Goal: Information Seeking & Learning: Learn about a topic

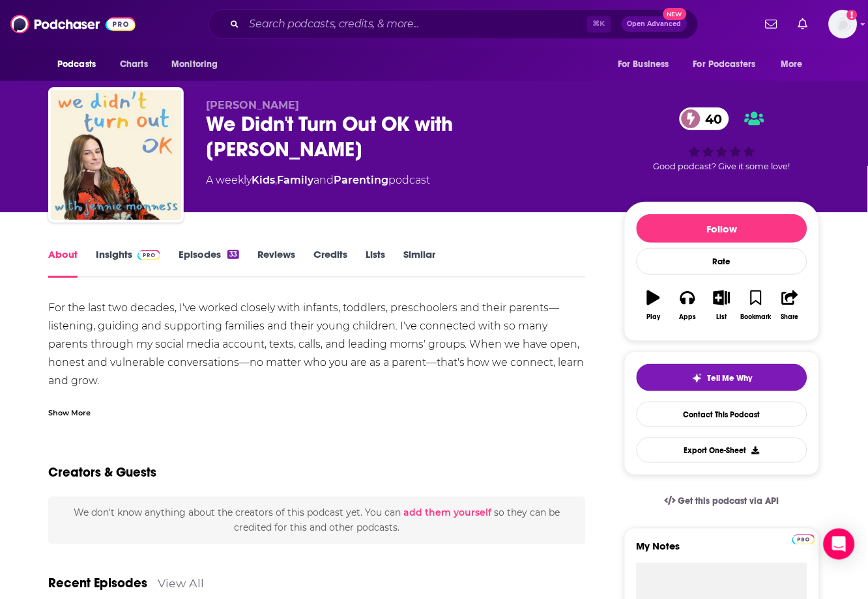
click at [114, 255] on link "Insights" at bounding box center [128, 263] width 64 height 30
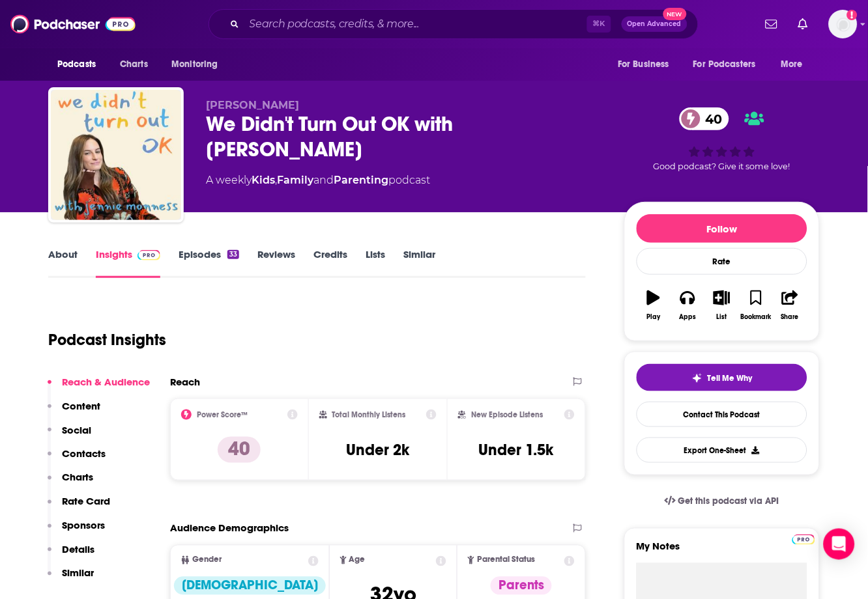
click at [199, 258] on link "Episodes 33" at bounding box center [208, 263] width 61 height 30
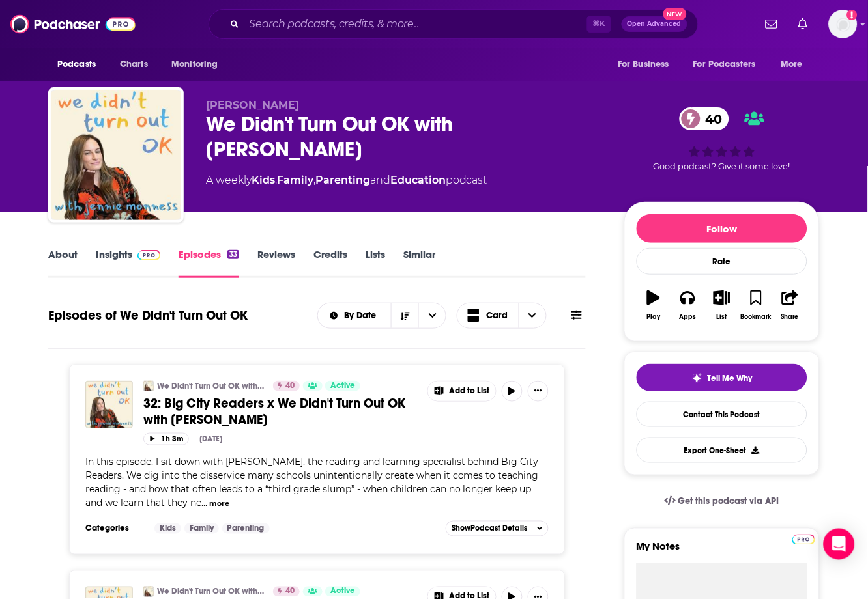
click at [115, 250] on link "Insights" at bounding box center [128, 263] width 64 height 30
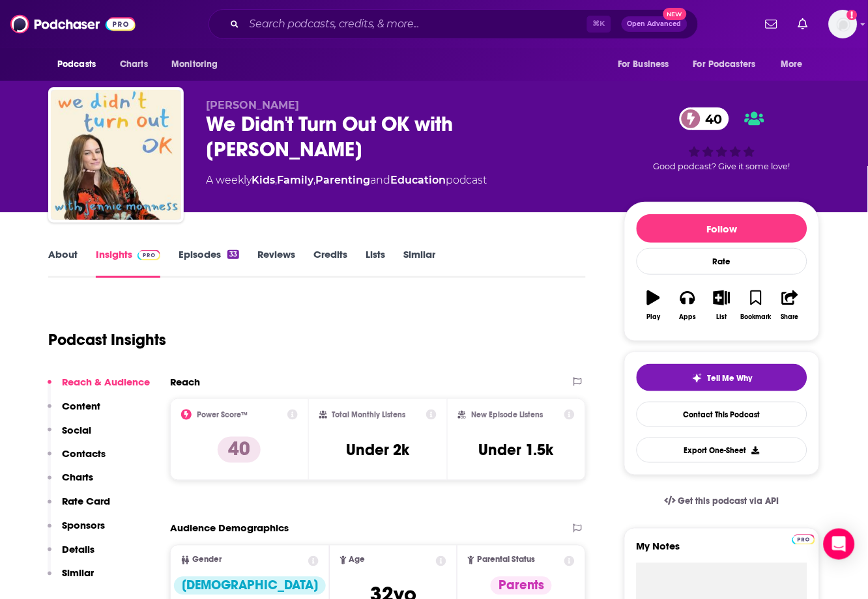
click at [235, 153] on div "We Didn't Turn Out OK with Jennie Monness 40" at bounding box center [404, 136] width 397 height 51
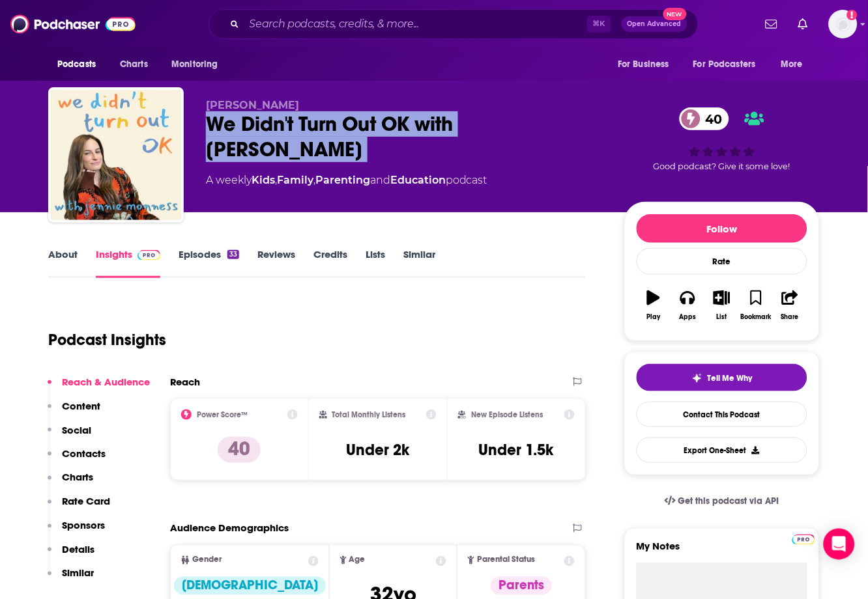
click at [235, 153] on div "We Didn't Turn Out OK with Jennie Monness 40" at bounding box center [404, 136] width 397 height 51
copy div "We Didn't Turn Out OK with Jennie Monness 40"
click at [68, 255] on link "About" at bounding box center [62, 263] width 29 height 30
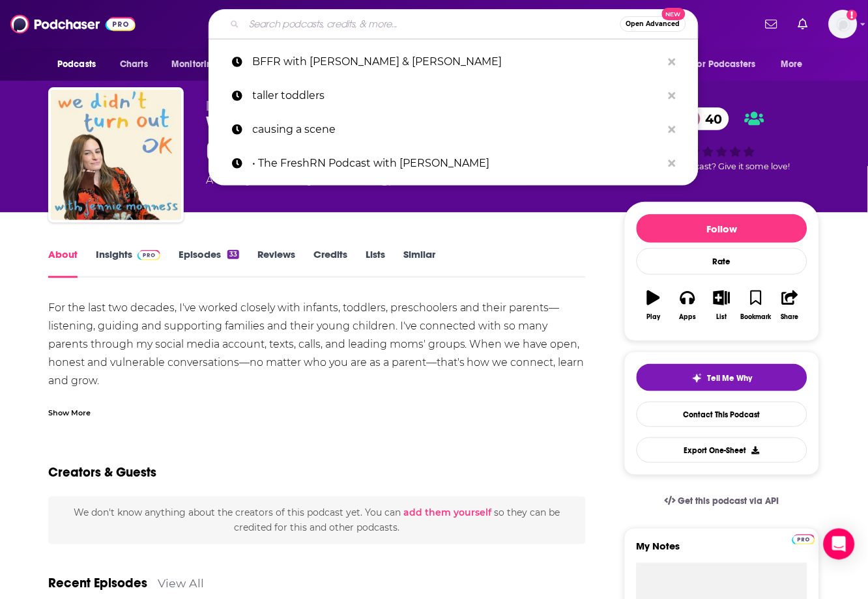
click at [481, 29] on input "Search podcasts, credits, & more..." at bounding box center [432, 24] width 376 height 21
paste input "Under the Influence w/ Jo Piazza"
type input "Under the Influence w/ Jo Piazza"
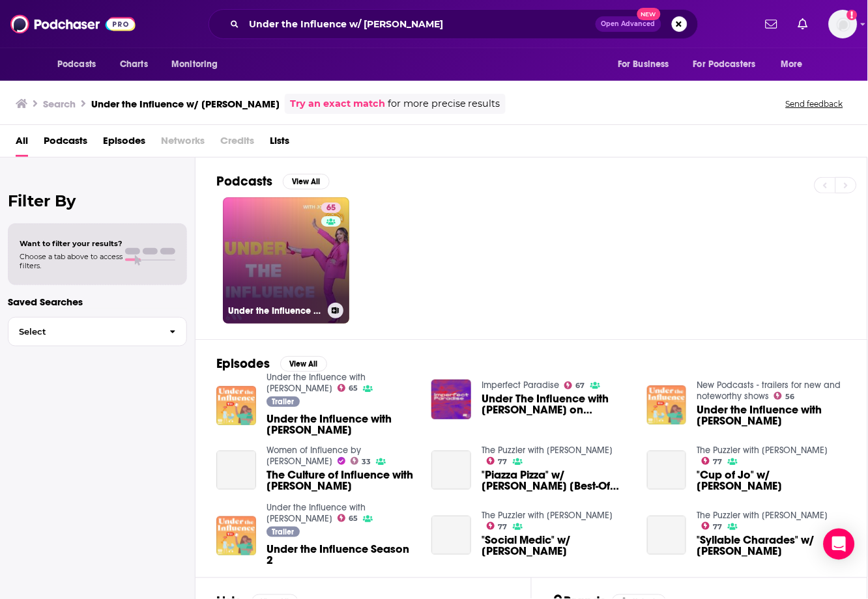
click at [249, 280] on link "65 Under the Influence with Jo Piazza" at bounding box center [286, 260] width 126 height 126
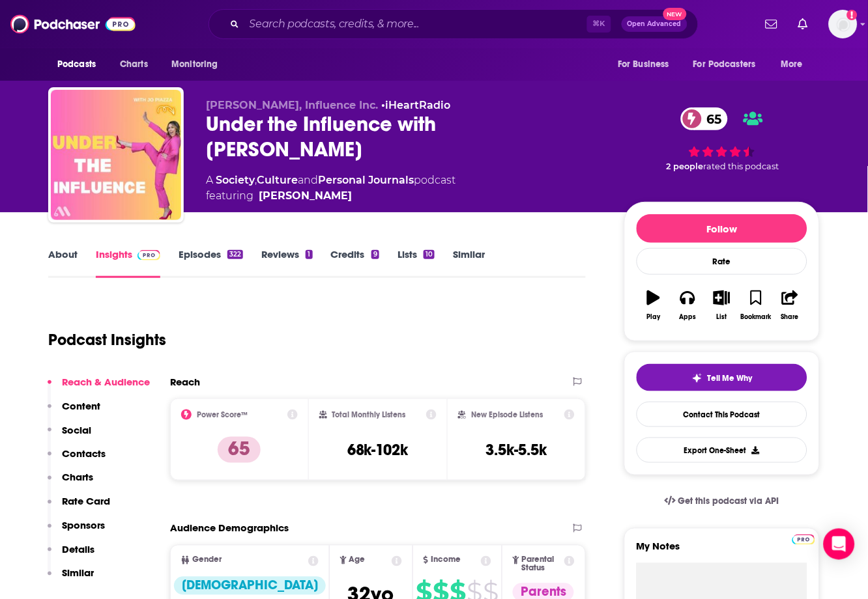
click at [60, 253] on link "About" at bounding box center [62, 263] width 29 height 30
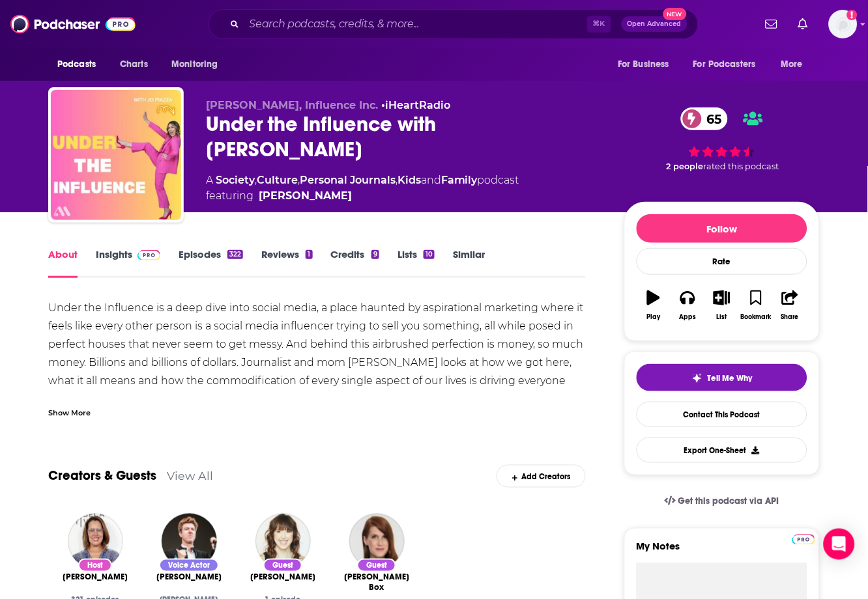
click at [83, 412] on div "Show More" at bounding box center [69, 412] width 42 height 12
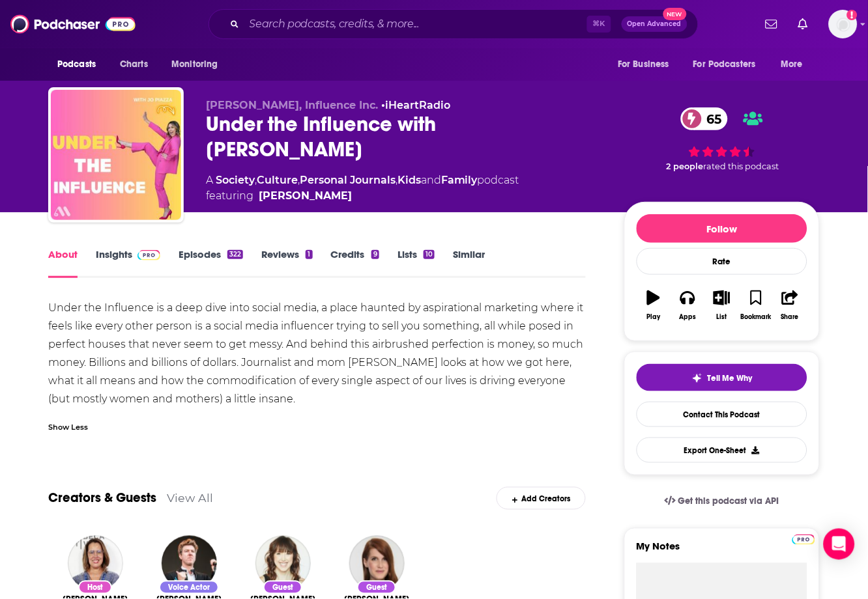
click at [194, 252] on link "Episodes 322" at bounding box center [210, 263] width 64 height 30
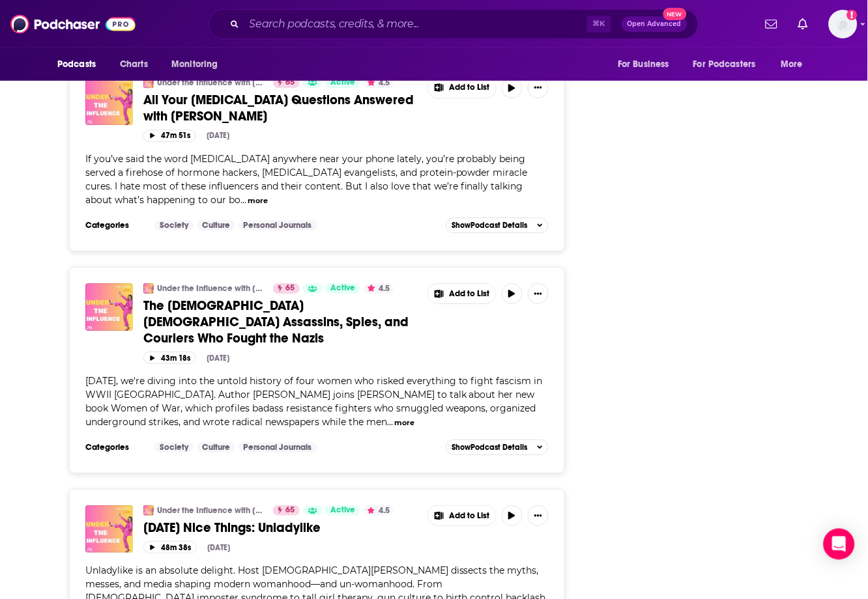
scroll to position [2519, 0]
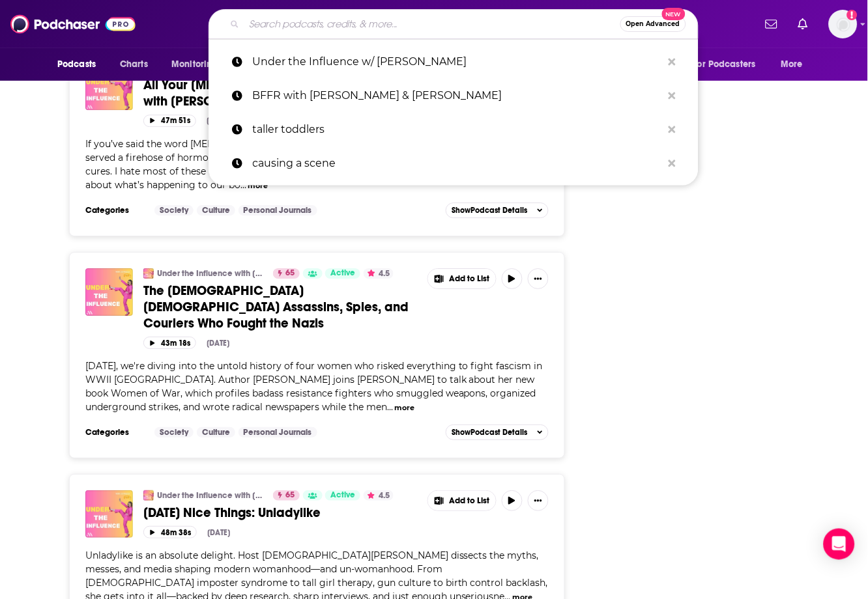
click at [423, 14] on input "Search podcasts, credits, & more..." at bounding box center [432, 24] width 376 height 21
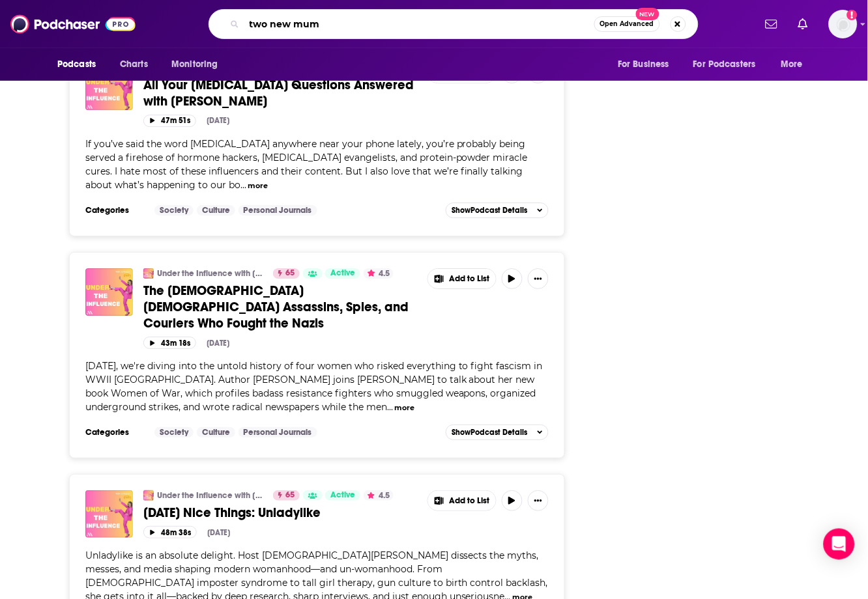
type input "two new mums"
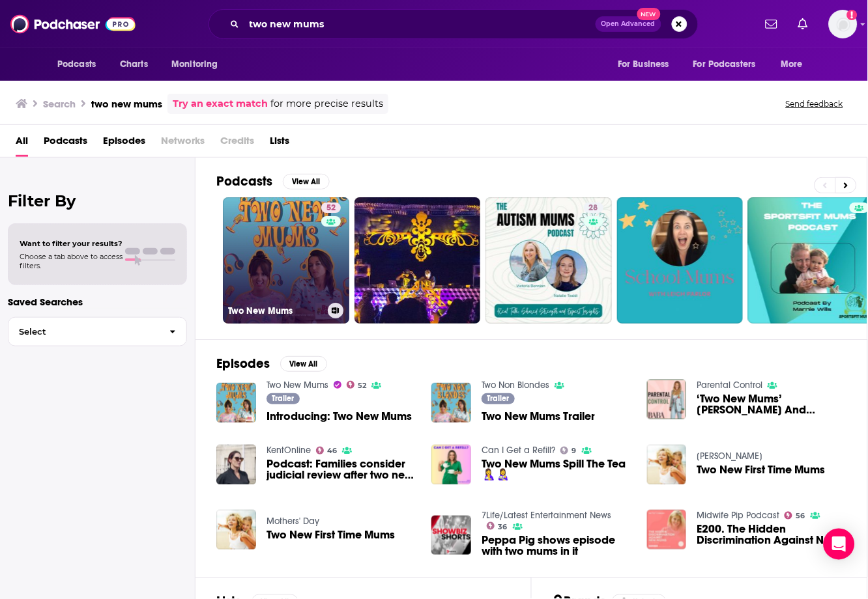
click at [292, 252] on link "52 Two New Mums" at bounding box center [286, 260] width 126 height 126
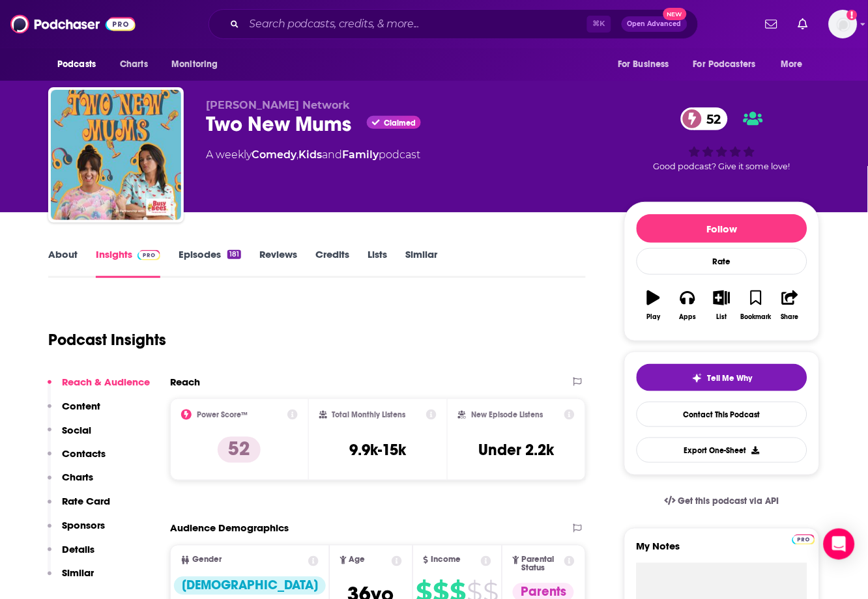
click at [66, 252] on link "About" at bounding box center [62, 263] width 29 height 30
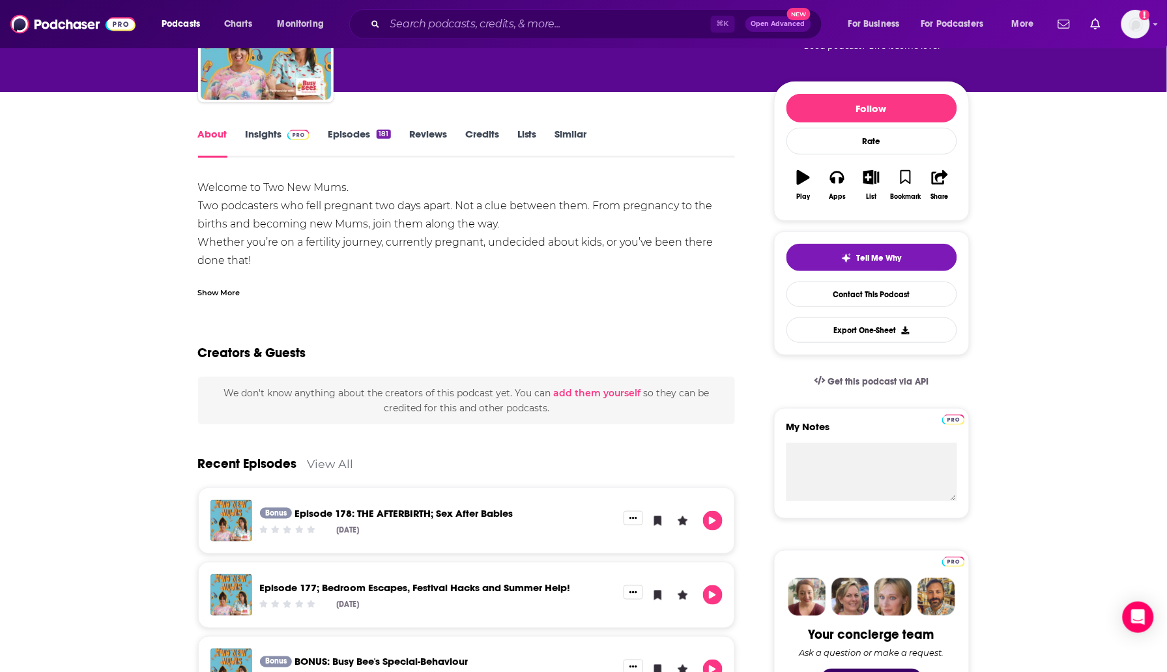
scroll to position [144, 0]
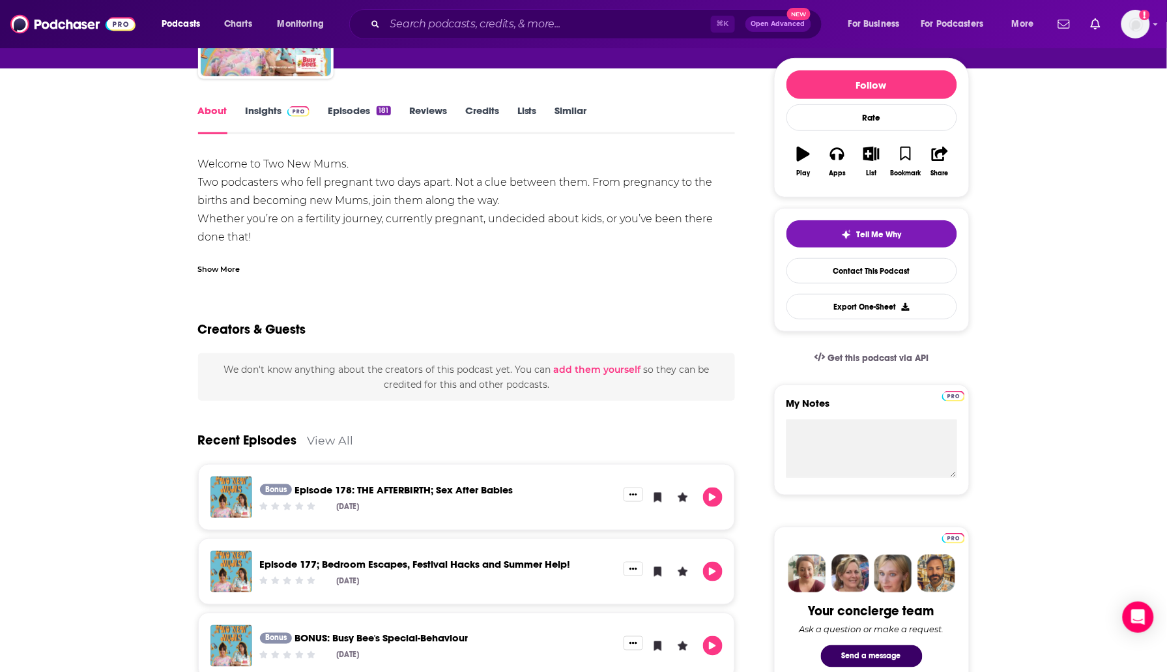
click at [259, 110] on link "Insights" at bounding box center [278, 119] width 64 height 30
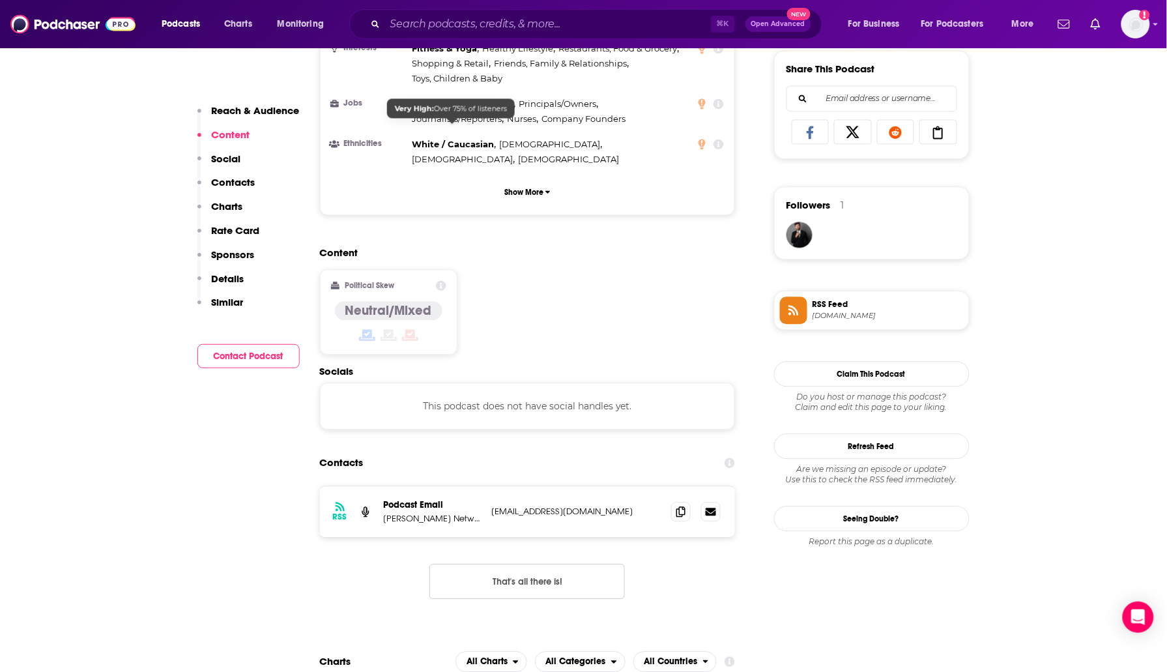
scroll to position [827, 0]
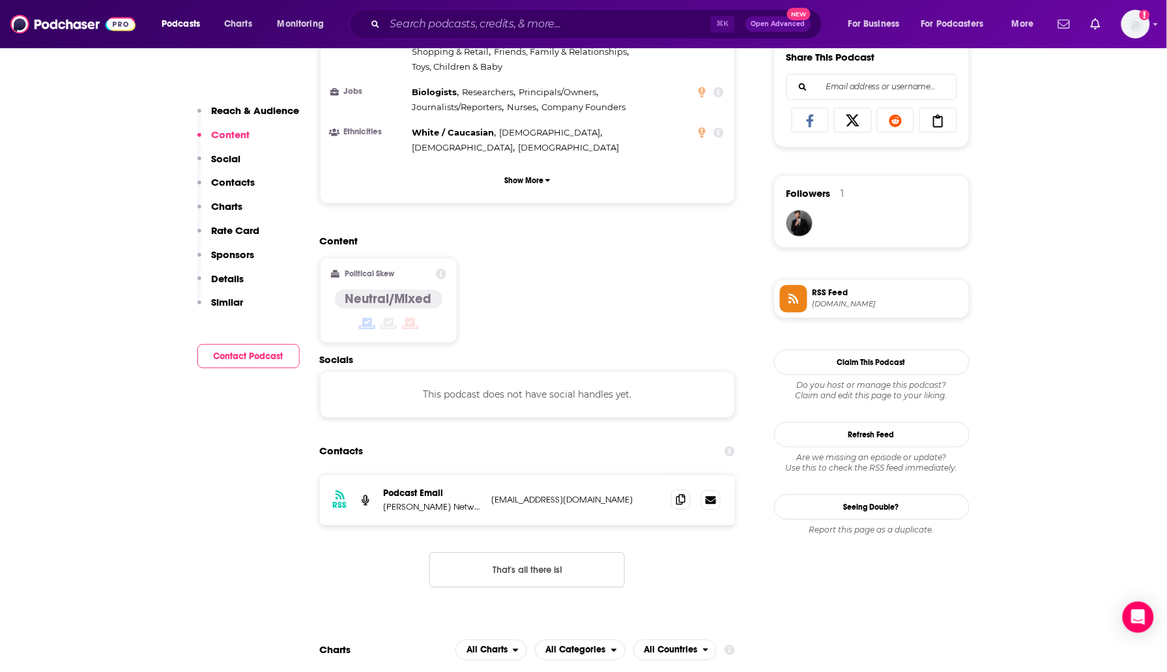
click at [679, 494] on icon at bounding box center [680, 499] width 9 height 10
click at [420, 23] on input "Search podcasts, credits, & more..." at bounding box center [548, 24] width 326 height 21
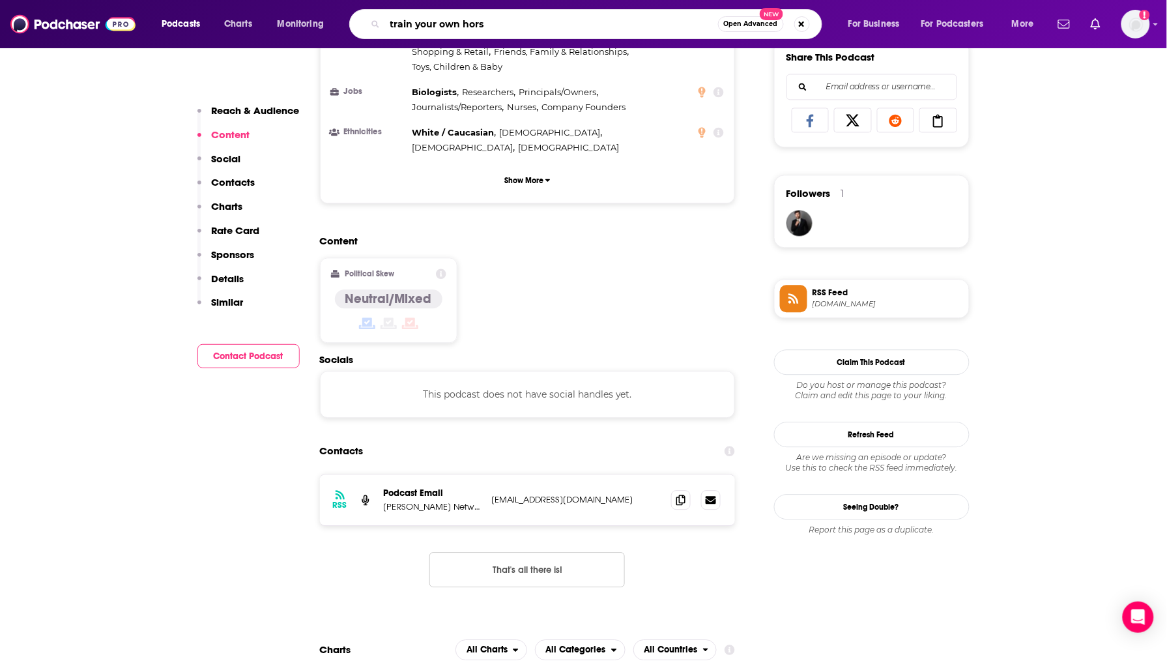
type input "train your own horse"
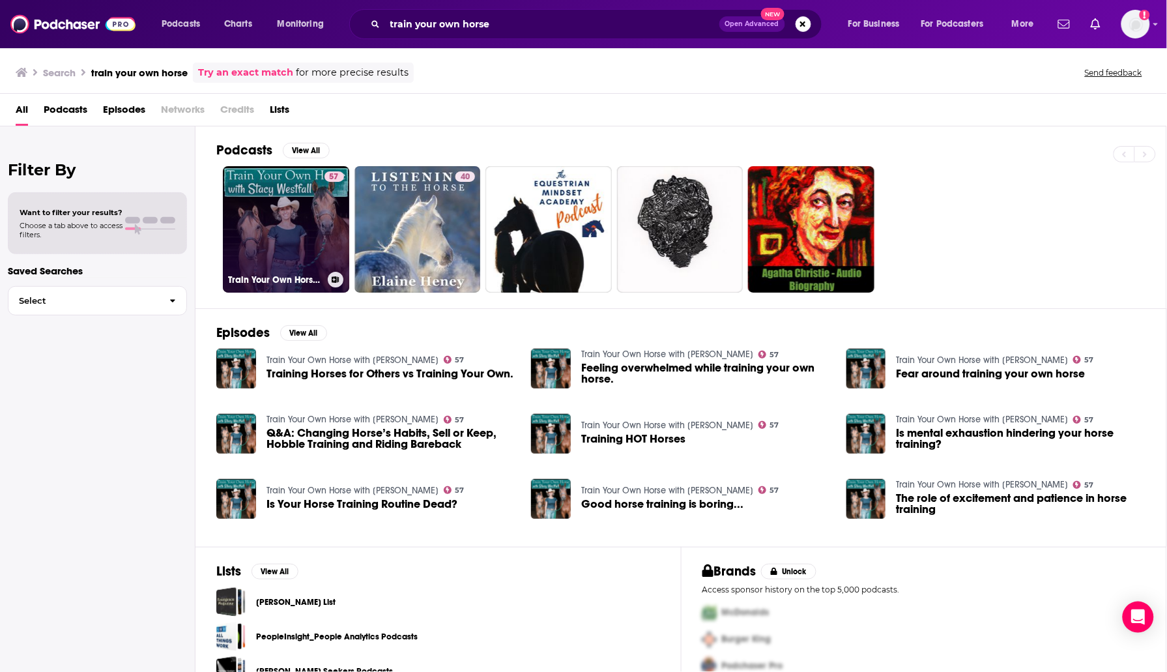
click at [296, 197] on link "57 Train Your Own Horse with Stacy Westfall" at bounding box center [286, 229] width 126 height 126
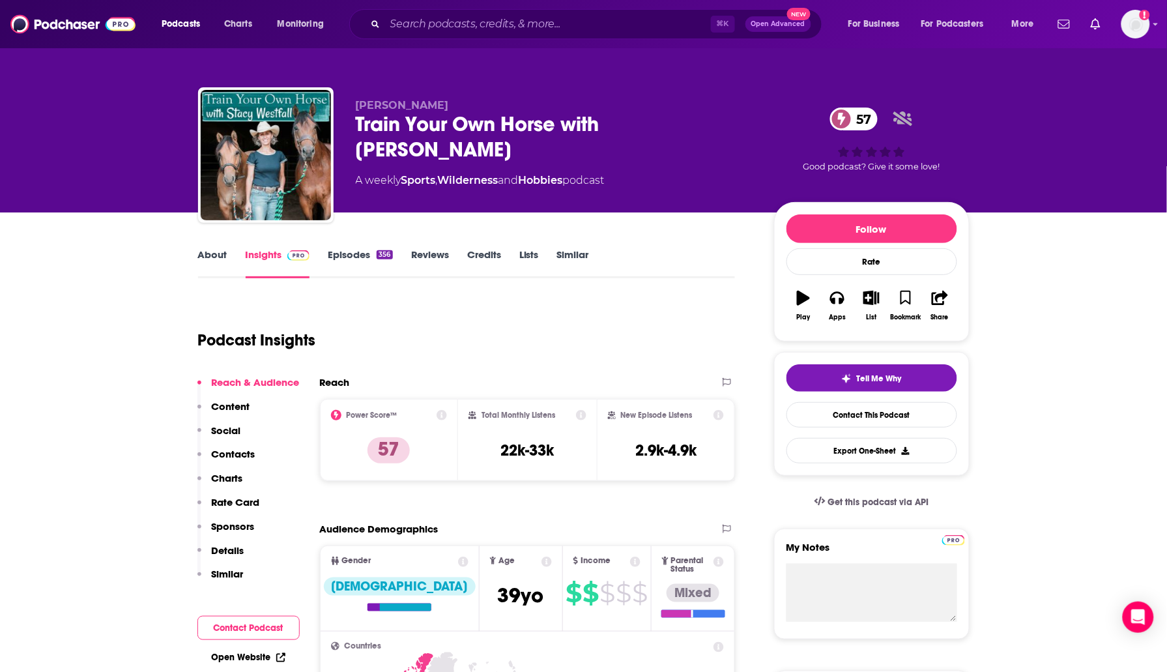
click at [220, 253] on link "About" at bounding box center [212, 263] width 29 height 30
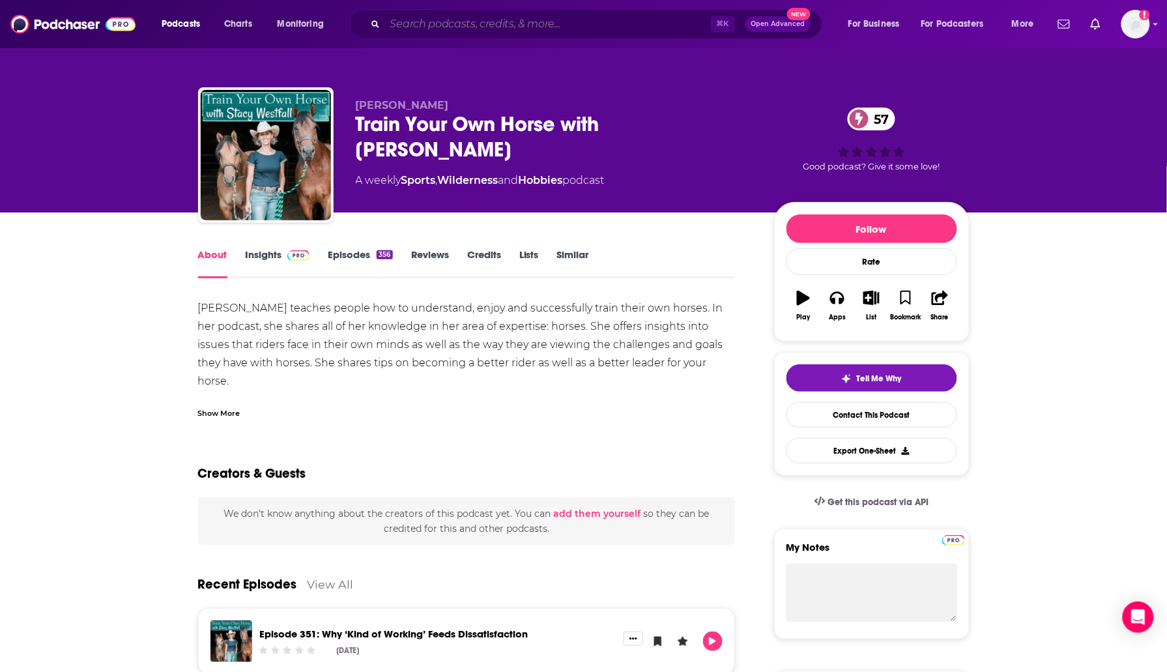
click at [496, 19] on input "Search podcasts, credits, & more..." at bounding box center [548, 24] width 326 height 21
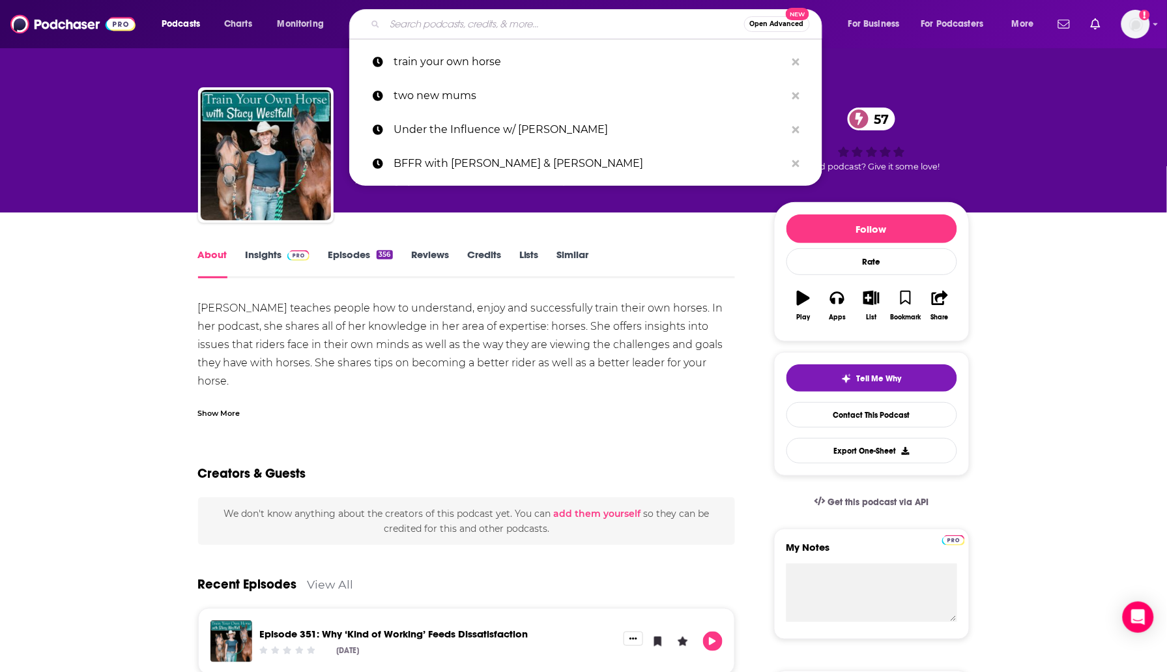
paste input "TILT Parenting podcast"
type input "TILT Parenting podcast"
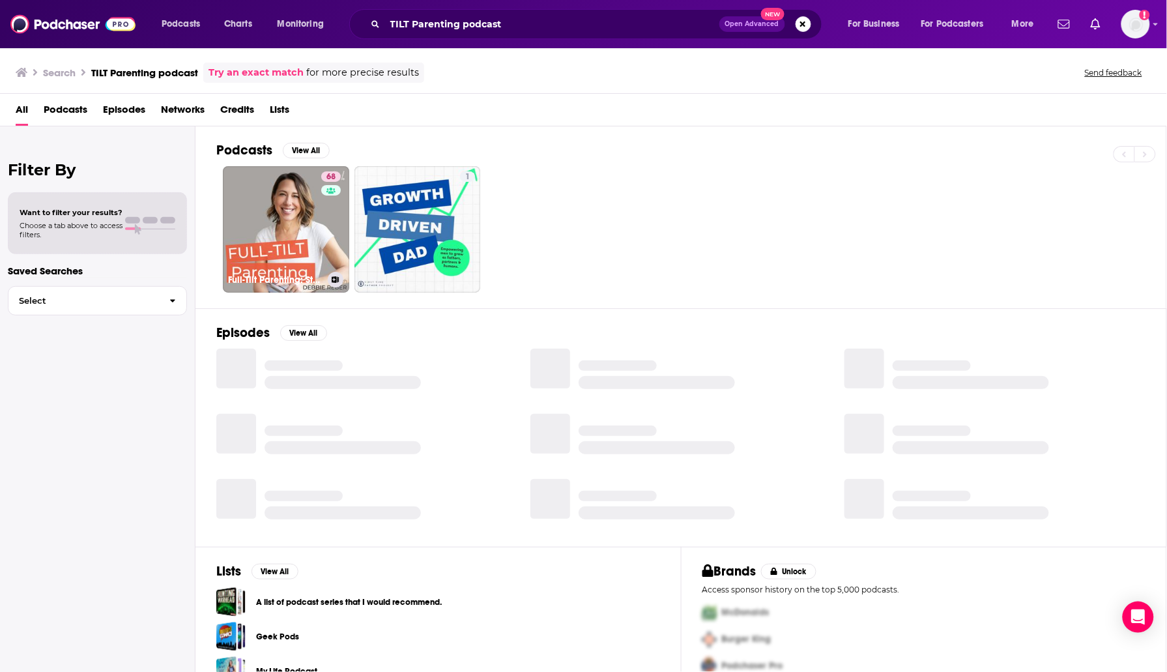
click at [307, 200] on div "Has guests" at bounding box center [330, 209] width 54 height 20
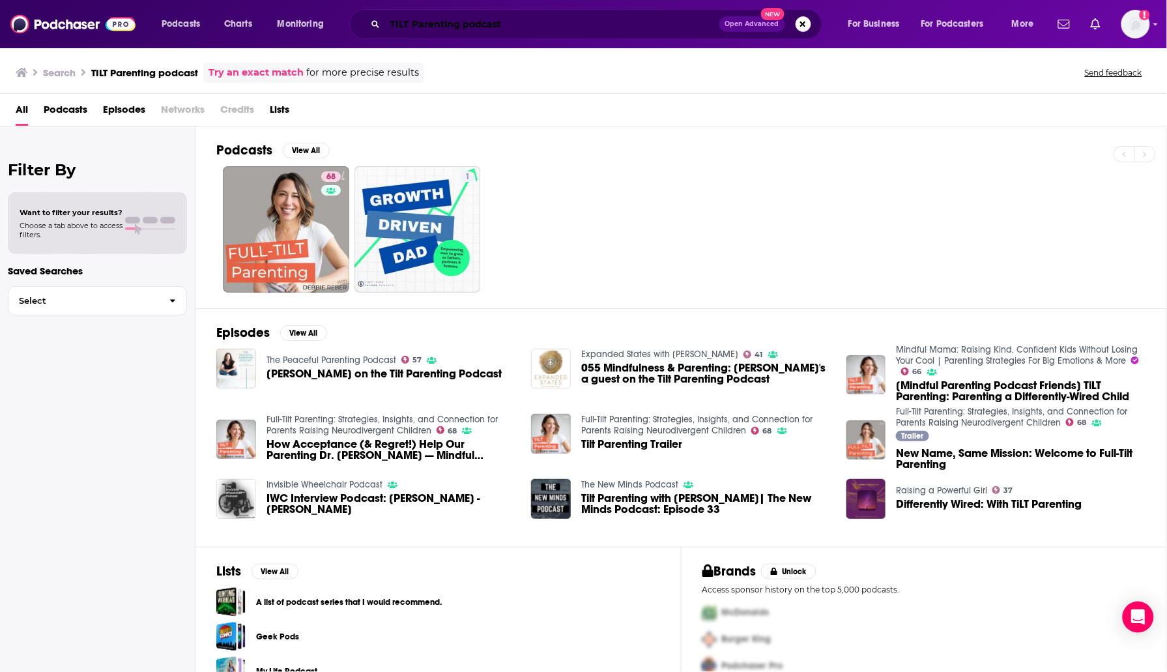
drag, startPoint x: 532, startPoint y: 27, endPoint x: 489, endPoint y: 23, distance: 43.2
click at [531, 27] on input "TILT Parenting podcast" at bounding box center [552, 24] width 334 height 21
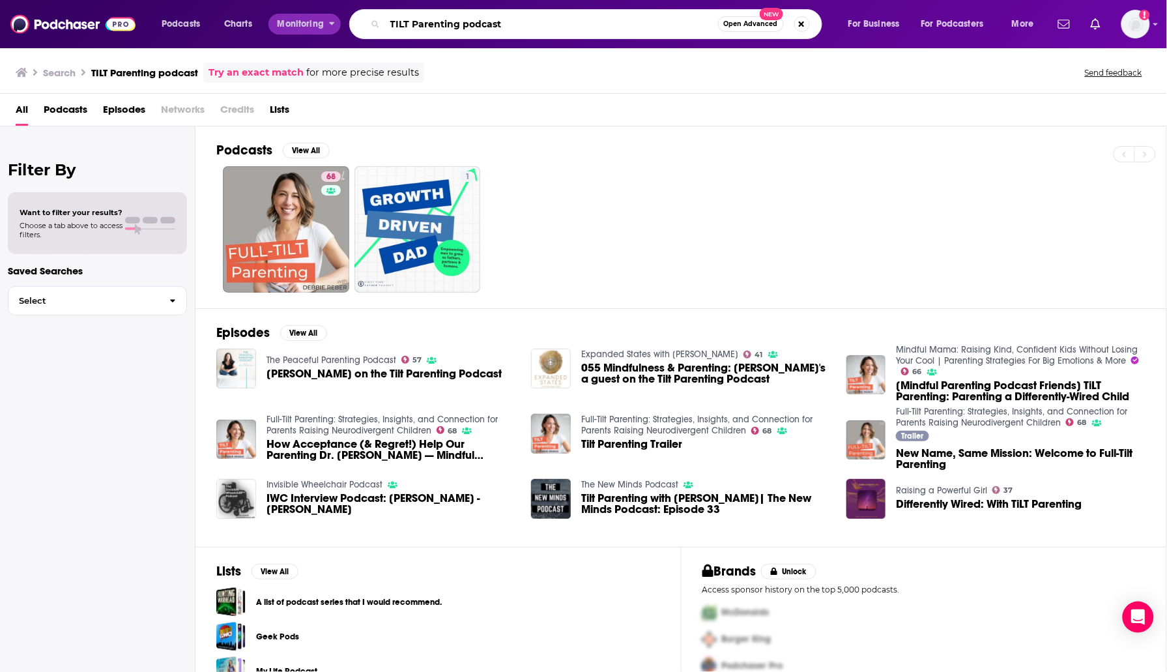
drag, startPoint x: 489, startPoint y: 23, endPoint x: 322, endPoint y: 29, distance: 167.5
click at [322, 29] on div "Podcasts Charts Monitoring TILT Parenting podcast Open Advanced New For Busines…" at bounding box center [599, 24] width 894 height 30
click at [470, 12] on div "TILT Parenting podcast Open Advanced New" at bounding box center [585, 24] width 473 height 30
drag, startPoint x: 470, startPoint y: 14, endPoint x: 472, endPoint y: 21, distance: 7.4
click at [471, 15] on input "TILT Parenting podcast" at bounding box center [551, 24] width 333 height 21
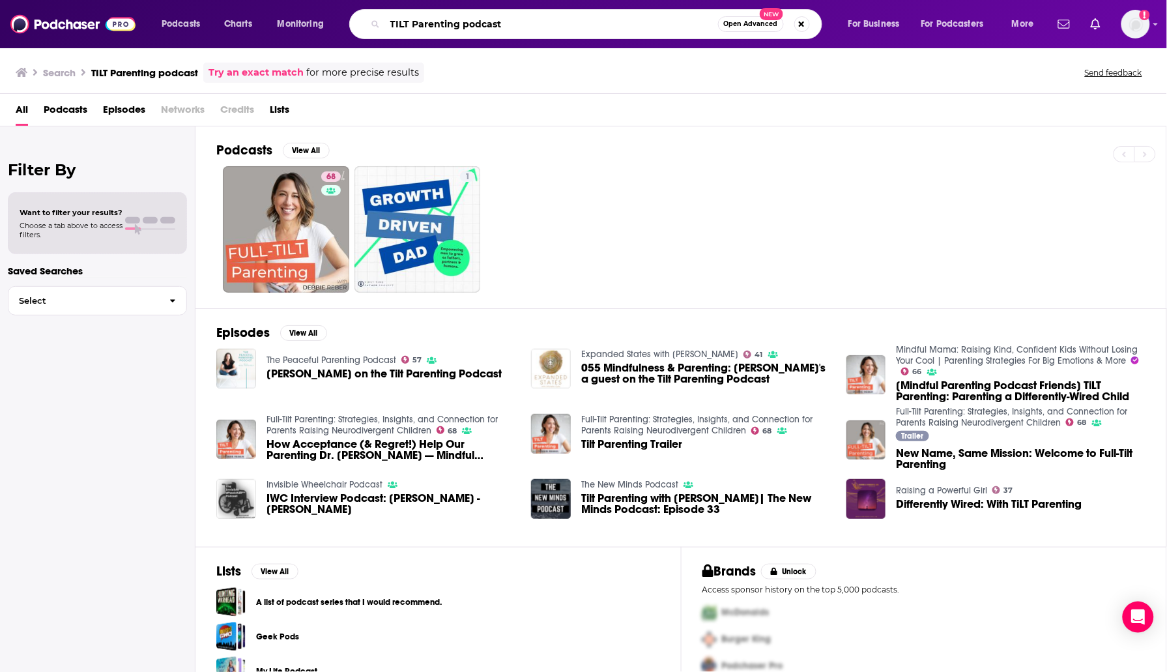
click at [472, 21] on input "TILT Parenting podcast" at bounding box center [551, 24] width 333 height 21
paste input "he Wellness Mama P"
type input "The Wellness Mama Podcast"
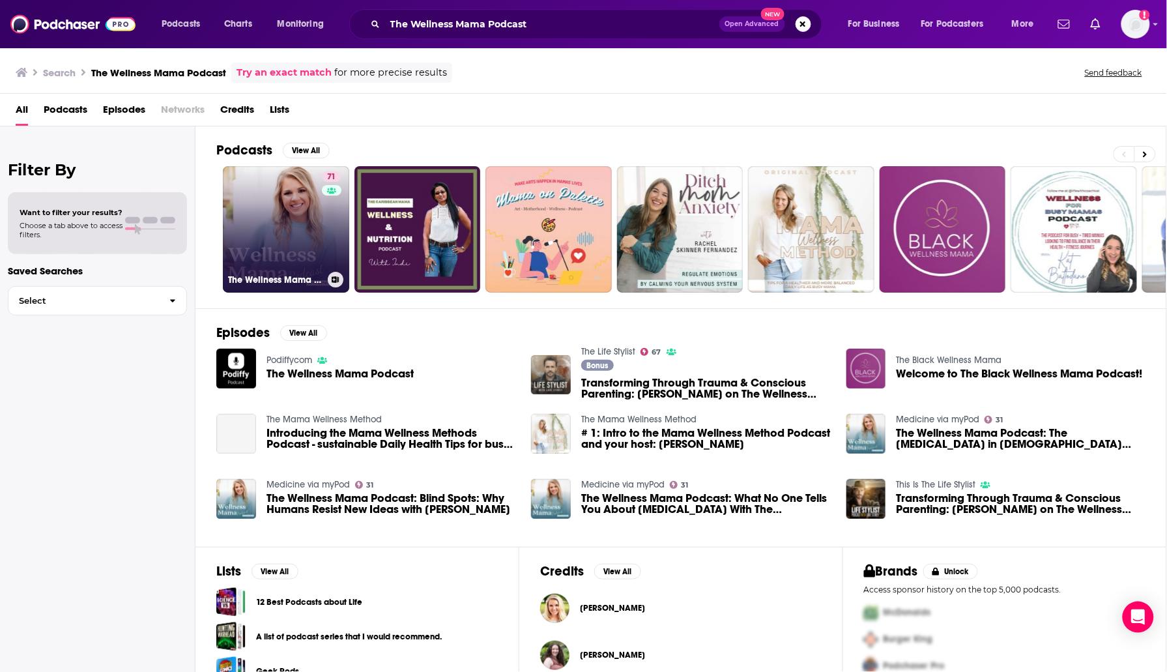
click at [309, 216] on link "71 The Wellness Mama Podcast" at bounding box center [286, 229] width 126 height 126
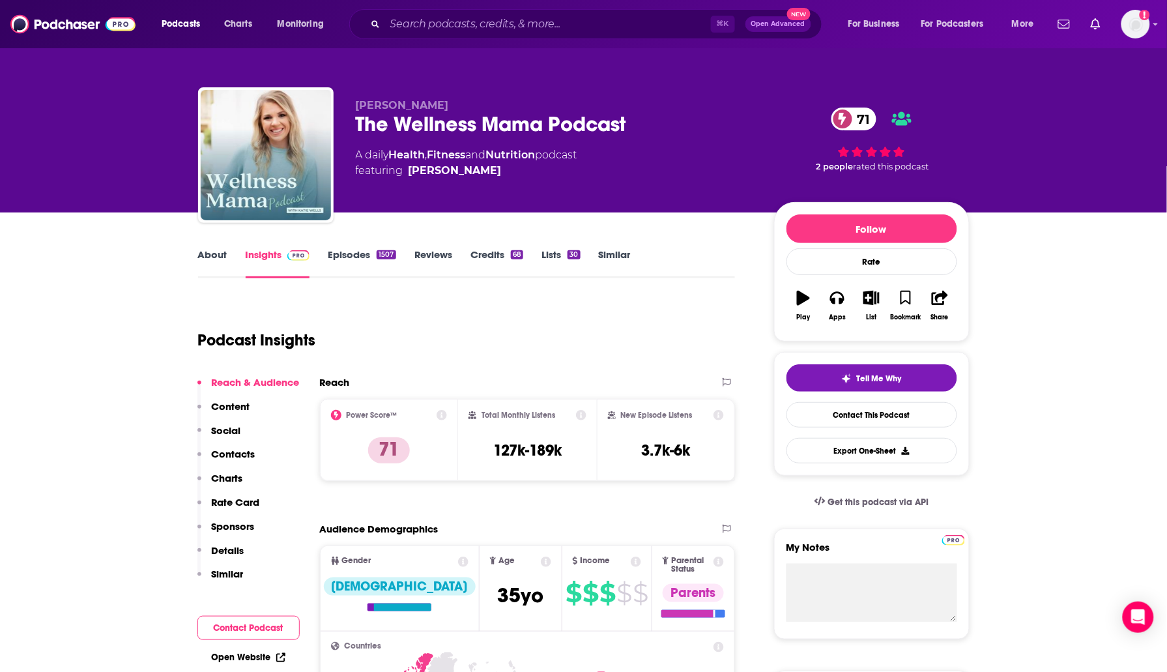
click at [216, 262] on link "About" at bounding box center [212, 263] width 29 height 30
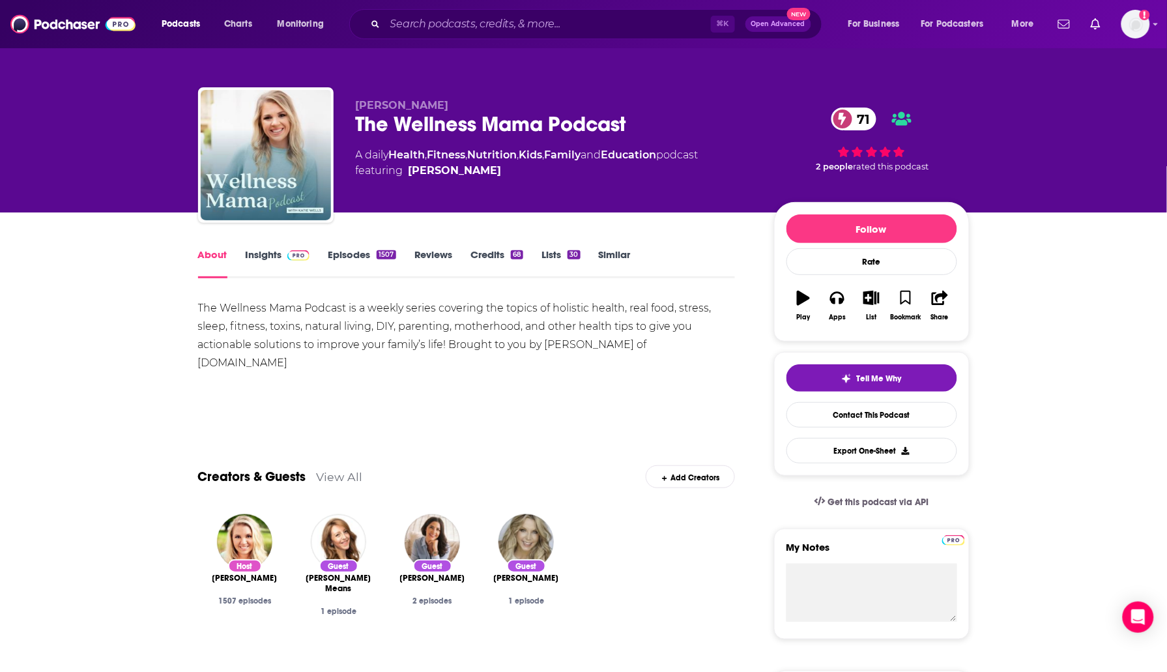
click at [373, 255] on link "Episodes 1507" at bounding box center [362, 263] width 68 height 30
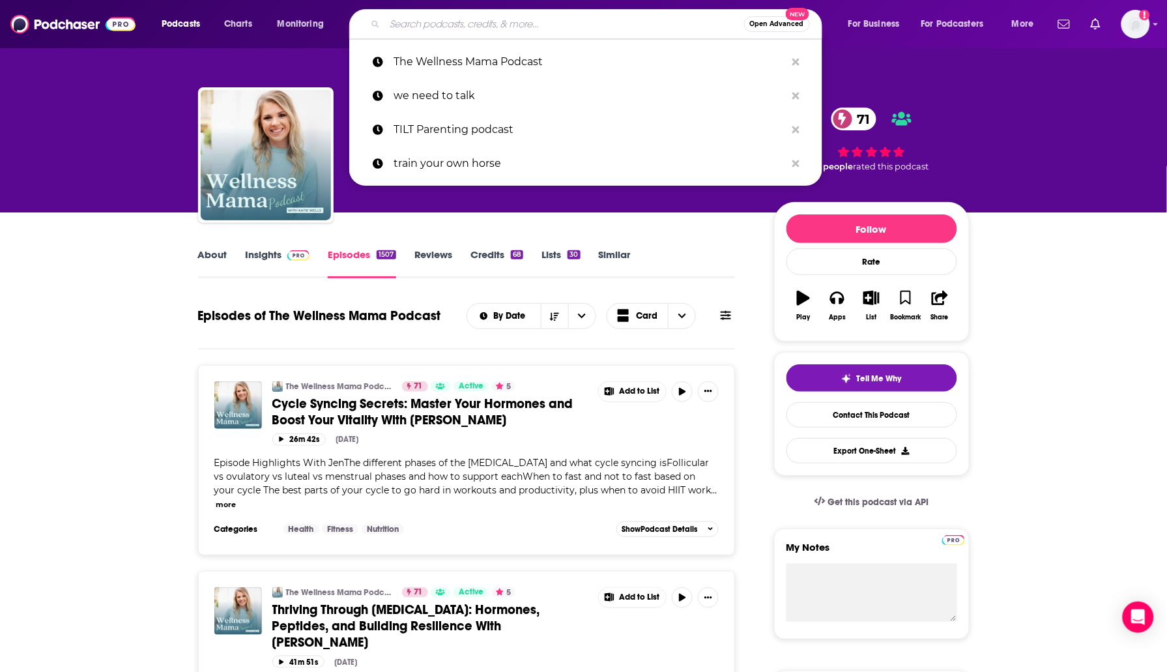
click at [447, 20] on input "Search podcasts, credits, & more..." at bounding box center [564, 24] width 359 height 21
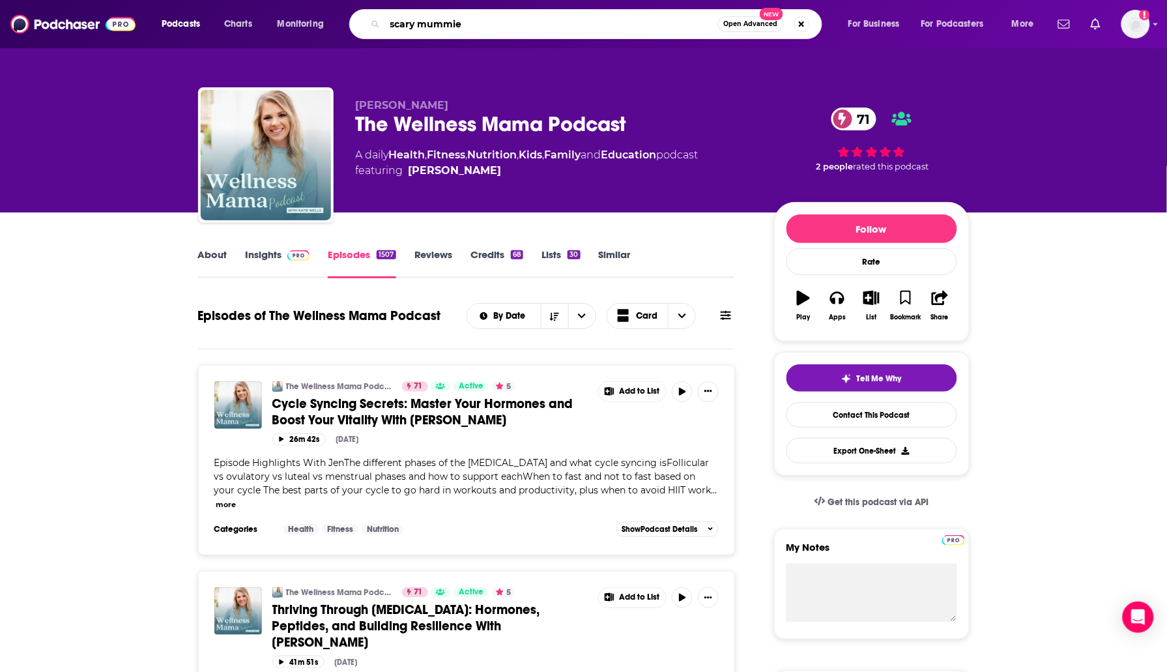
type input "scary mummies"
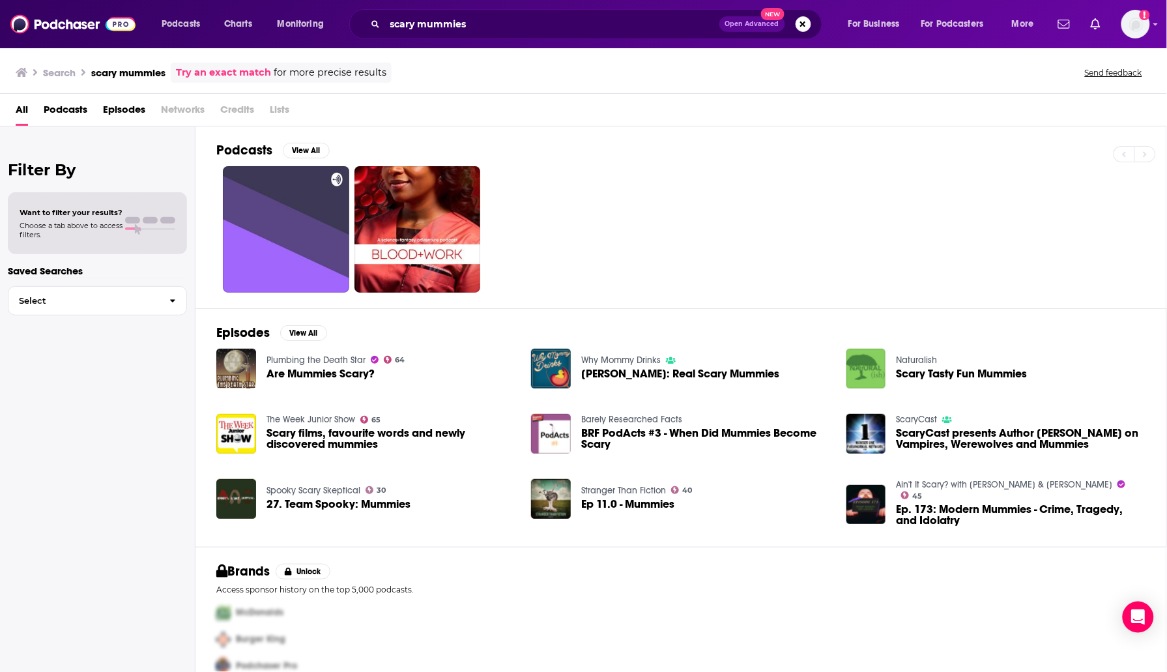
click at [489, 12] on div "scary mummies Open Advanced New" at bounding box center [585, 24] width 473 height 30
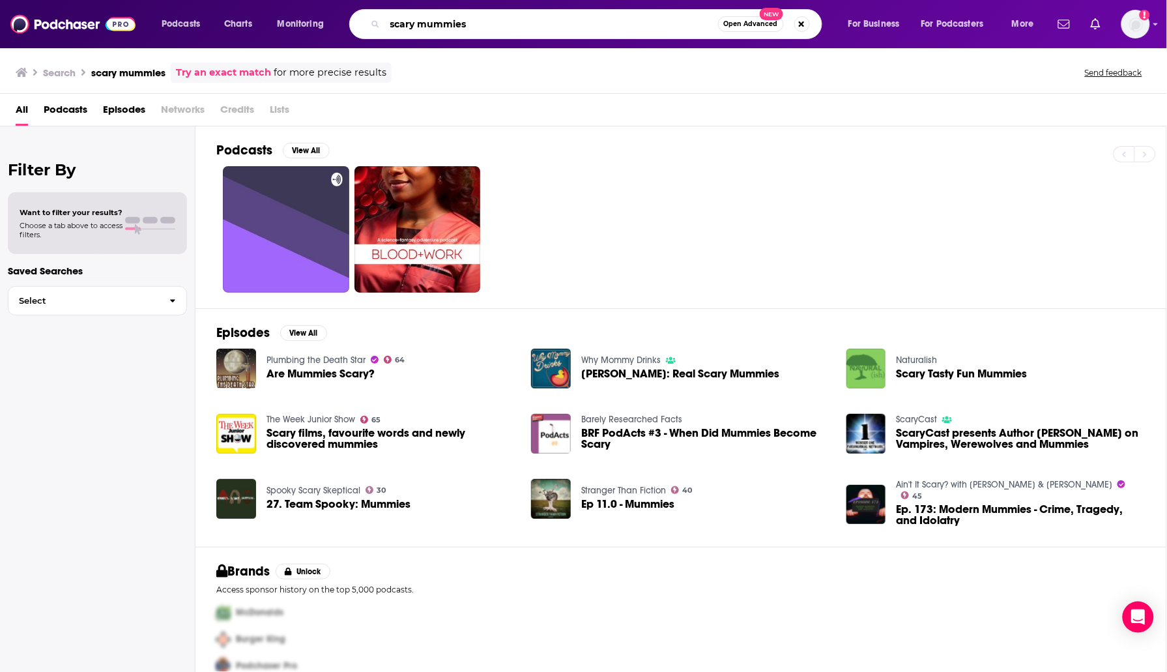
drag, startPoint x: 488, startPoint y: 18, endPoint x: 384, endPoint y: 18, distance: 103.6
click at [384, 18] on div "scary mummies Open Advanced New" at bounding box center [585, 24] width 473 height 30
drag, startPoint x: 485, startPoint y: 18, endPoint x: 366, endPoint y: 19, distance: 118.5
click at [366, 19] on div "scary mummies Open Advanced New" at bounding box center [585, 24] width 473 height 30
type input "motherland"
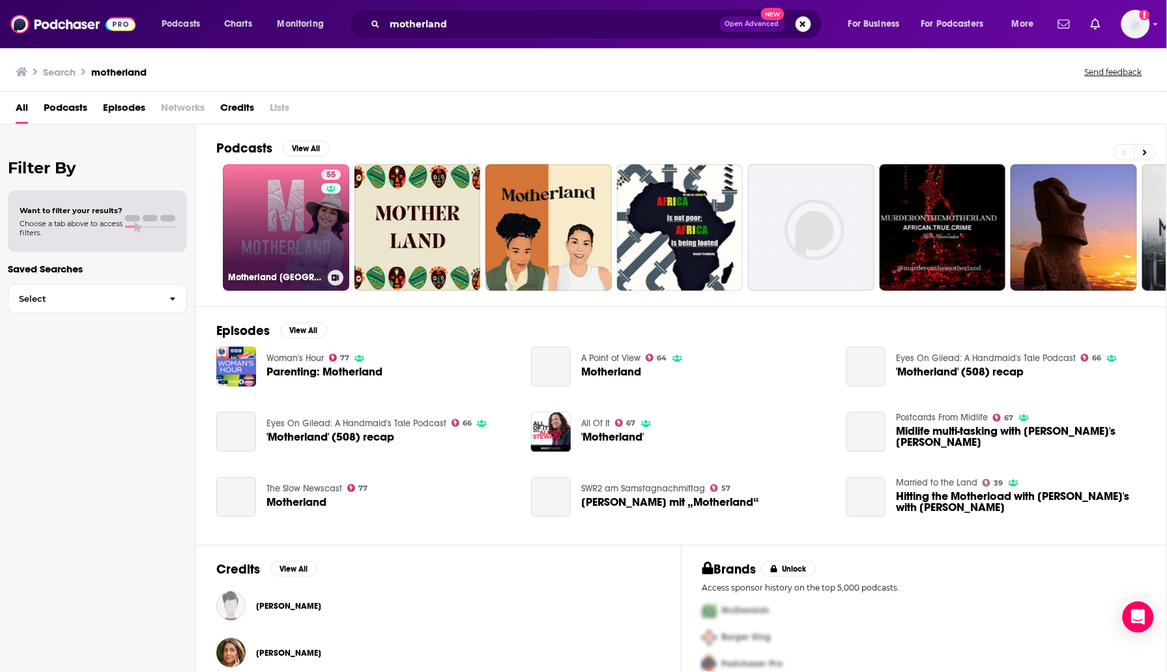
click at [289, 242] on link "55 Motherland Australia" at bounding box center [286, 227] width 126 height 126
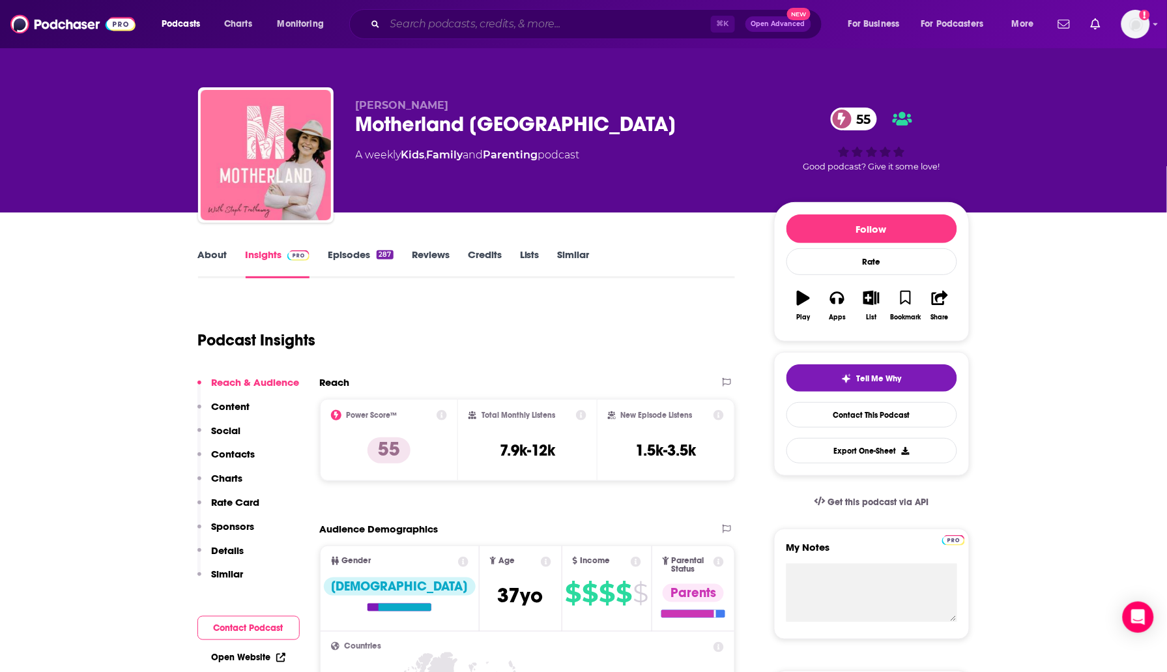
click at [485, 27] on input "Search podcasts, credits, & more..." at bounding box center [548, 24] width 326 height 21
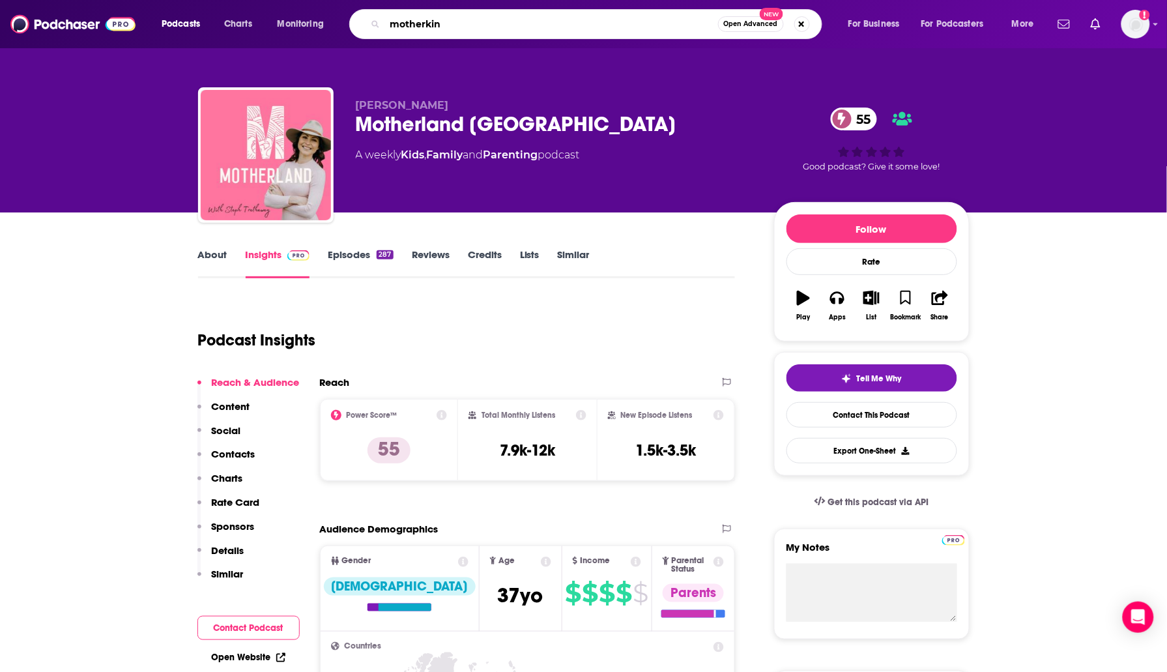
type input "motherkind"
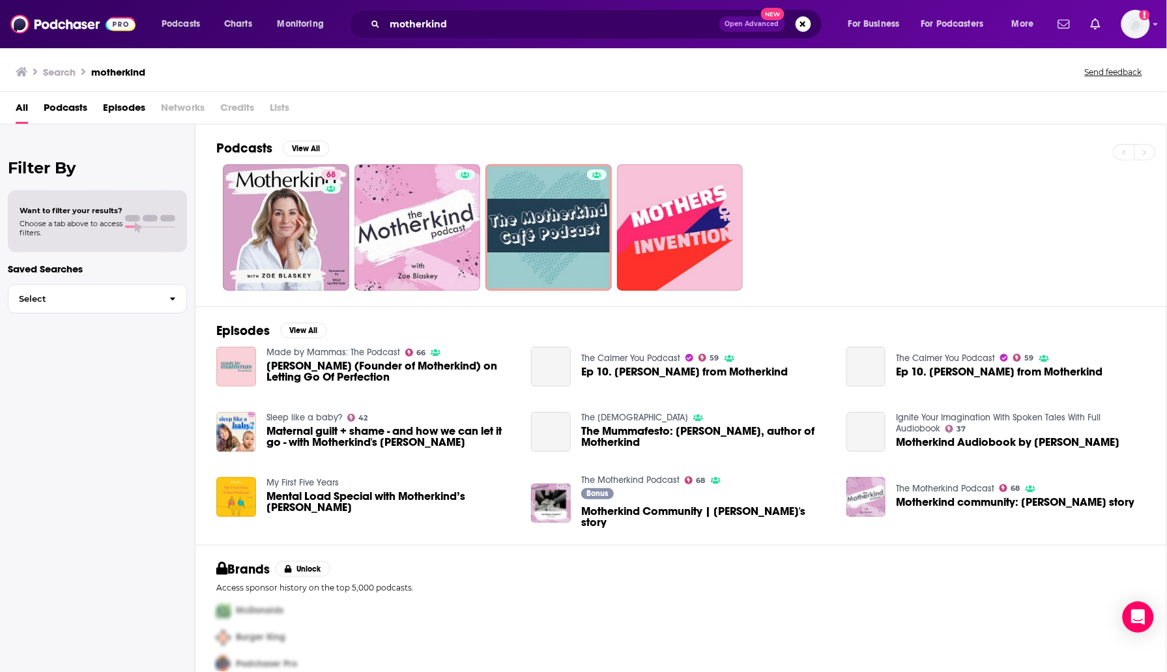
click at [212, 218] on div "Podcasts View All 68 Episodes View All Made by Mammas: The Podcast 66 Zoe Blask…" at bounding box center [680, 398] width 971 height 548
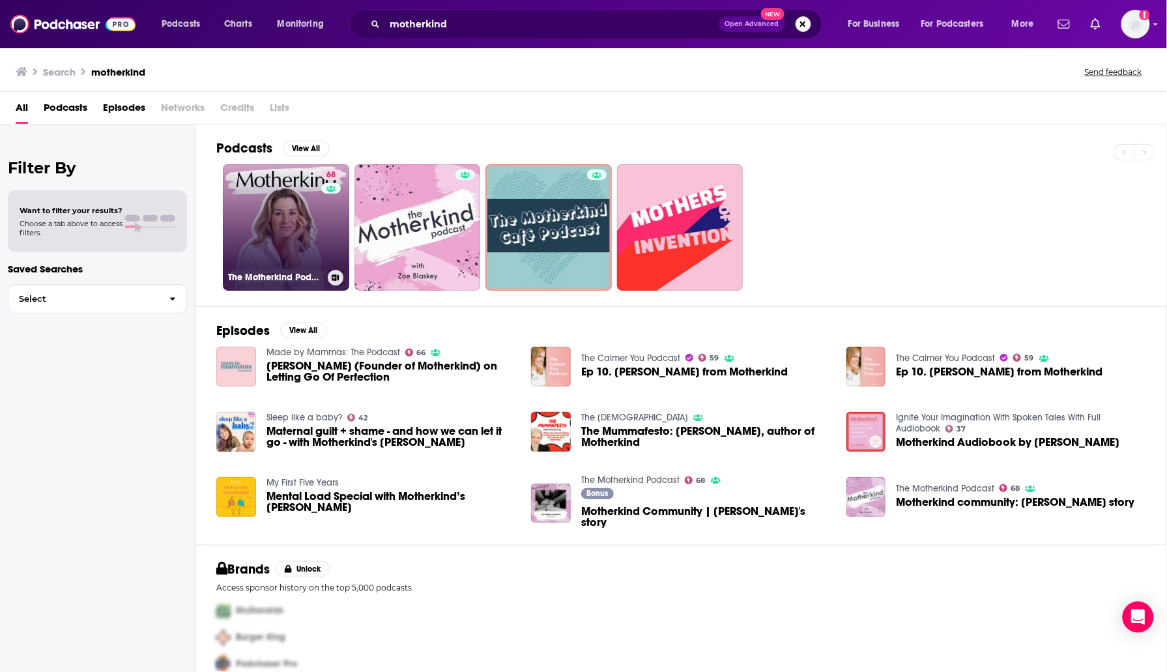
click at [257, 215] on link "68 The Motherkind Podcast" at bounding box center [286, 227] width 126 height 126
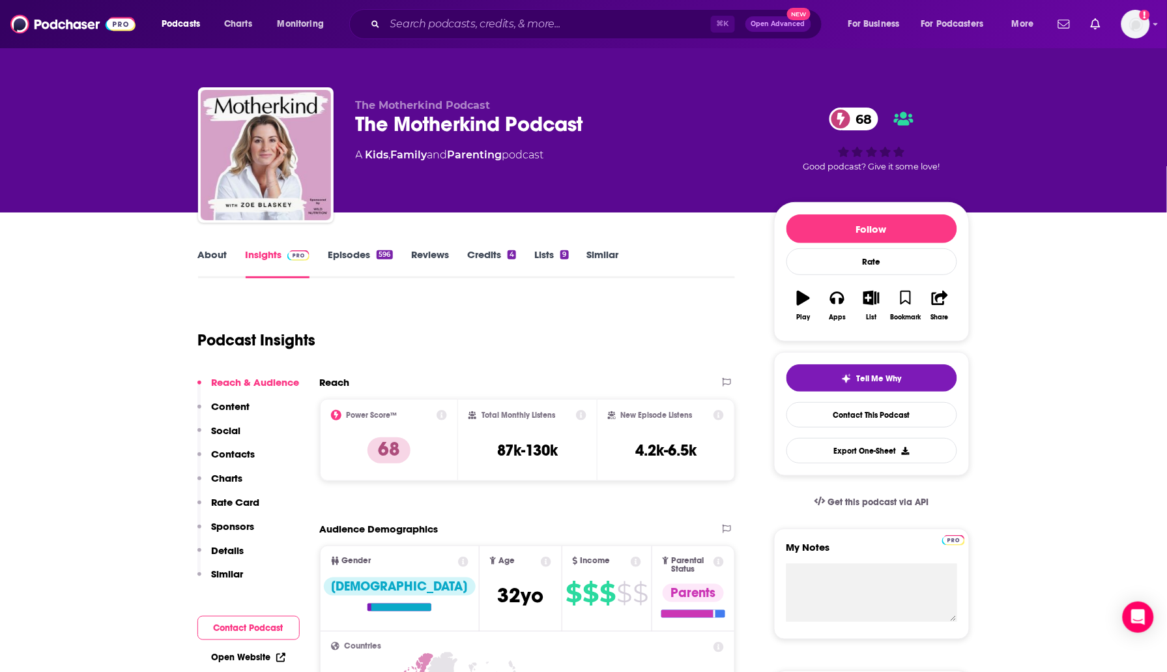
scroll to position [1, 0]
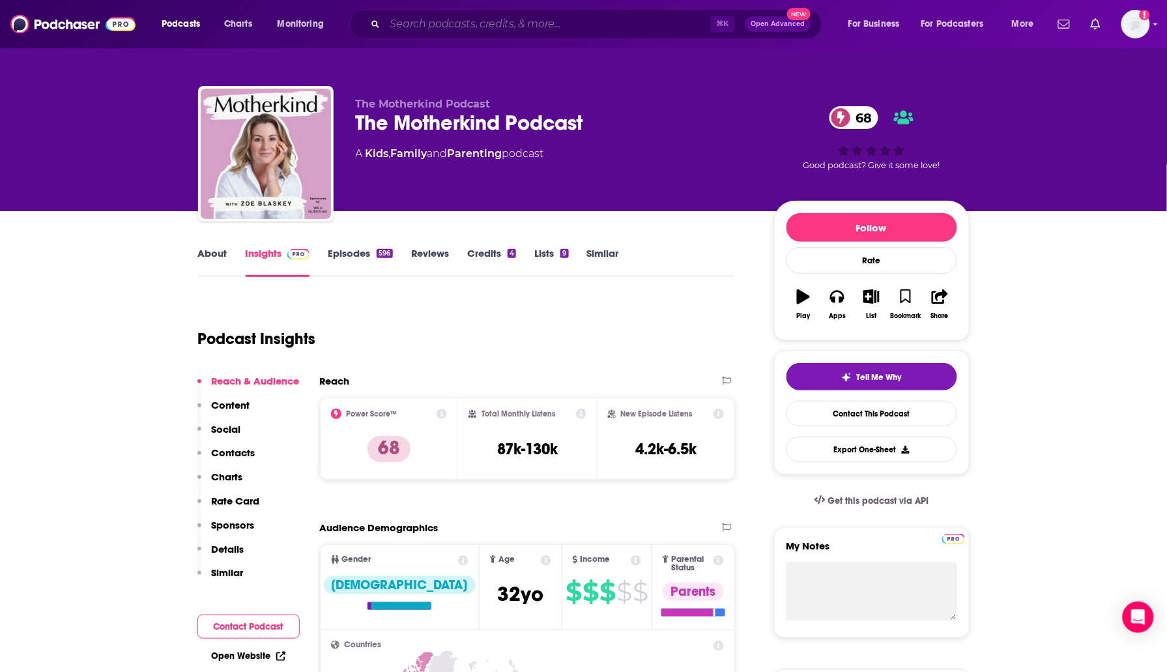
click at [539, 18] on input "Search podcasts, credits, & more..." at bounding box center [548, 24] width 326 height 21
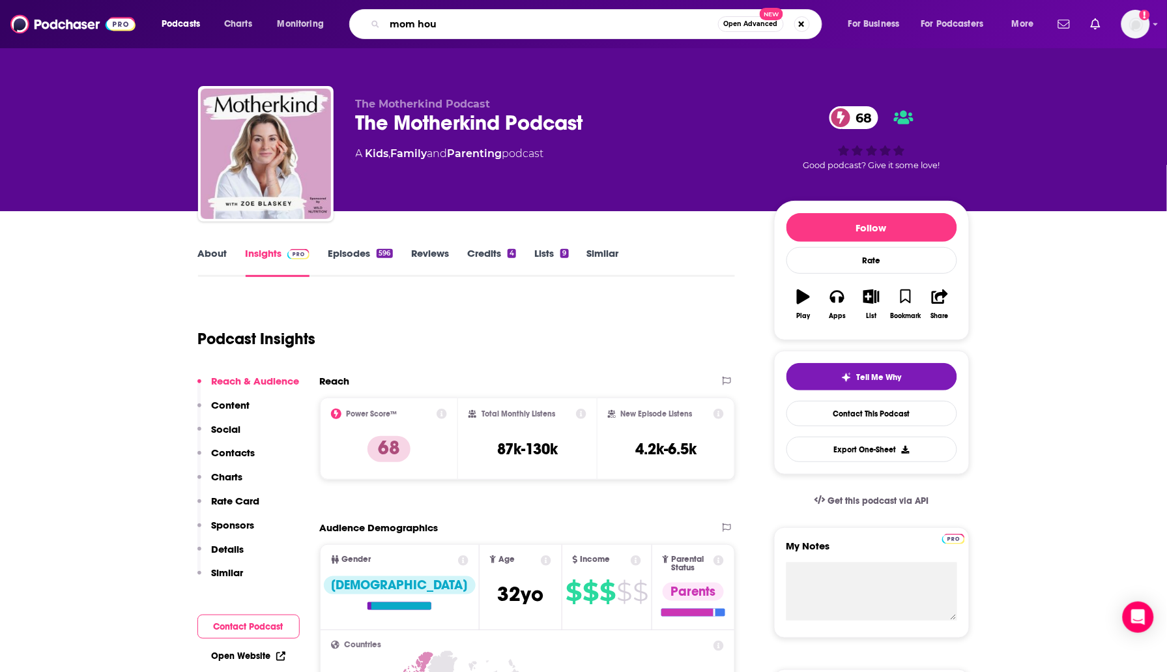
type input "mom hour"
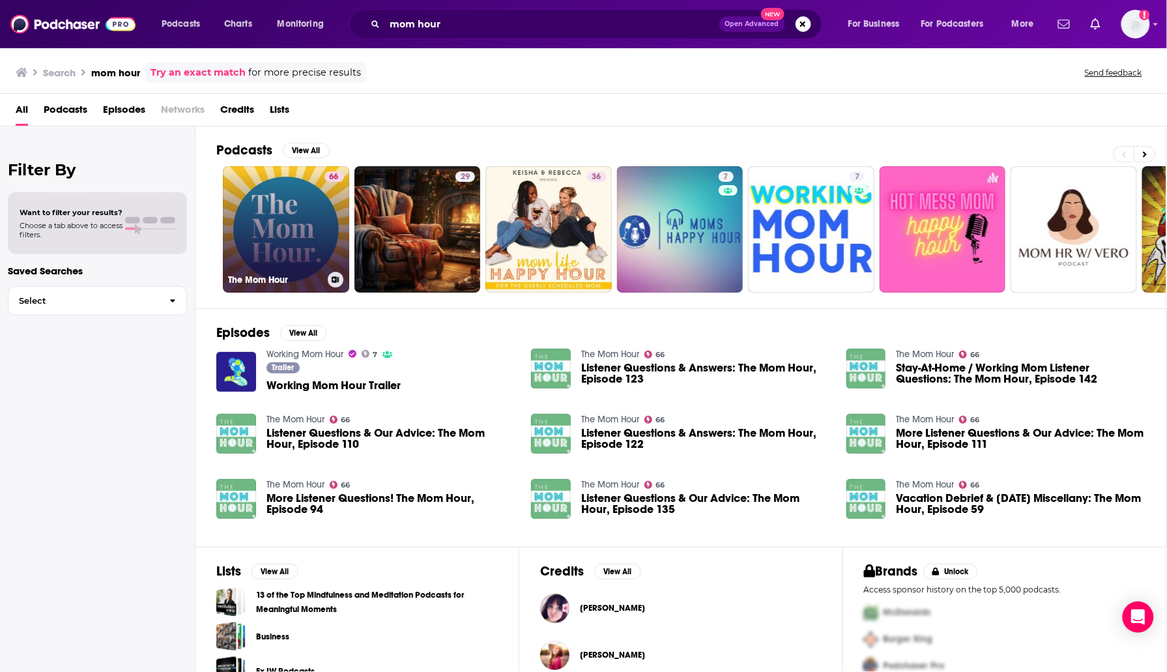
click at [270, 234] on link "66 The Mom Hour" at bounding box center [286, 229] width 126 height 126
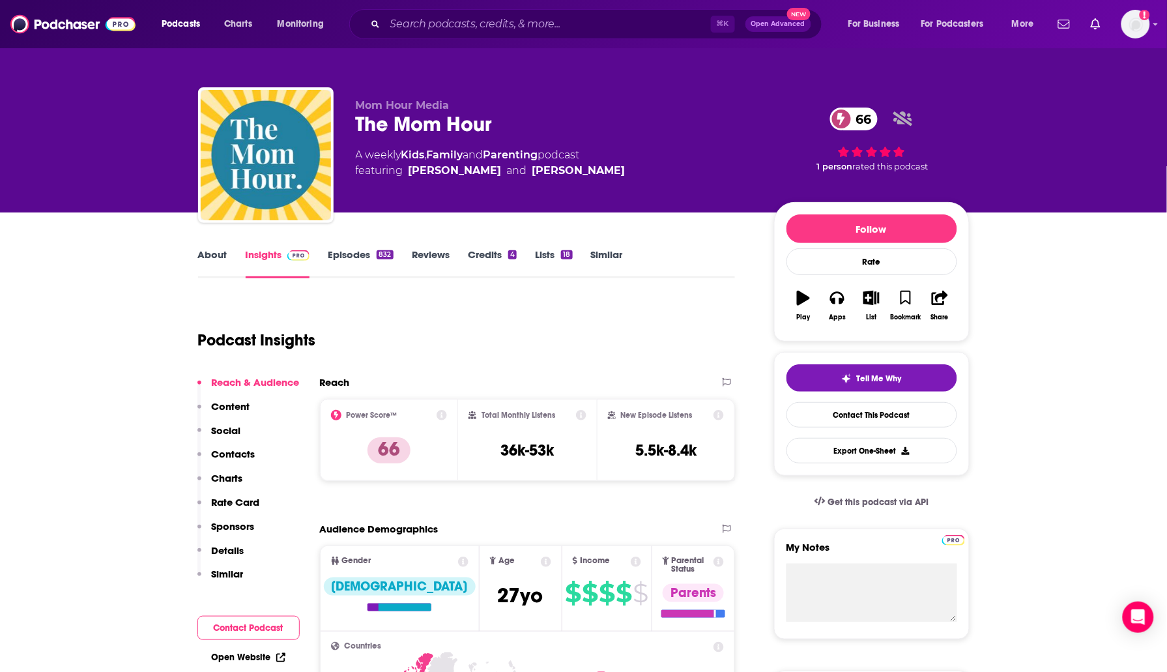
click at [215, 250] on link "About" at bounding box center [212, 263] width 29 height 30
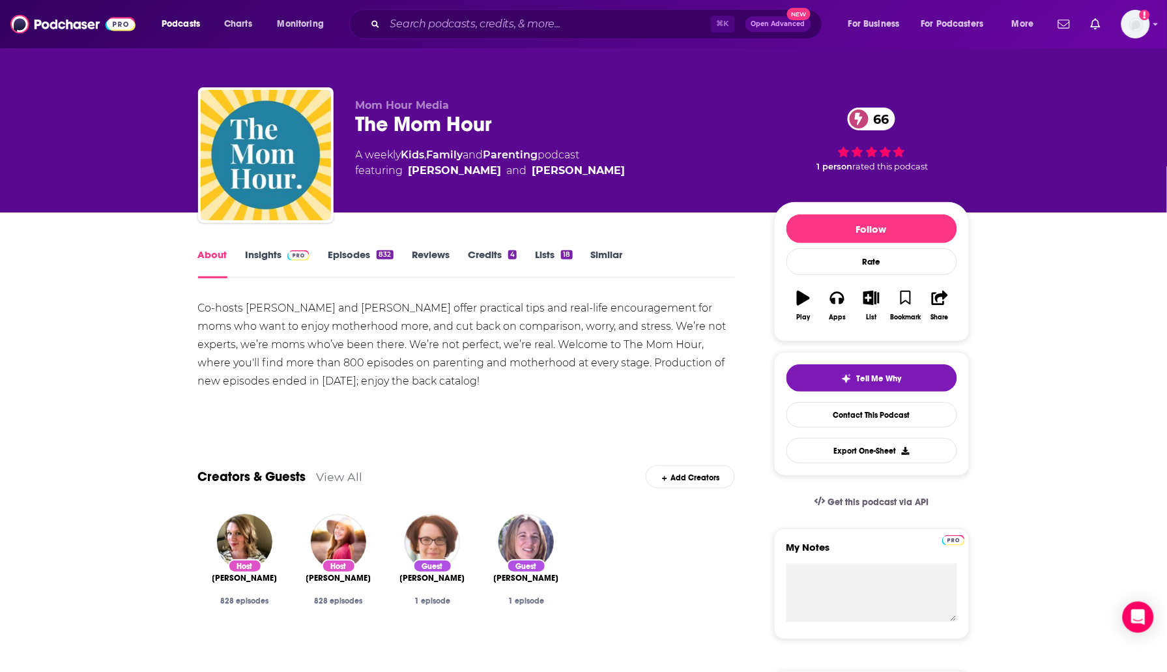
click at [431, 132] on div "The Mom Hour 66" at bounding box center [554, 123] width 397 height 25
copy div "The Mom Hour 66"
click at [279, 249] on link "Insights" at bounding box center [278, 263] width 64 height 30
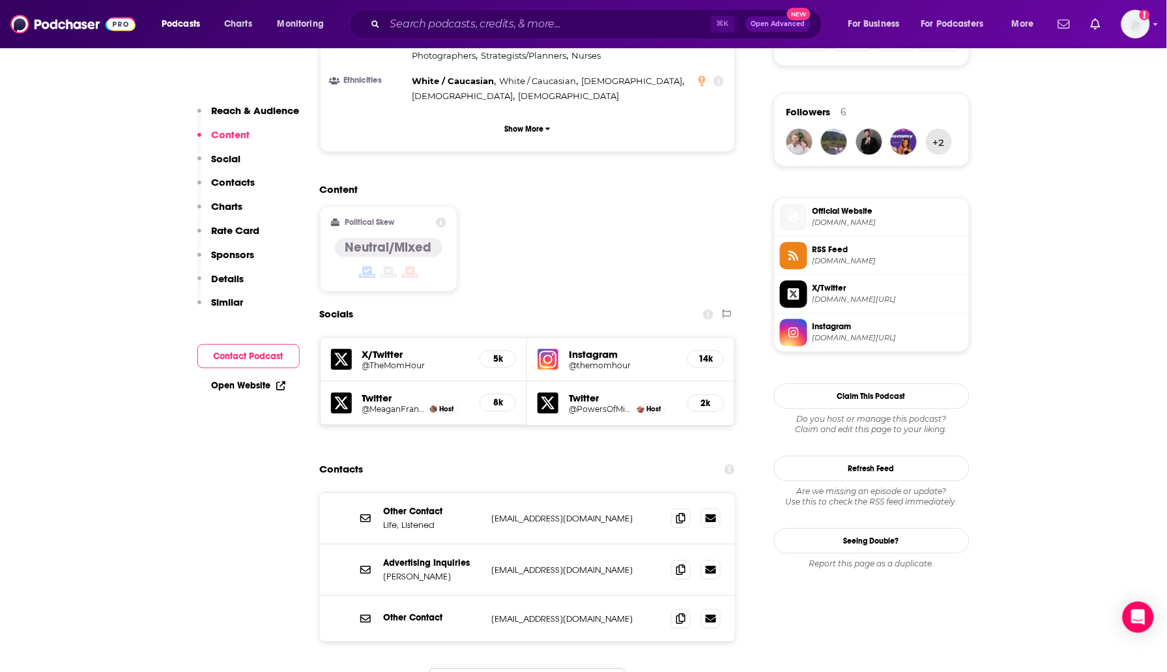
scroll to position [904, 0]
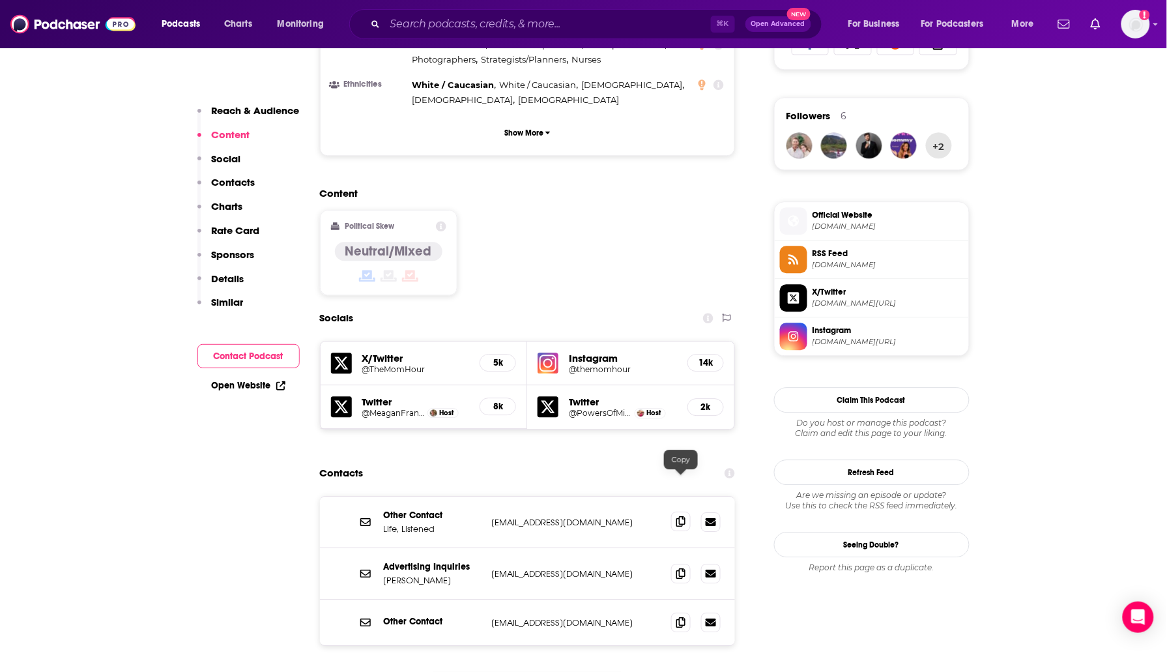
click at [684, 516] on icon at bounding box center [680, 521] width 9 height 10
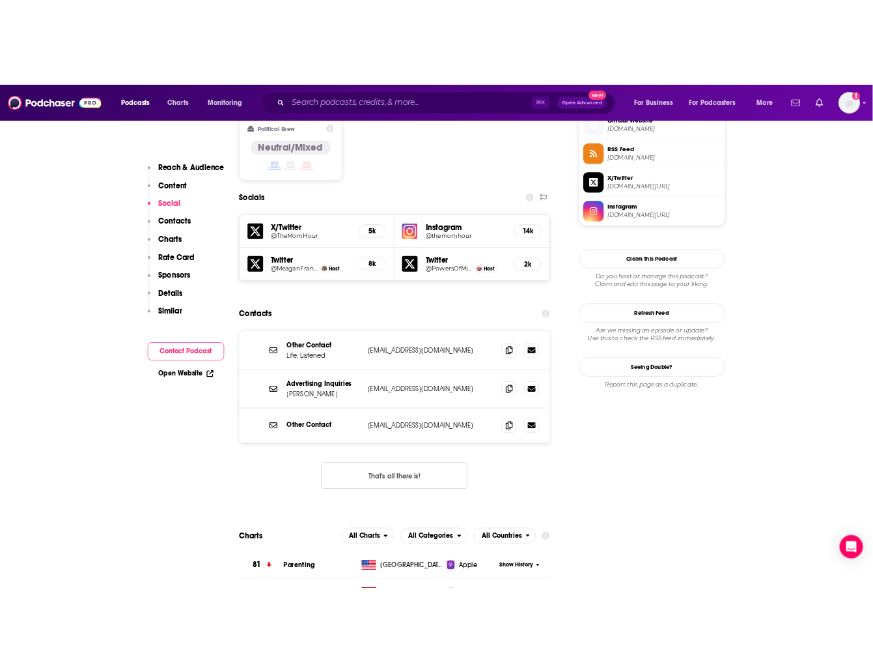
scroll to position [1075, 0]
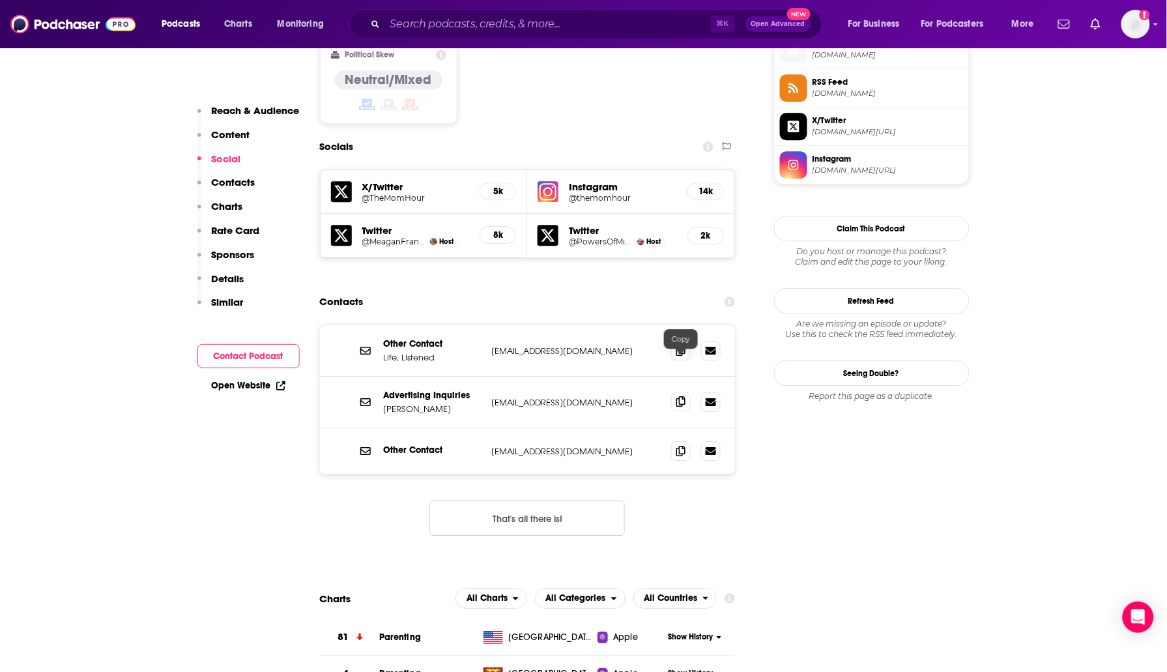
click at [685, 396] on icon at bounding box center [680, 401] width 9 height 10
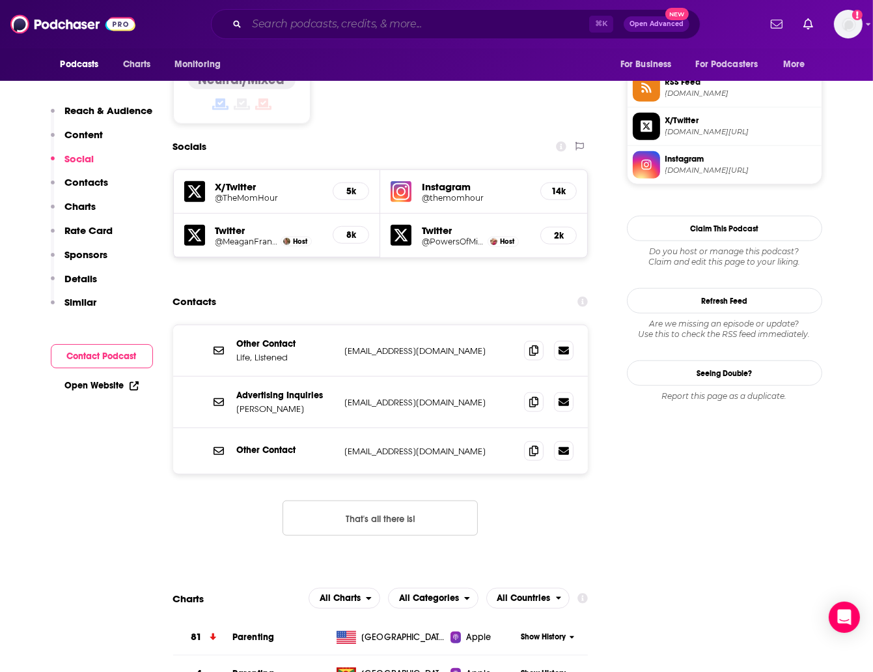
scroll to position [1076, 0]
click at [391, 21] on input "Search podcasts, credits, & more..." at bounding box center [418, 24] width 343 height 21
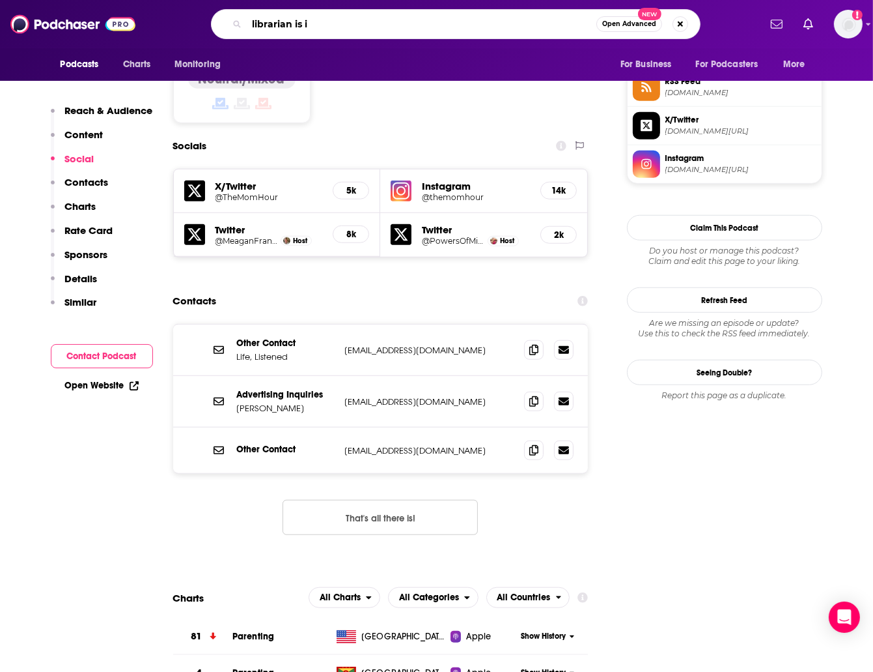
type input "librarian is in"
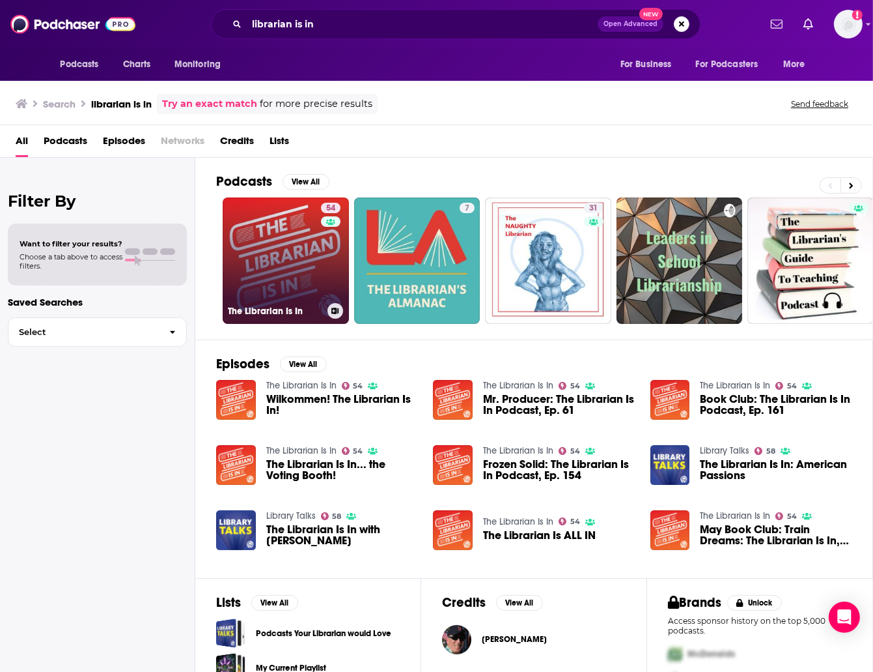
click at [278, 218] on link "54 The Librarian Is In" at bounding box center [286, 260] width 126 height 126
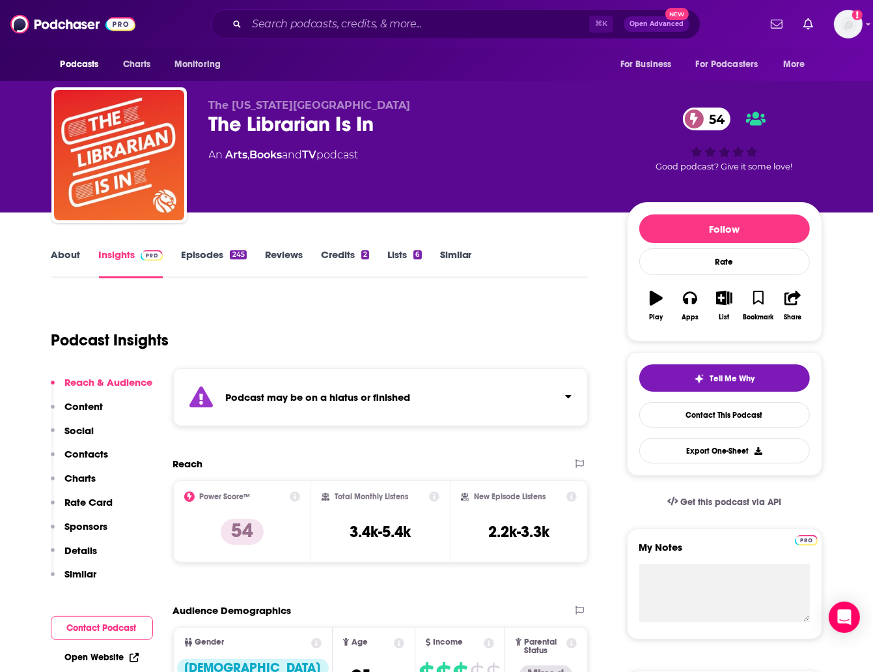
click at [209, 253] on link "Episodes 245" at bounding box center [213, 263] width 65 height 30
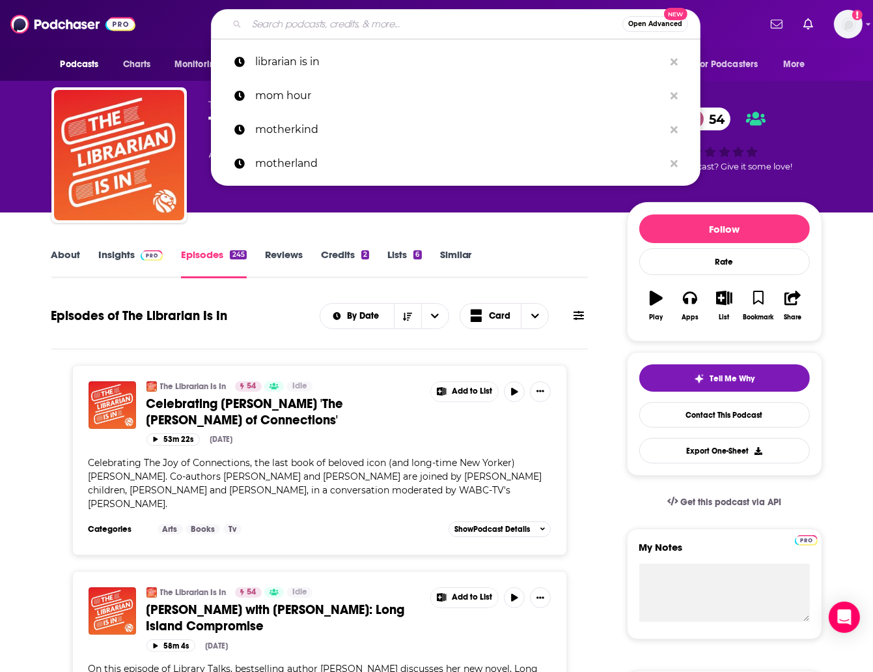
click at [402, 22] on input "Search podcasts, credits, & more..." at bounding box center [435, 24] width 376 height 21
paste input "The Jasmine Star Show"
type input "The Jasmine Star Show"
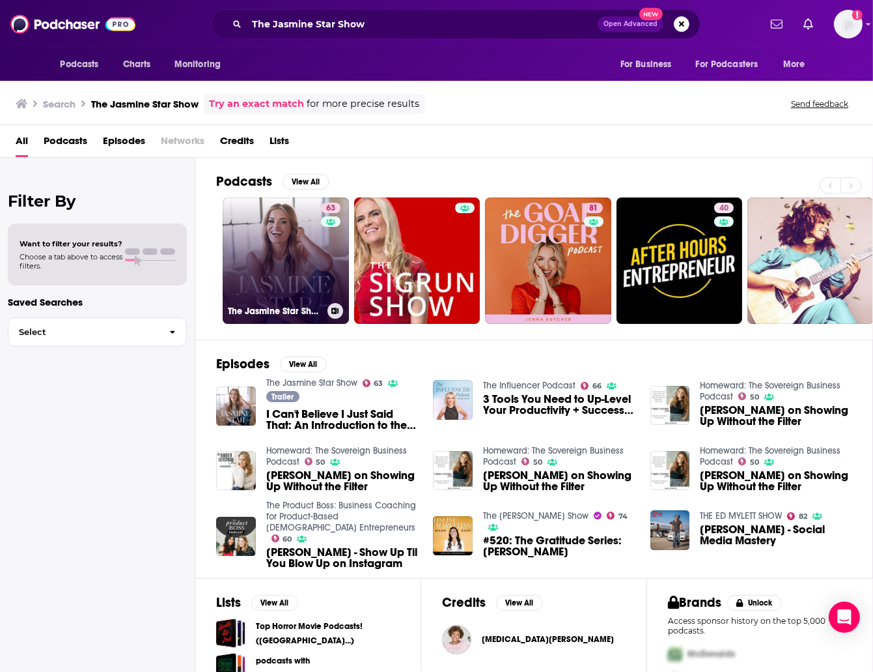
click at [263, 249] on link "63 The Jasmine Star Show" at bounding box center [286, 260] width 126 height 126
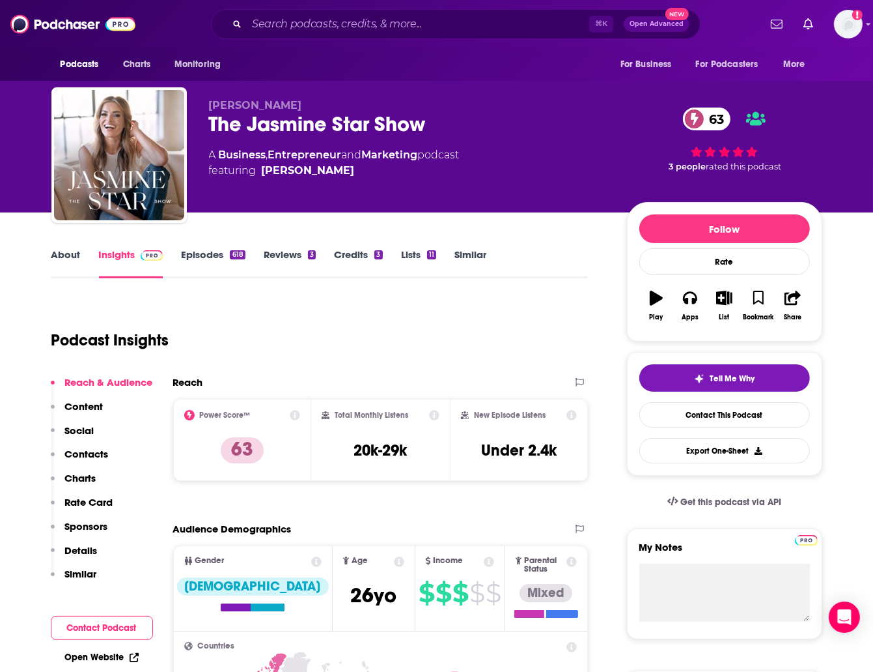
click at [55, 255] on link "About" at bounding box center [65, 263] width 29 height 30
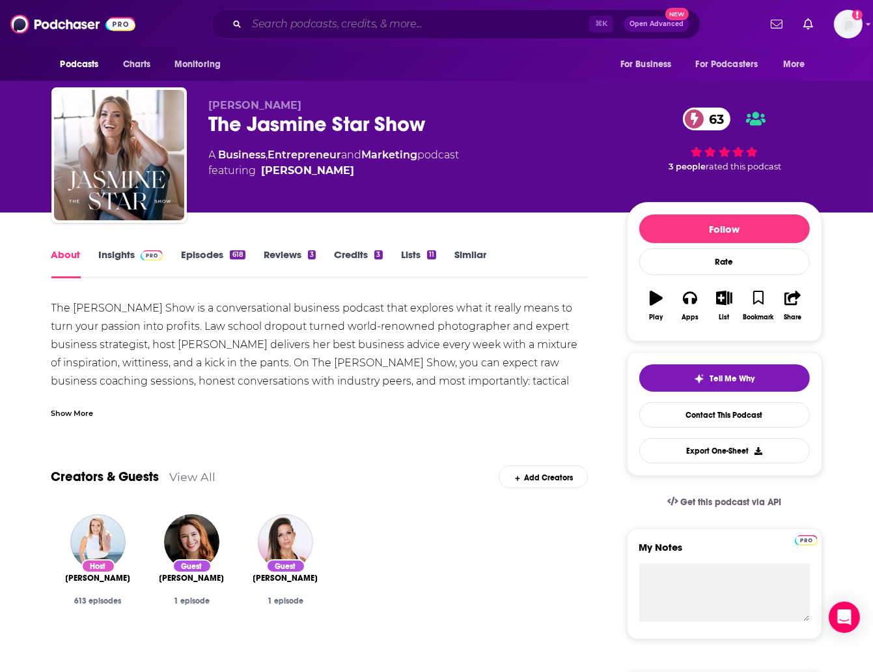
click at [398, 23] on input "Search podcasts, credits, & more..." at bounding box center [418, 24] width 343 height 21
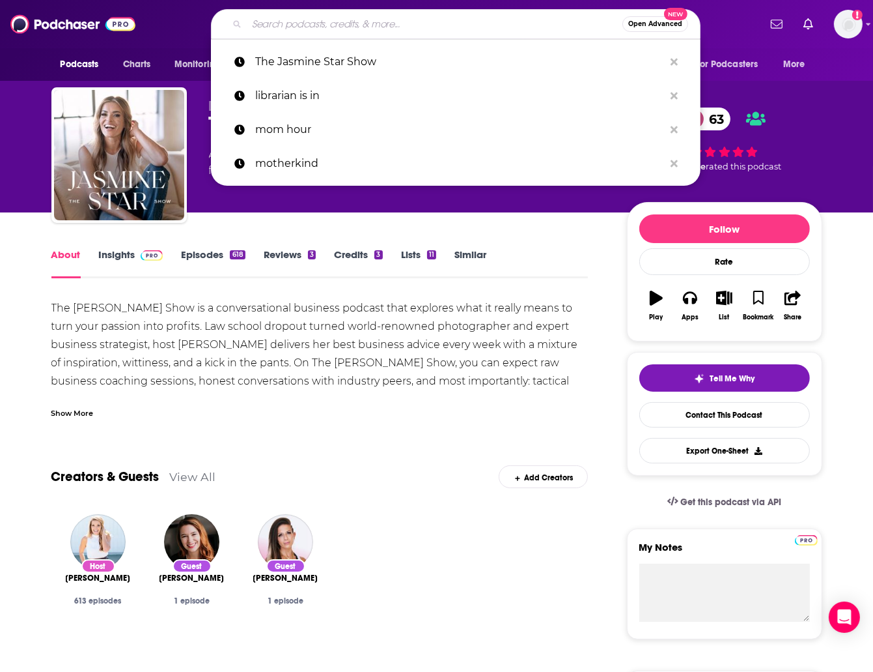
paste input "The Holderness Family Podcast"
type input "The Holderness Family Podcast"
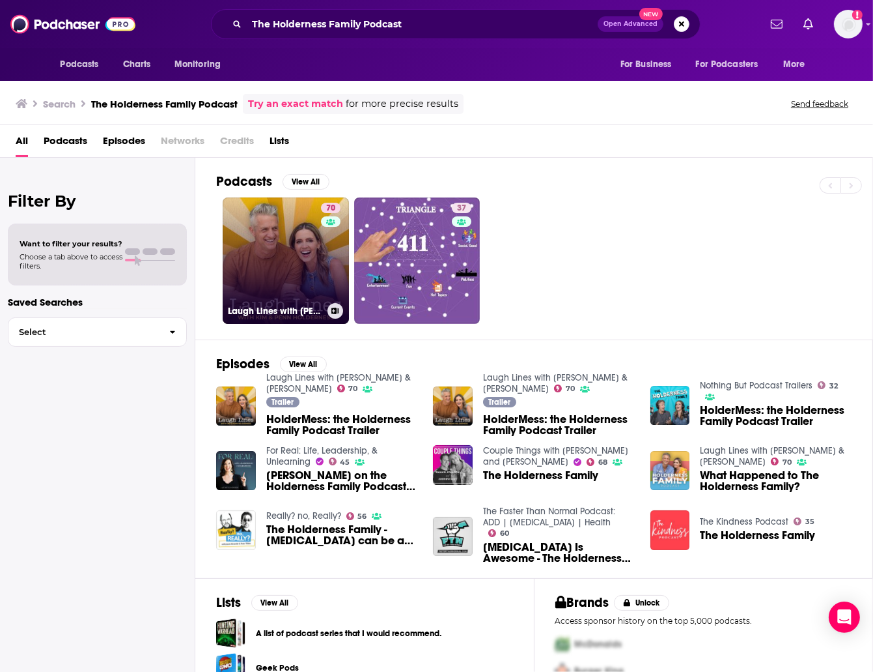
click at [284, 259] on link "70 Laugh Lines with Kim & Penn Holderness" at bounding box center [286, 260] width 126 height 126
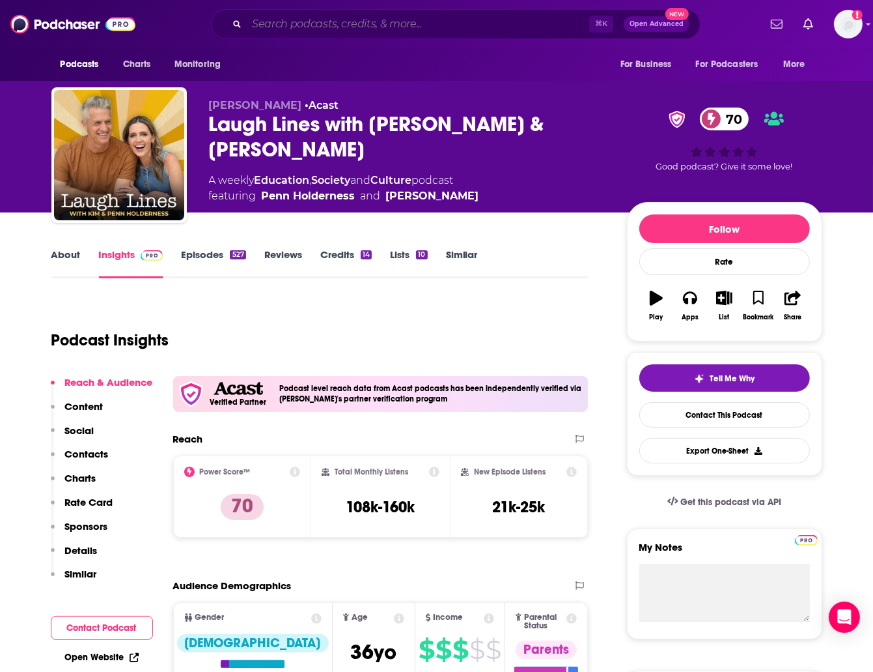
click at [368, 24] on input "Search podcasts, credits, & more..." at bounding box center [418, 24] width 343 height 21
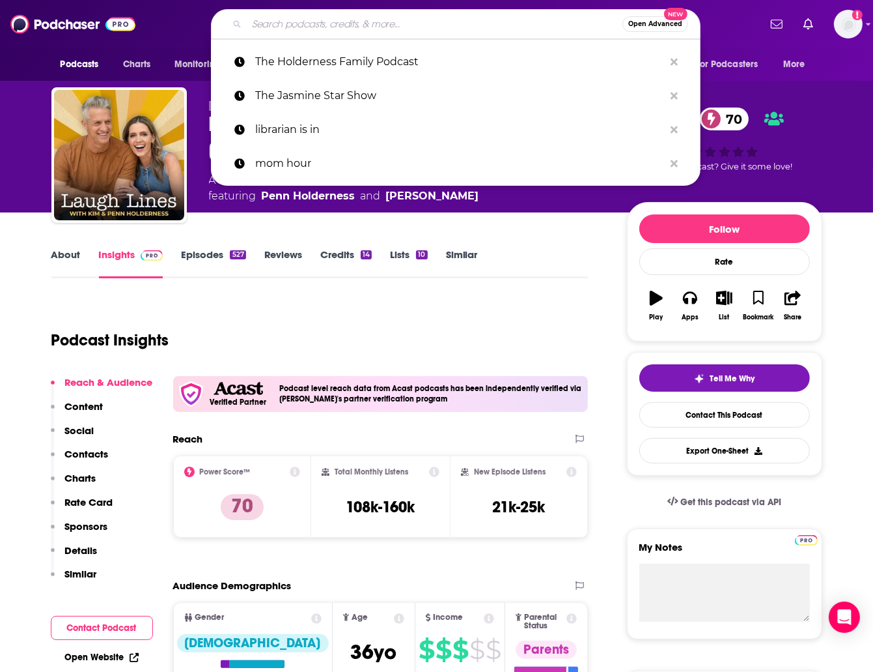
paste input "The Growing Readers Podcast"
type input "The Growing Readers Podcast"
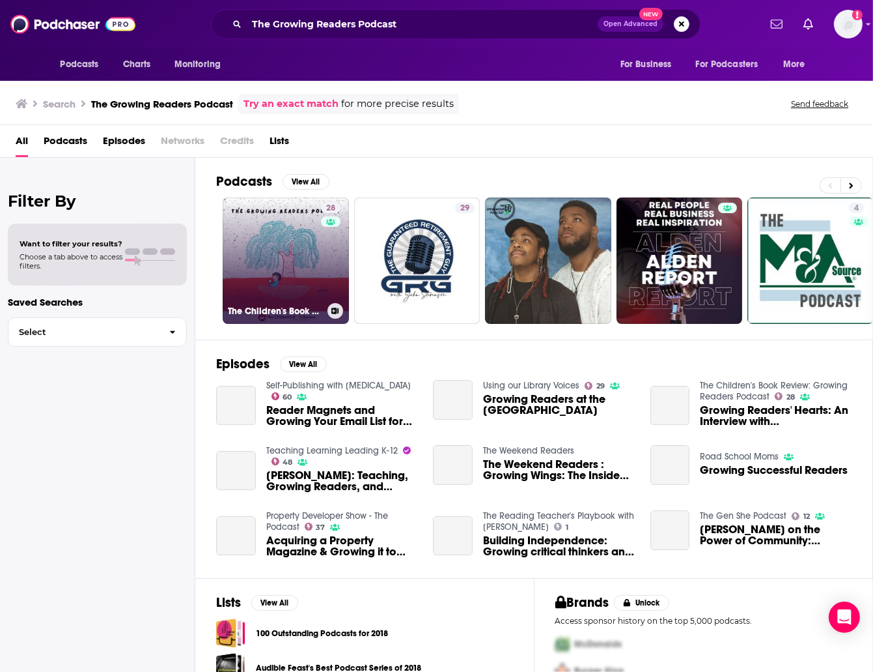
click at [317, 240] on link "28 The Children's Book Review: Growing Readers Podcast" at bounding box center [286, 260] width 126 height 126
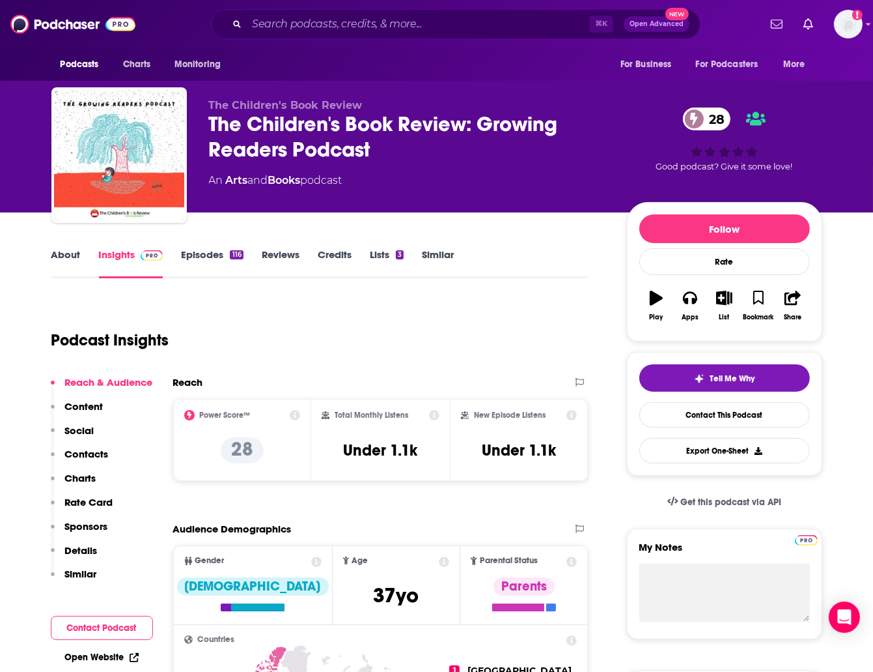
click at [79, 259] on link "About" at bounding box center [65, 263] width 29 height 30
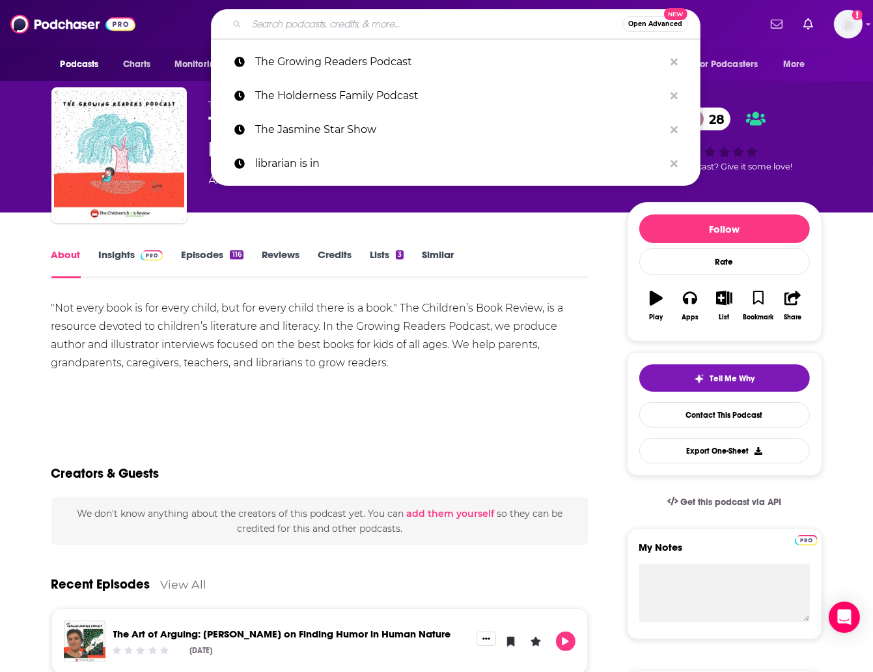
click at [420, 16] on input "Search podcasts, credits, & more..." at bounding box center [435, 24] width 376 height 21
paste input "Story Worthy"
type input "Story Worthy"
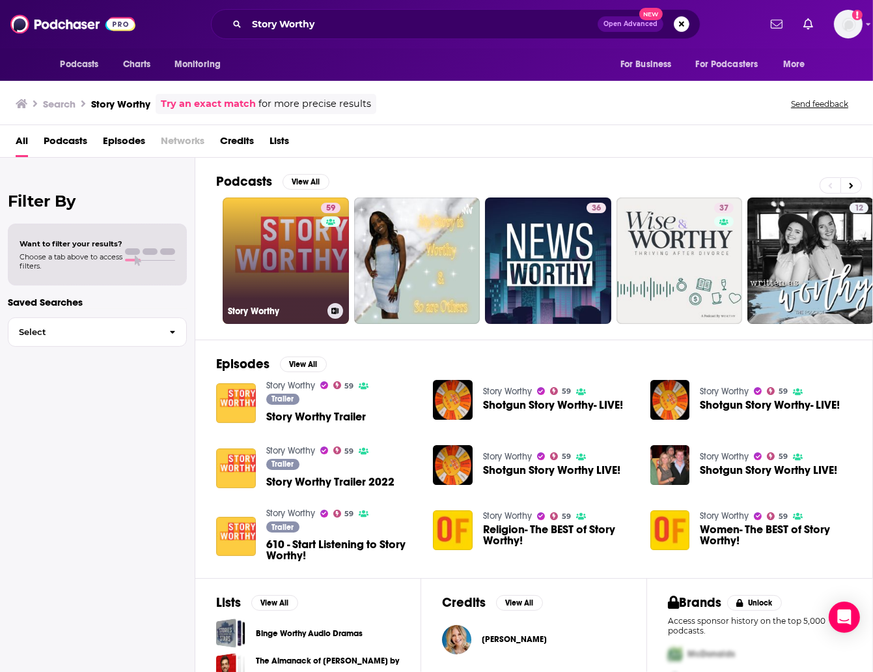
click at [266, 231] on link "59 Story Worthy" at bounding box center [286, 260] width 126 height 126
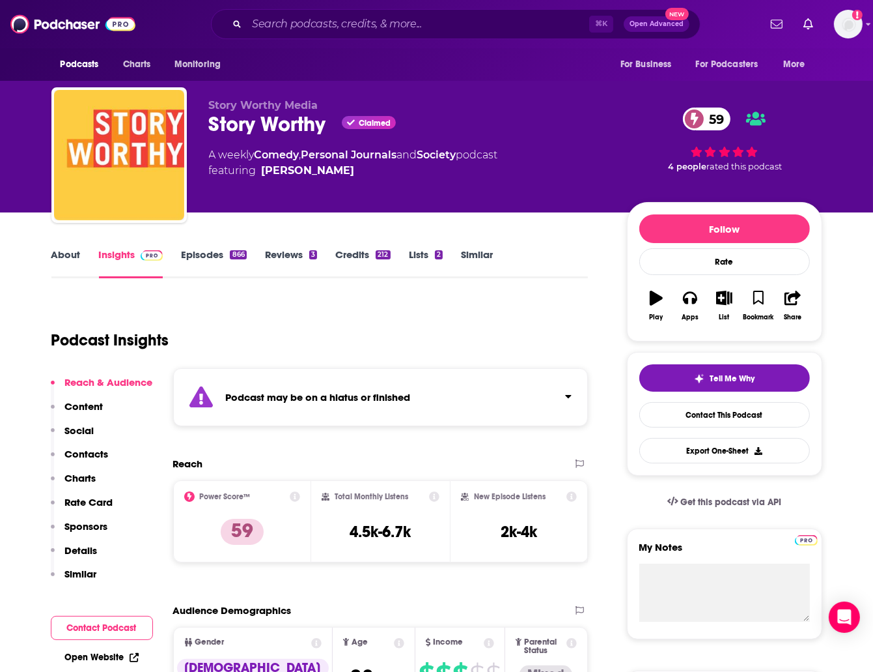
click at [193, 253] on link "Episodes 866" at bounding box center [213, 263] width 65 height 30
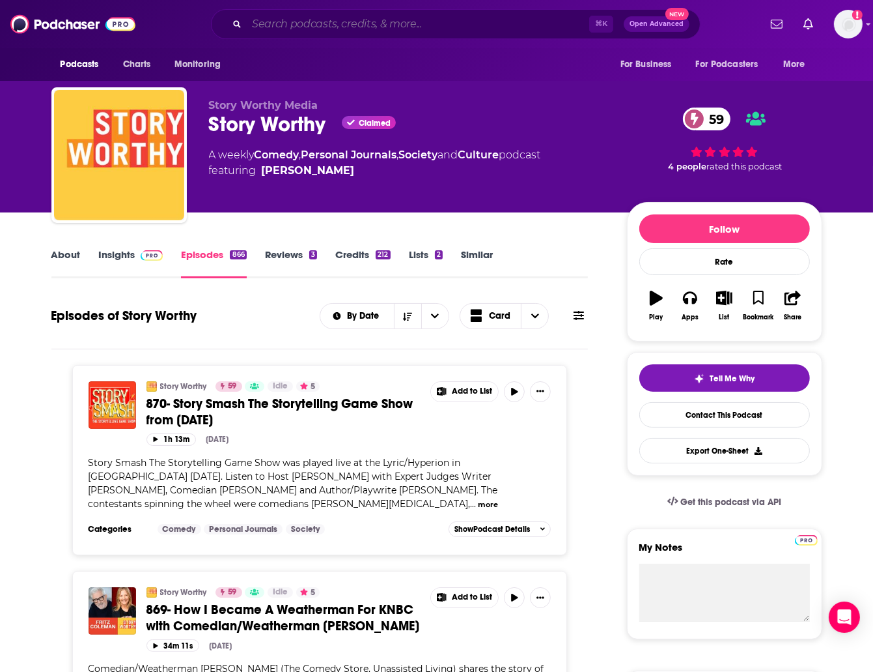
click at [318, 27] on input "Search podcasts, credits, & more..." at bounding box center [418, 24] width 343 height 21
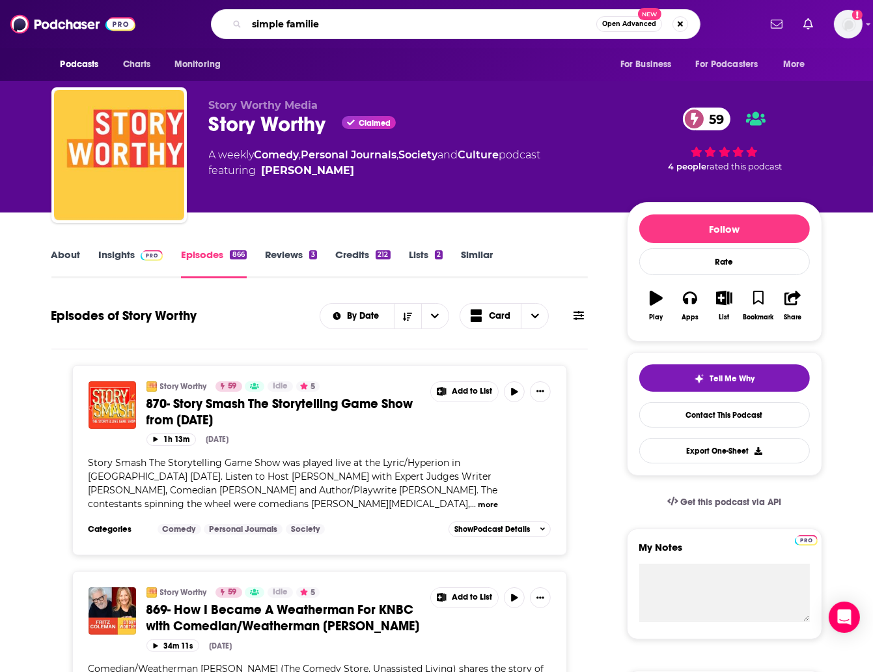
type input "simple families"
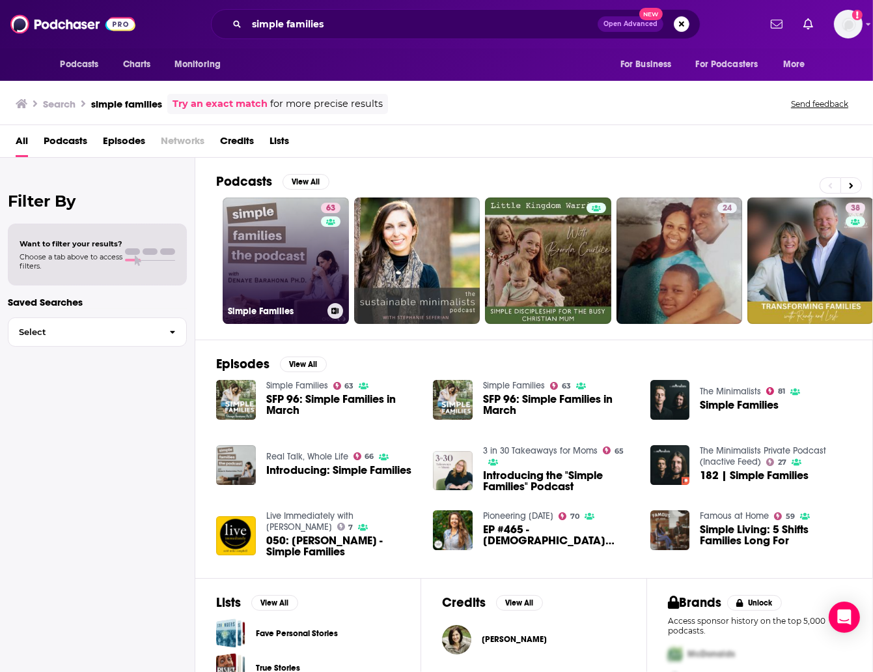
click at [266, 236] on link "63 Simple Families" at bounding box center [286, 260] width 126 height 126
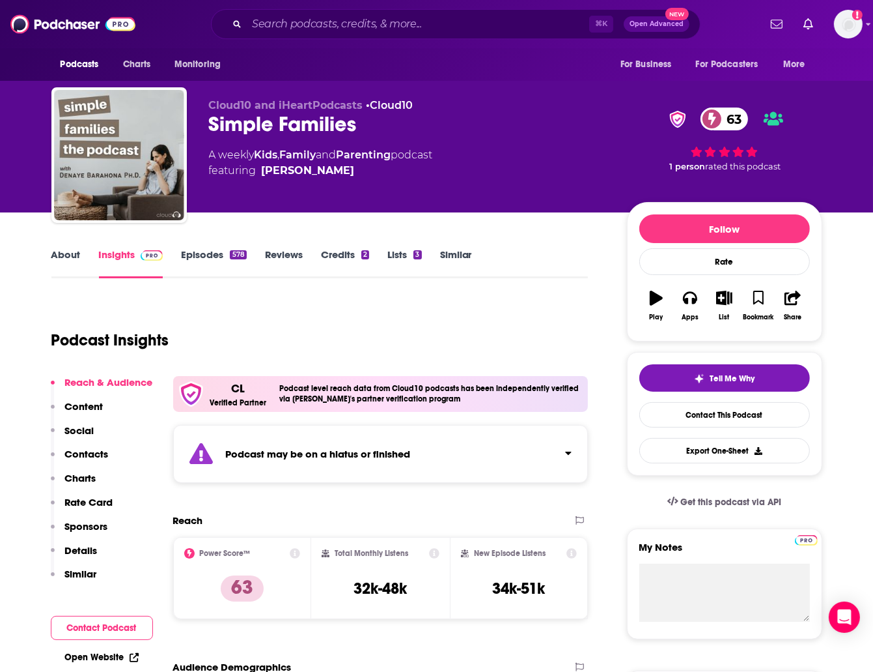
click at [59, 253] on link "About" at bounding box center [65, 263] width 29 height 30
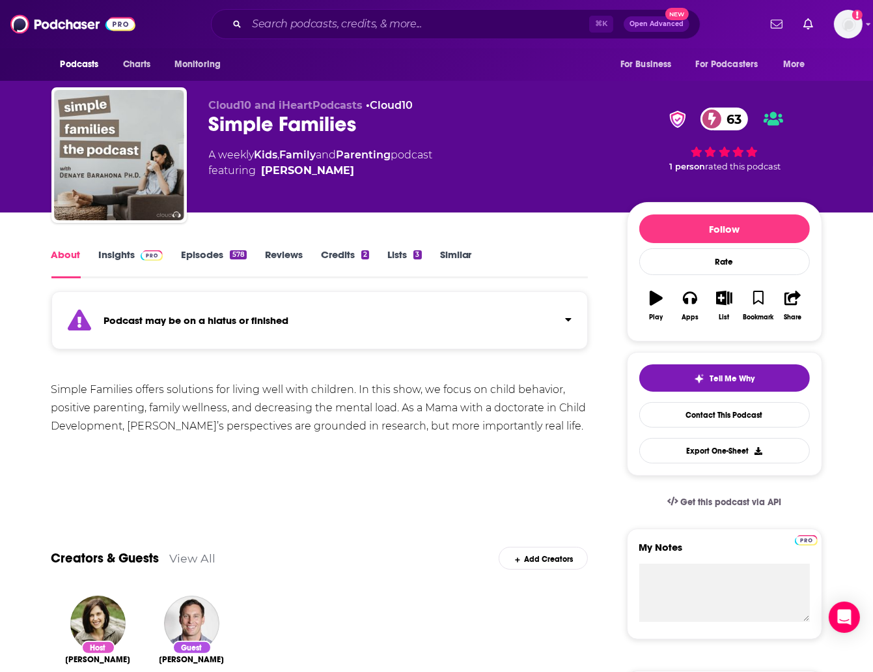
click at [196, 253] on link "Episodes 578" at bounding box center [213, 263] width 65 height 30
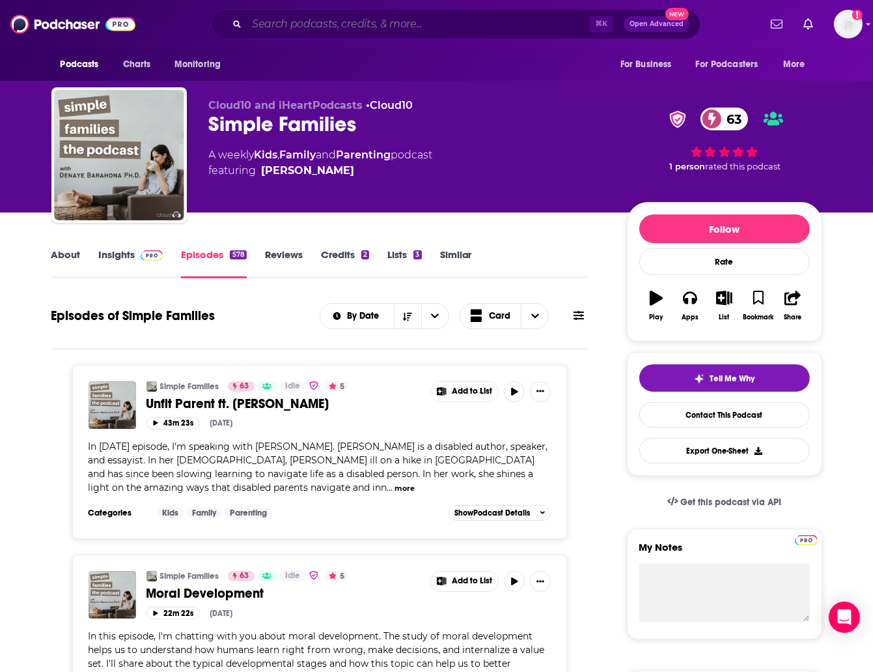
click at [398, 24] on input "Search podcasts, credits, & more..." at bounding box center [418, 24] width 343 height 21
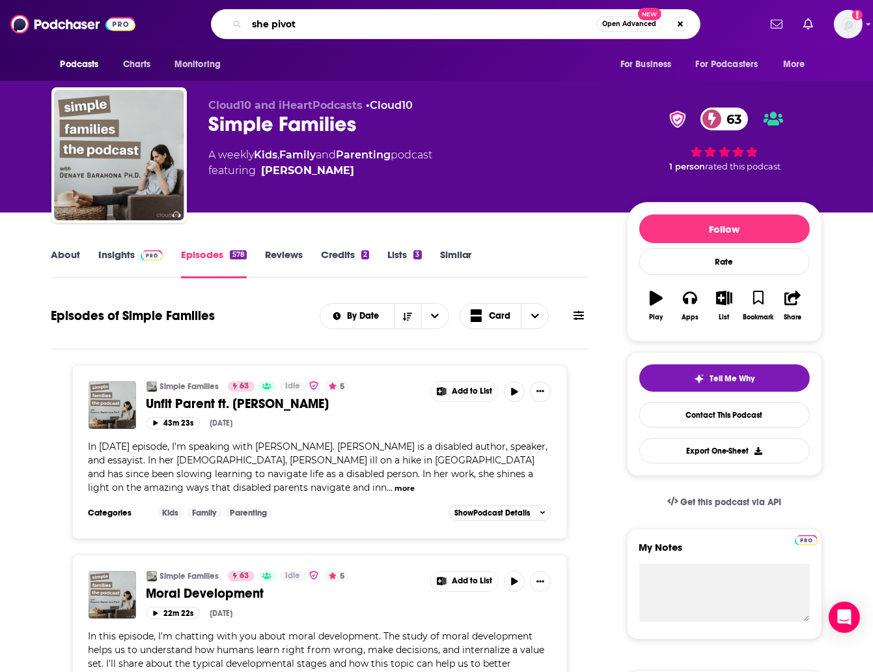
type input "she pivots"
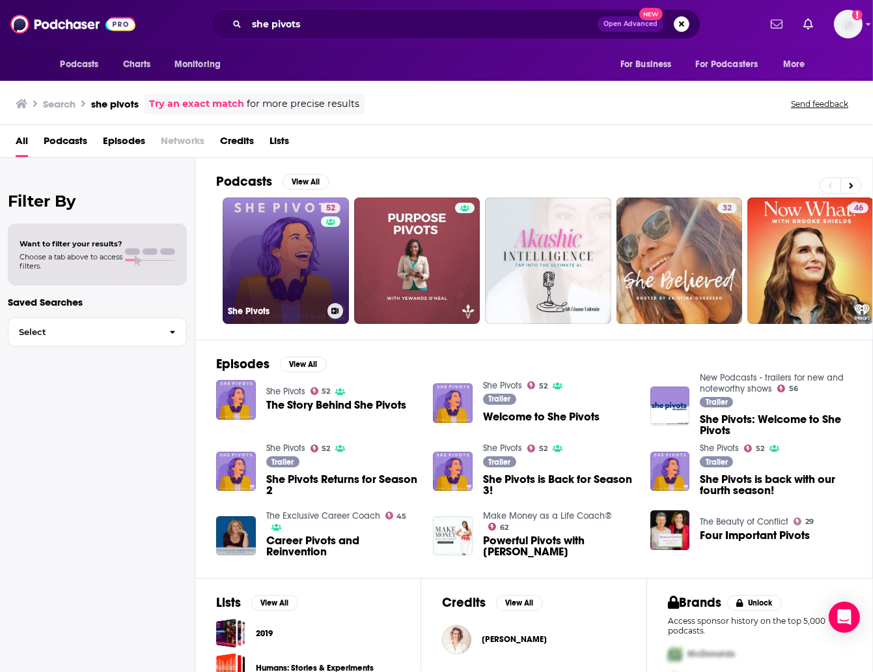
click at [285, 229] on link "52 She Pivots" at bounding box center [286, 260] width 126 height 126
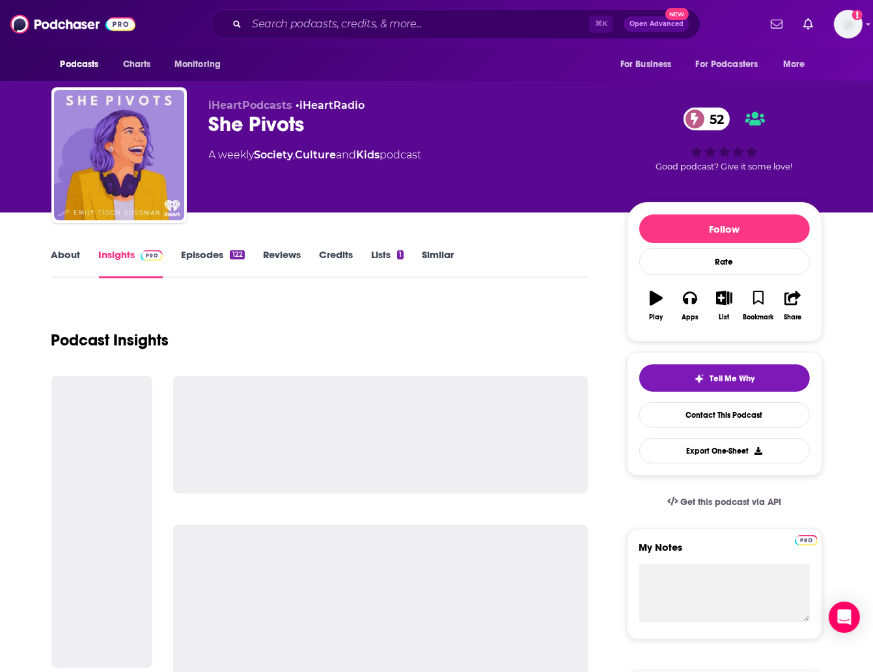
click at [72, 259] on link "About" at bounding box center [65, 263] width 29 height 30
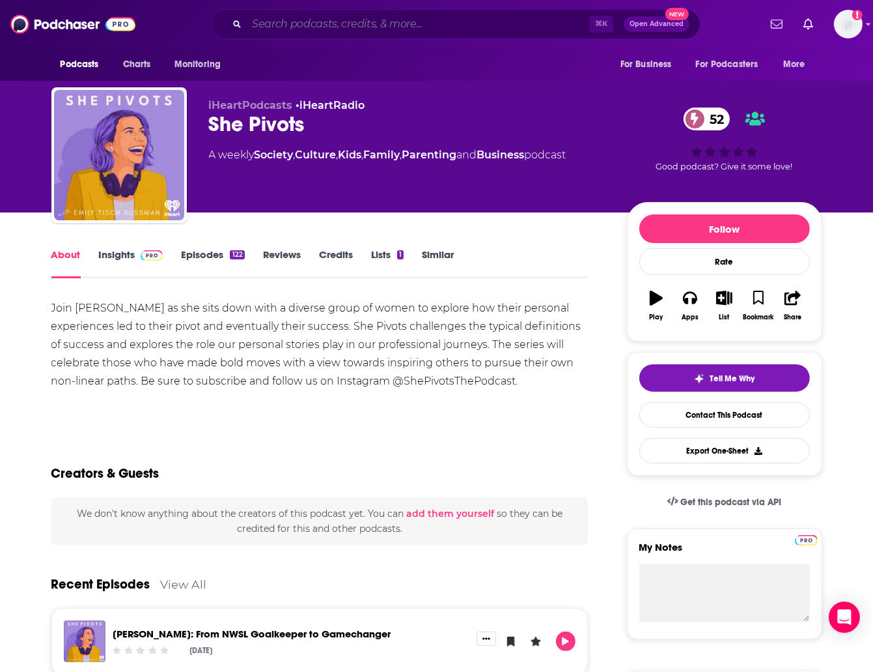
click at [341, 21] on input "Search podcasts, credits, & more..." at bounding box center [418, 24] width 343 height 21
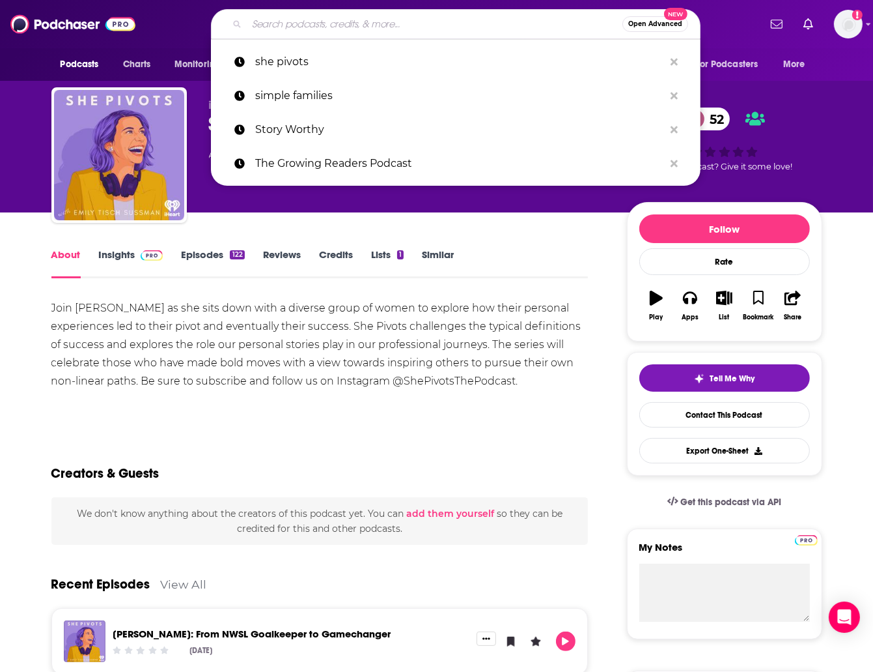
paste input "Secret Mum Club with Sophiena"
type input "Secret Mum Club with Sophiena"
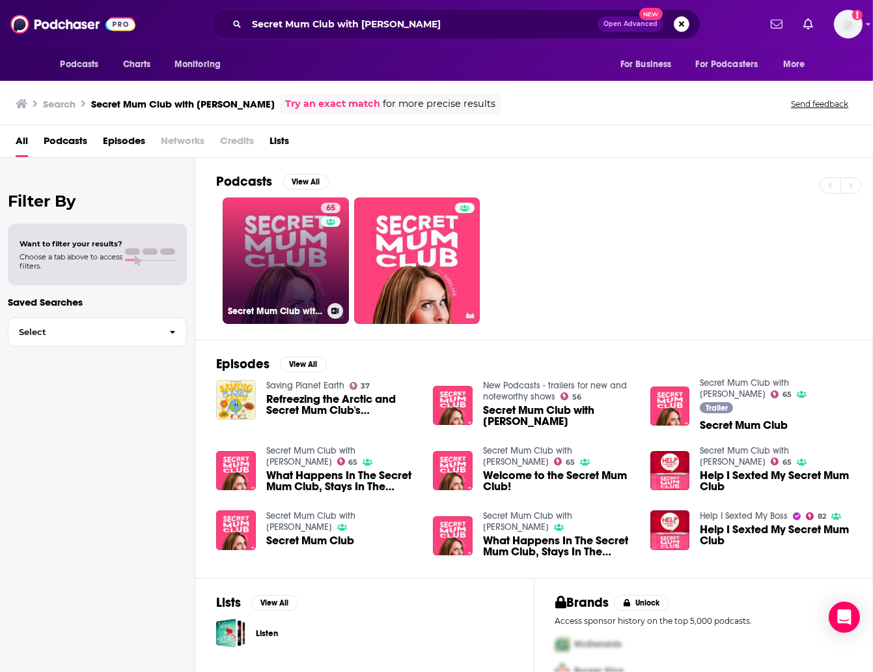
click at [283, 234] on link "65 Secret Mum Club with Sophiena" at bounding box center [286, 260] width 126 height 126
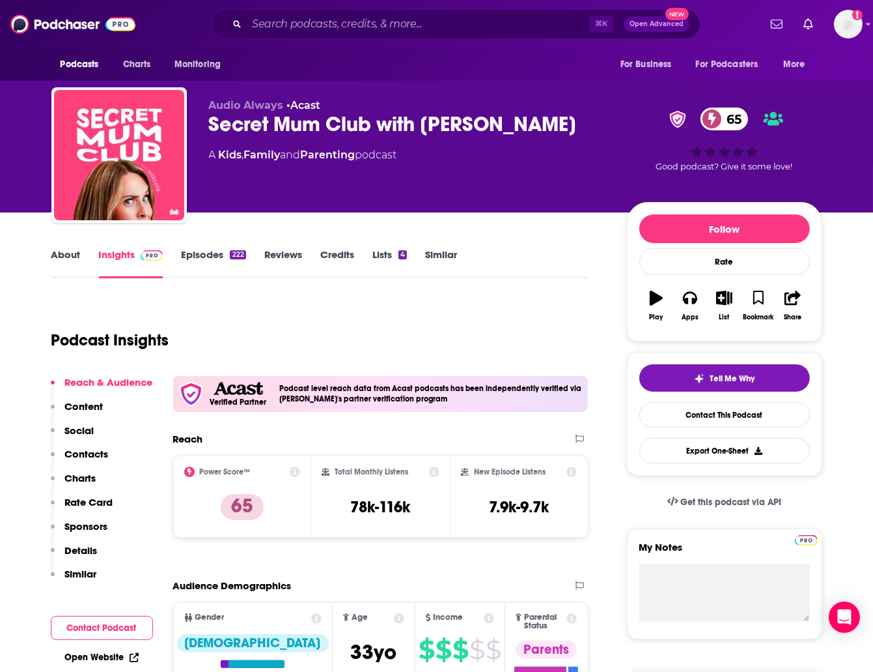
click at [72, 254] on link "About" at bounding box center [65, 263] width 29 height 30
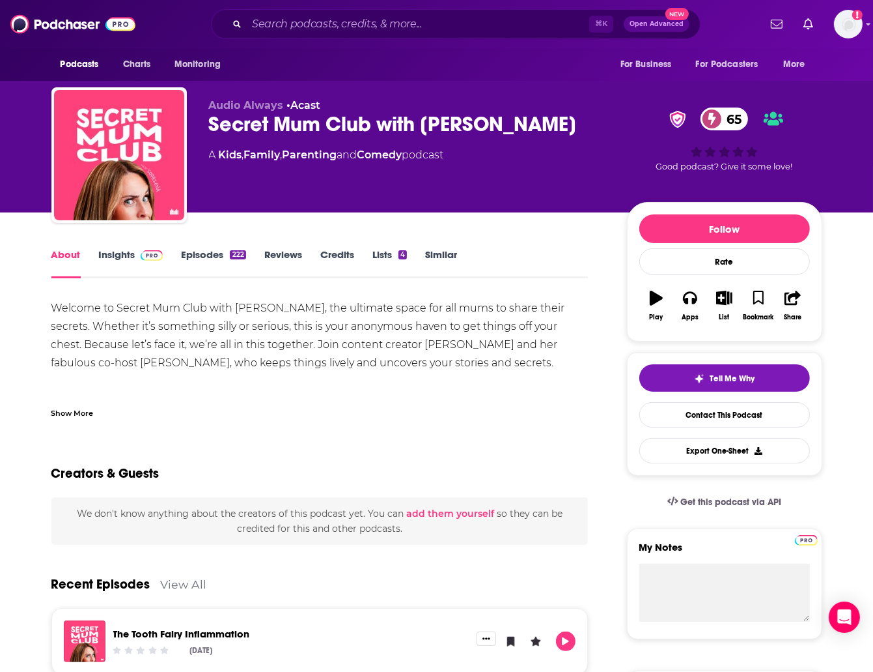
click at [309, 123] on div "Secret Mum Club with Sophiena 65" at bounding box center [407, 123] width 397 height 25
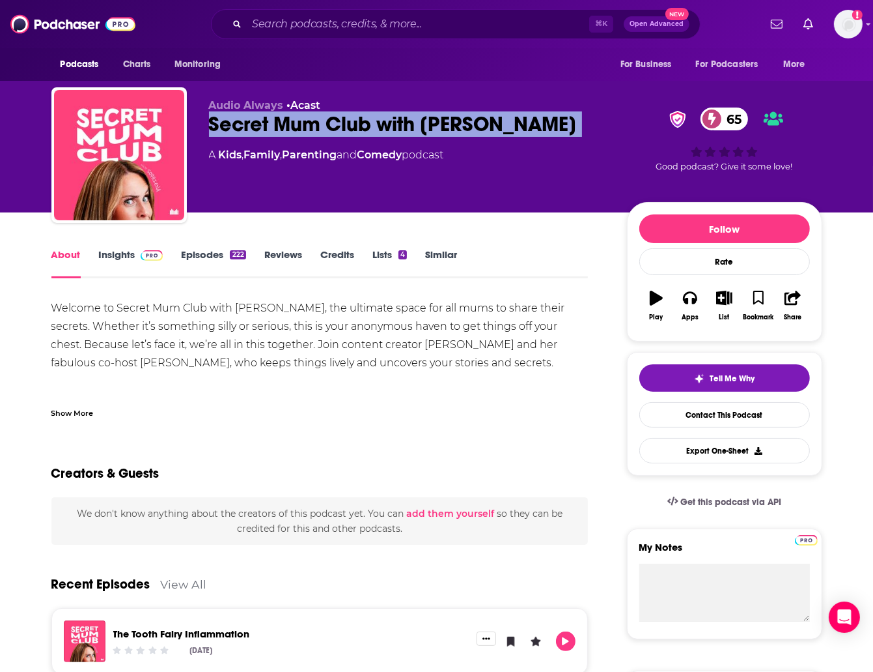
click at [309, 123] on div "Secret Mum Club with Sophiena 65" at bounding box center [407, 123] width 397 height 25
copy div "Secret Mum Club with Sophiena 65"
click at [124, 250] on link "Insights" at bounding box center [131, 263] width 64 height 30
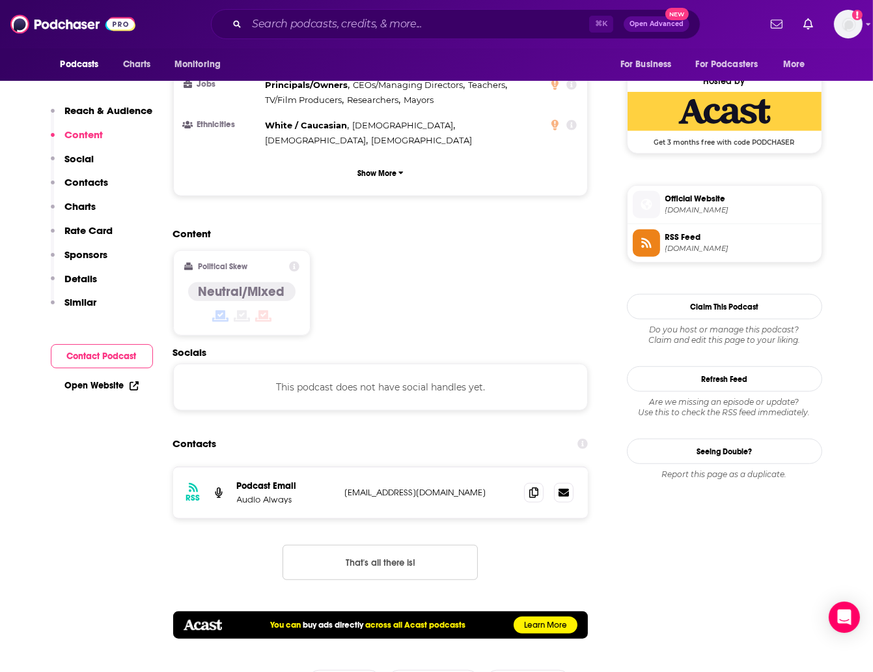
scroll to position [1049, 0]
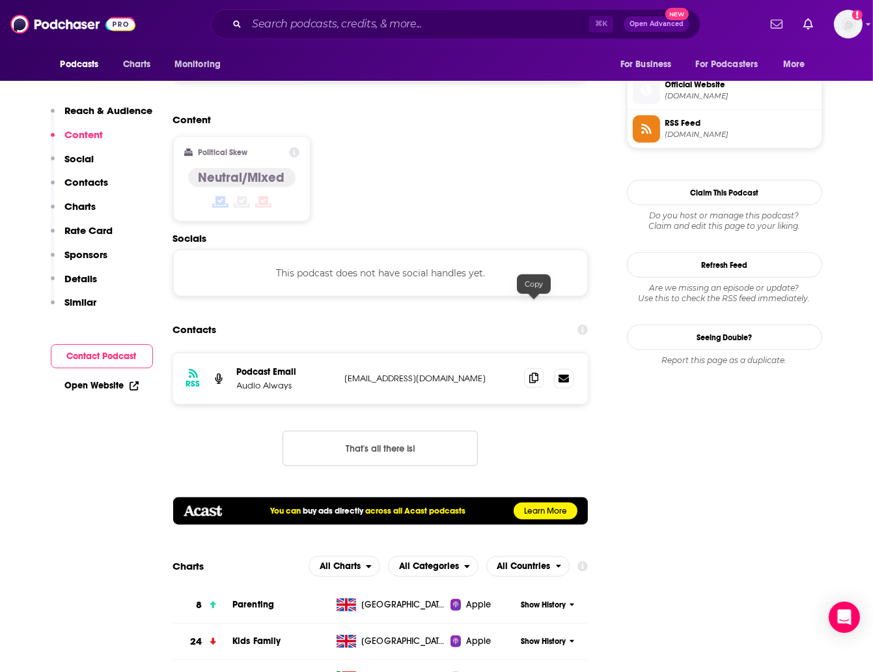
click at [530, 373] on icon at bounding box center [534, 378] width 9 height 10
click at [289, 20] on input "Search podcasts, credits, & more..." at bounding box center [418, 24] width 343 height 21
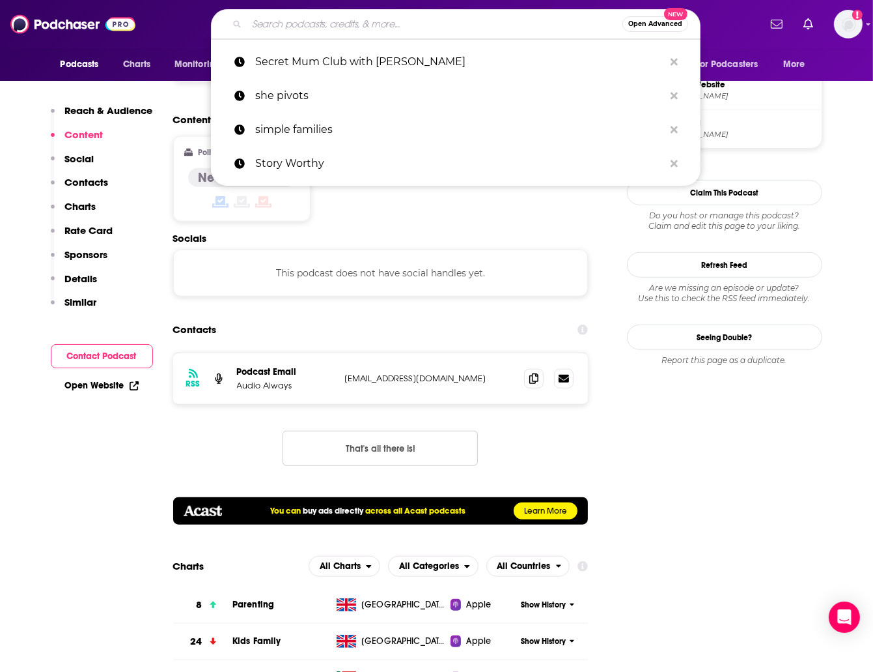
paste input "Powerhouse Women Podcast"
type input "Powerhouse Women Podcast"
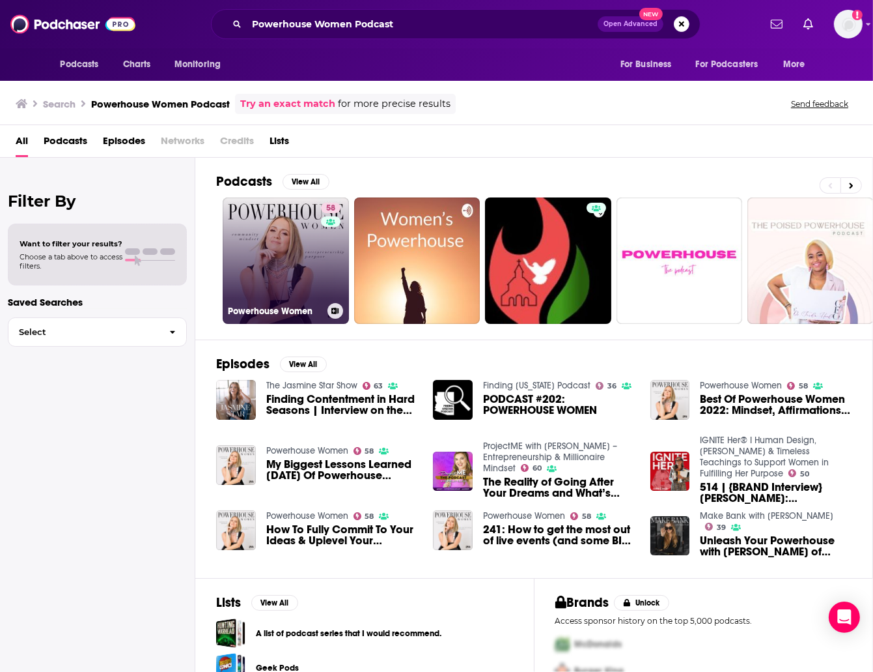
click at [289, 240] on link "58 Powerhouse Women" at bounding box center [286, 260] width 126 height 126
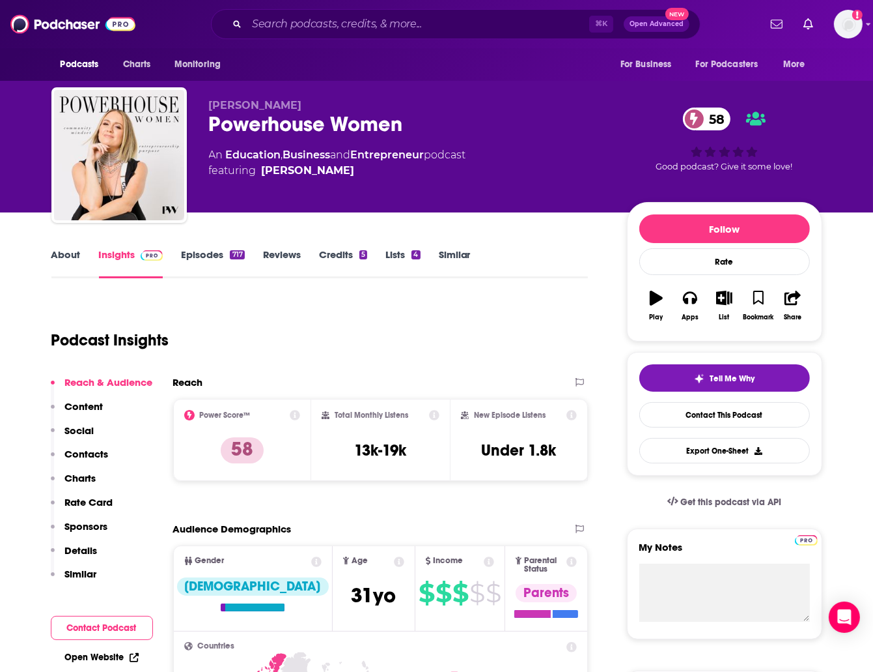
click at [63, 255] on link "About" at bounding box center [65, 263] width 29 height 30
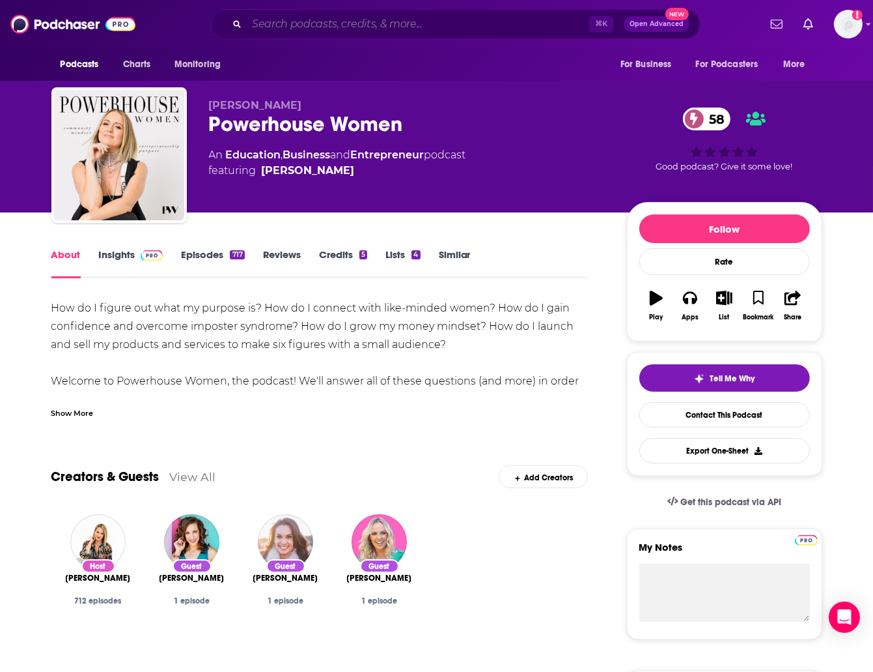
click at [401, 31] on input "Search podcasts, credits, & more..." at bounding box center [418, 24] width 343 height 21
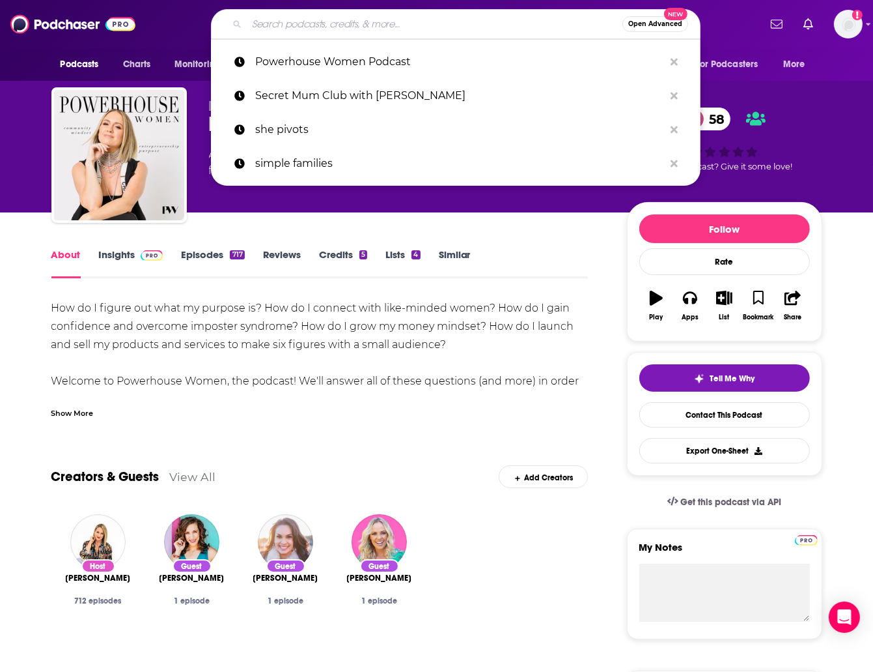
paste input "Parenting & You With Dr. Shefali Podcast"
type input "Parenting & You With Dr. Shefali Podcast"
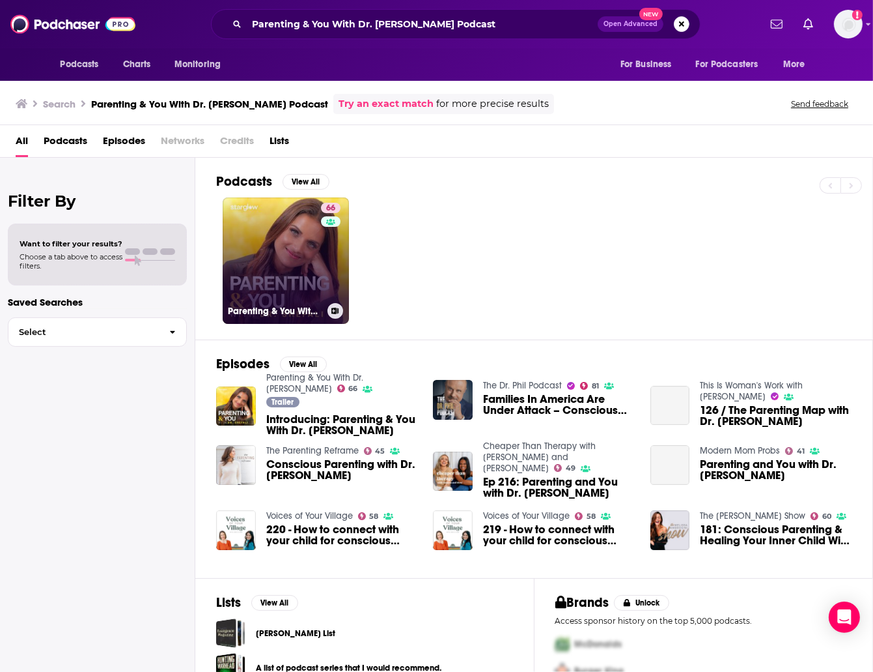
click at [276, 281] on link "66 Parenting & You With Dr. Shefali" at bounding box center [286, 260] width 126 height 126
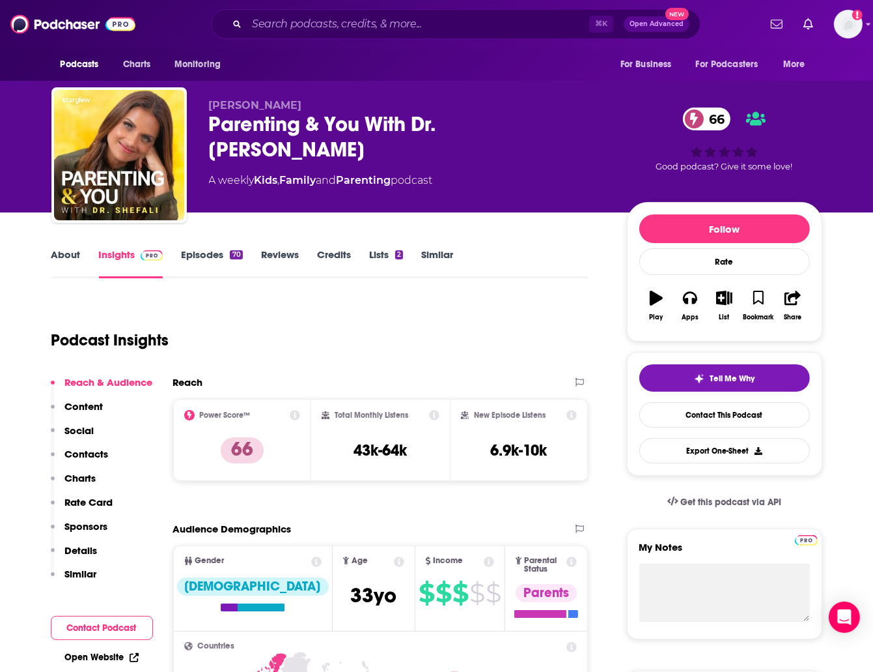
click at [79, 254] on link "About" at bounding box center [65, 263] width 29 height 30
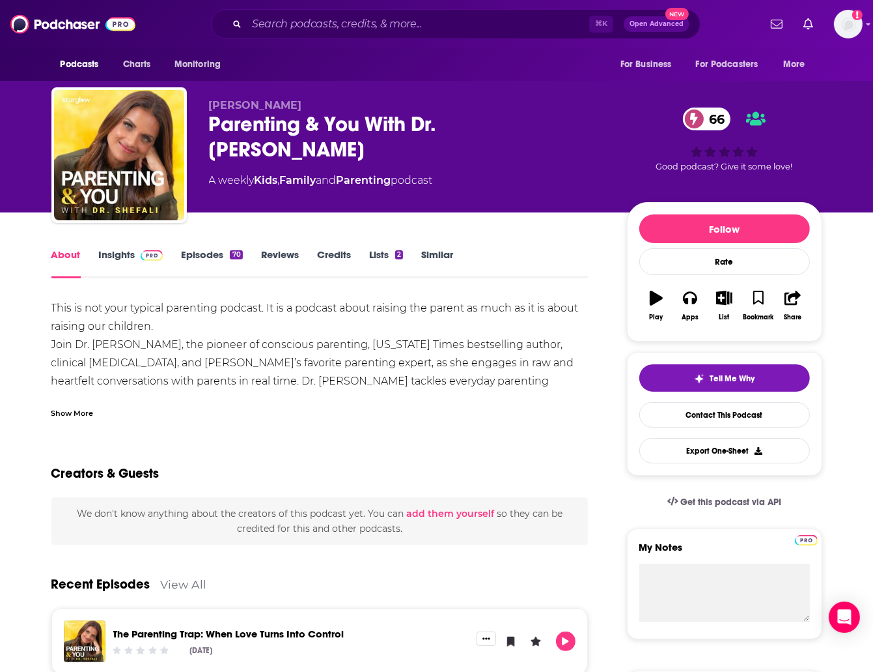
click at [85, 414] on div "Show More" at bounding box center [72, 412] width 42 height 12
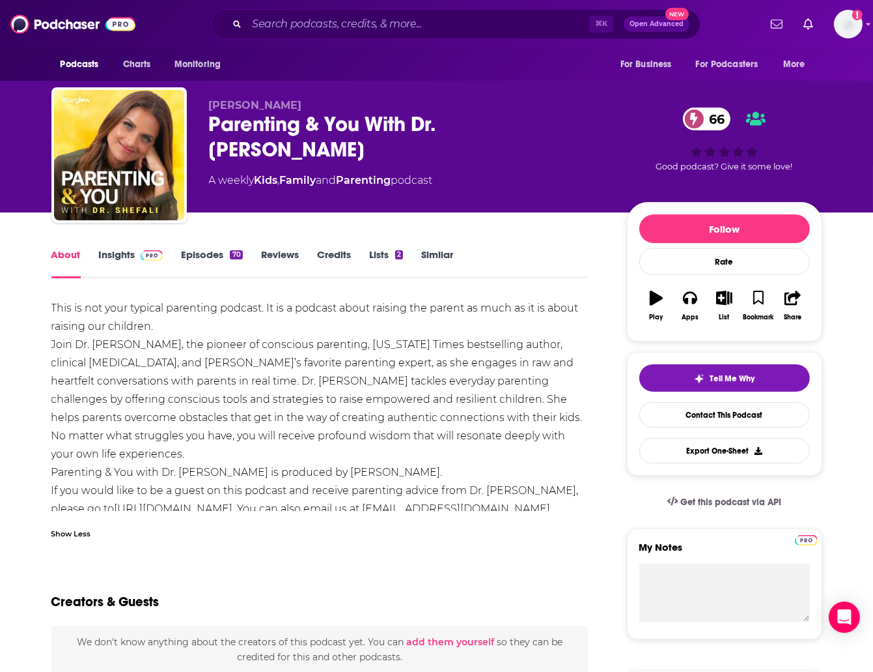
drag, startPoint x: 399, startPoint y: 337, endPoint x: 383, endPoint y: 331, distance: 16.7
click at [396, 335] on div "This is not your typical parenting podcast. It is a podcast about raising the p…" at bounding box center [319, 408] width 537 height 219
click at [276, 127] on div "Parenting & You With Dr. Shefali 66" at bounding box center [407, 136] width 397 height 51
drag, startPoint x: 280, startPoint y: 128, endPoint x: 235, endPoint y: 141, distance: 46.8
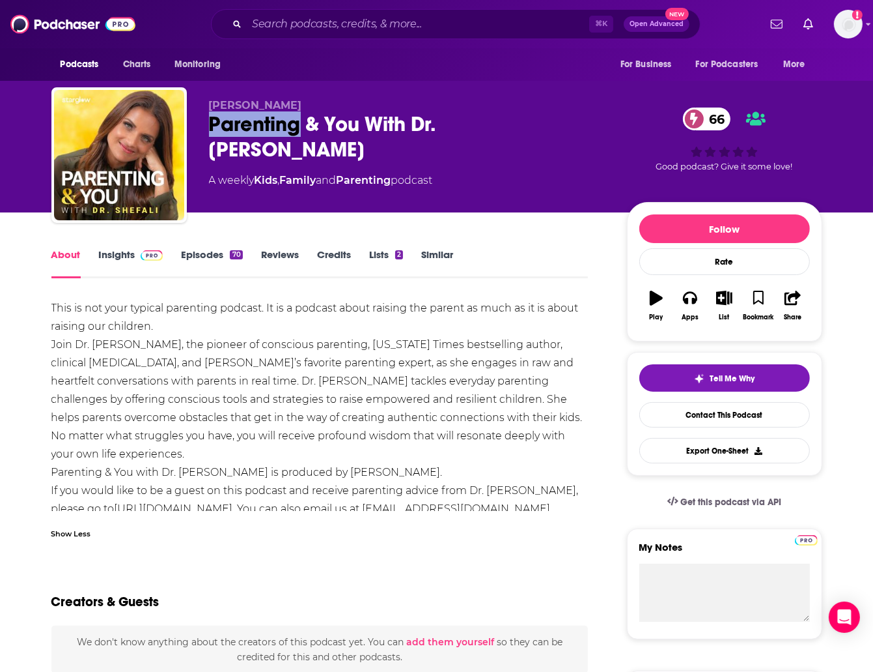
click at [280, 128] on div "Parenting & You With Dr. Shefali 66" at bounding box center [407, 136] width 397 height 51
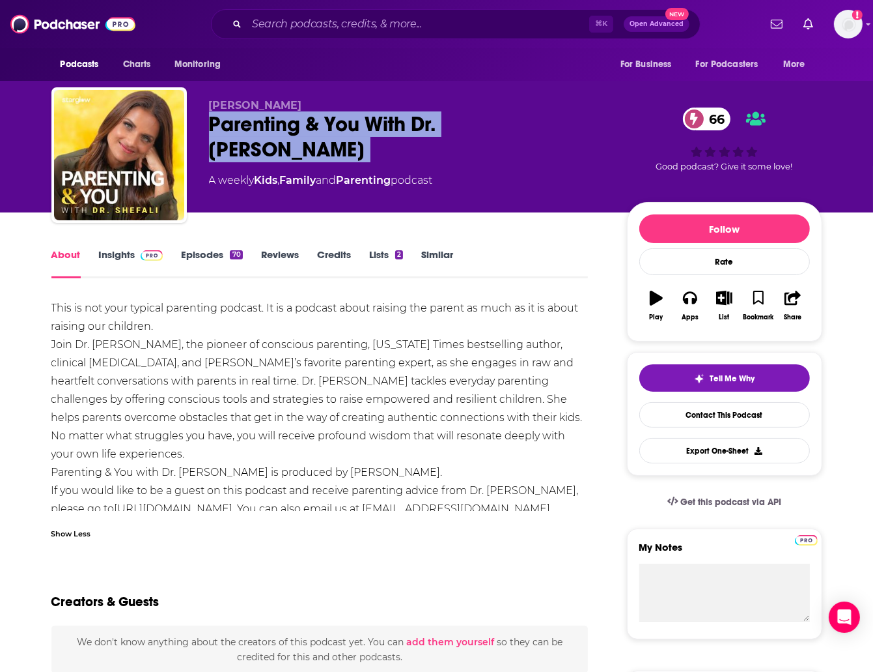
click at [281, 128] on div "Parenting & You With Dr. Shefali 66" at bounding box center [407, 136] width 397 height 51
copy div "Parenting & You With Dr. Shefali 66"
click at [124, 259] on link "Insights" at bounding box center [131, 263] width 64 height 30
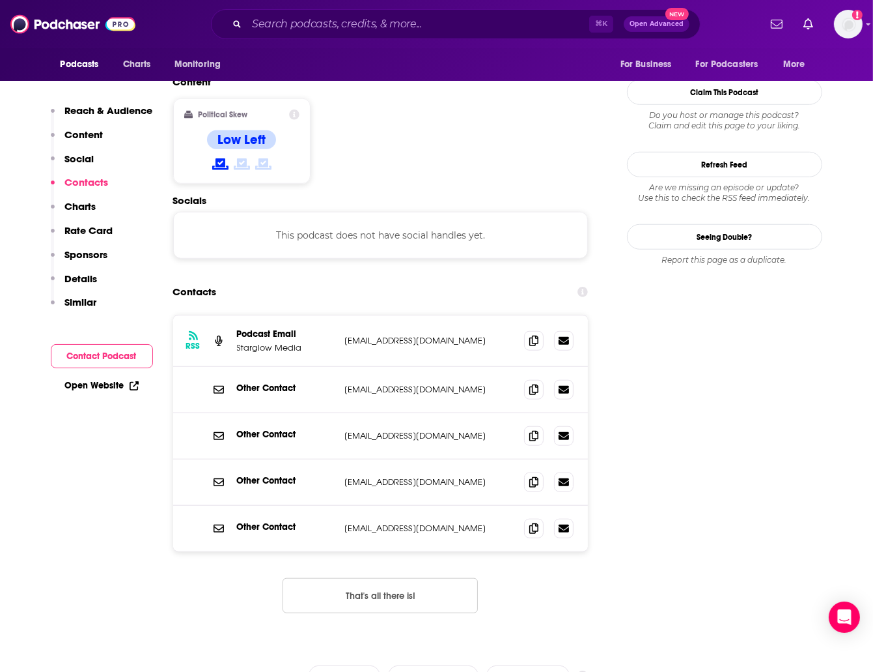
scroll to position [1030, 0]
drag, startPoint x: 531, startPoint y: 307, endPoint x: 540, endPoint y: 306, distance: 8.5
click at [533, 306] on div at bounding box center [534, 304] width 11 height 11
drag, startPoint x: 524, startPoint y: 309, endPoint x: 507, endPoint y: 299, distance: 19.9
click at [524, 380] on div at bounding box center [549, 390] width 50 height 20
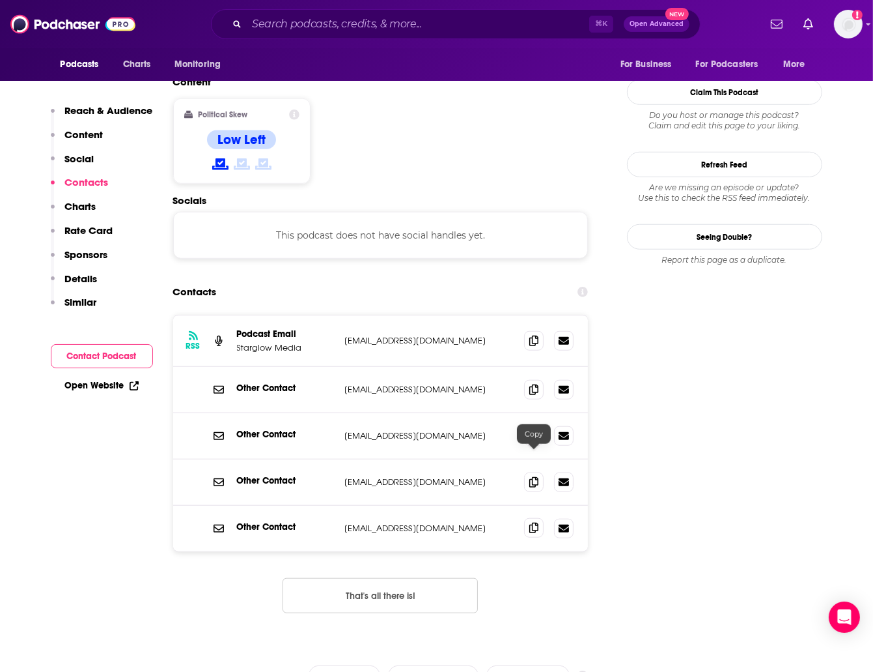
click at [533, 522] on icon at bounding box center [534, 527] width 9 height 10
drag, startPoint x: 532, startPoint y: 414, endPoint x: 358, endPoint y: 429, distance: 175.3
click at [530, 477] on icon at bounding box center [534, 482] width 9 height 10
drag, startPoint x: 533, startPoint y: 268, endPoint x: 380, endPoint y: 348, distance: 172.5
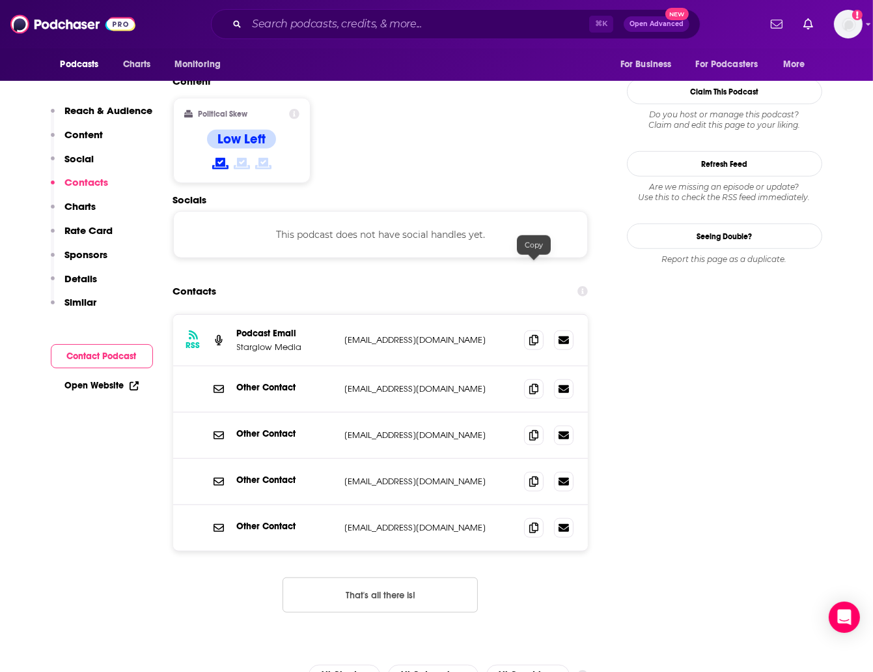
click at [531, 335] on icon at bounding box center [534, 340] width 9 height 10
click at [531, 383] on icon at bounding box center [534, 388] width 9 height 10
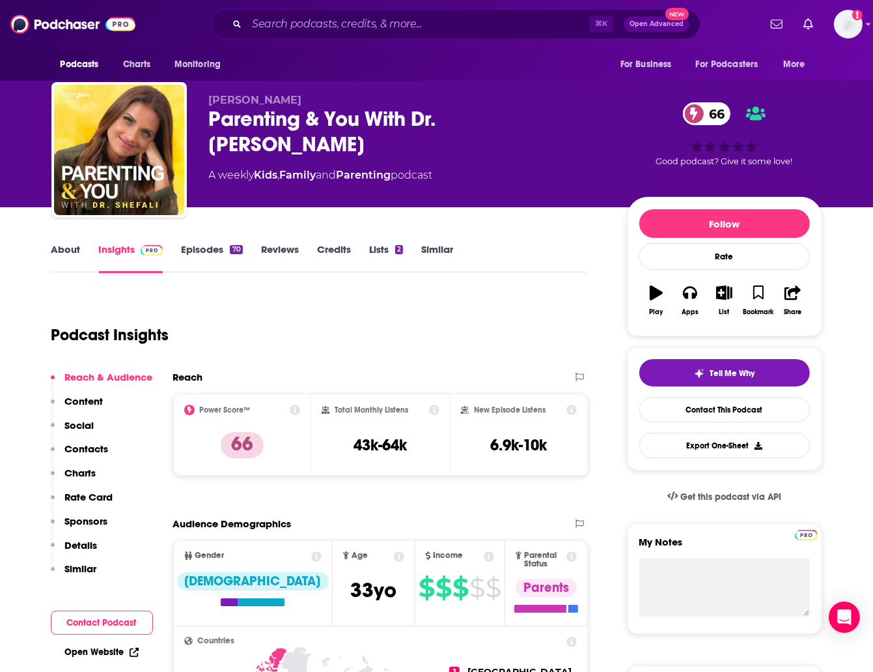
scroll to position [7, 0]
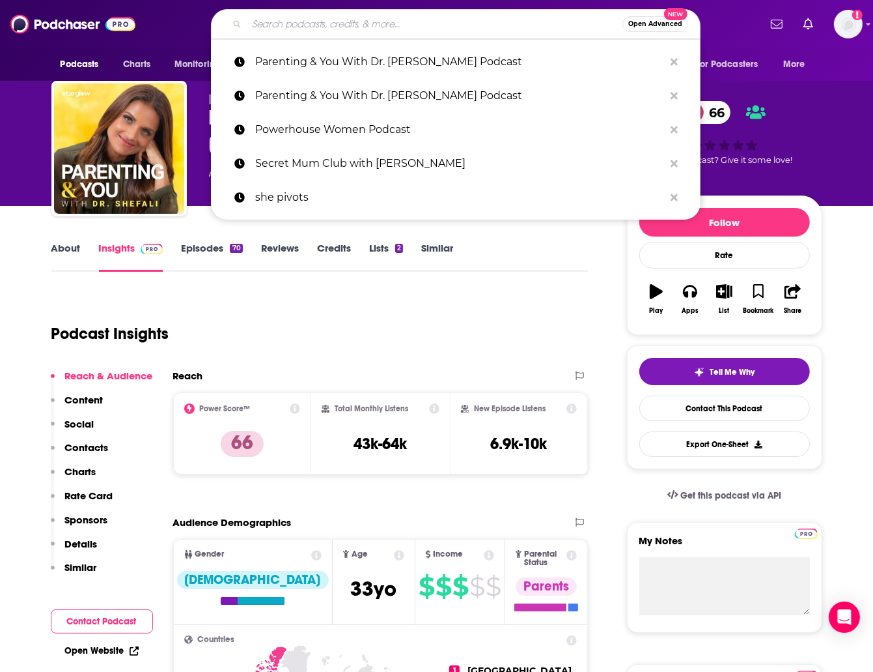
click at [376, 20] on input "Search podcasts, credits, & more..." at bounding box center [435, 24] width 376 height 21
paste input "NPR Life Kit Parenting Podcast"
type input "NPR Life Kit Parenting Podcast"
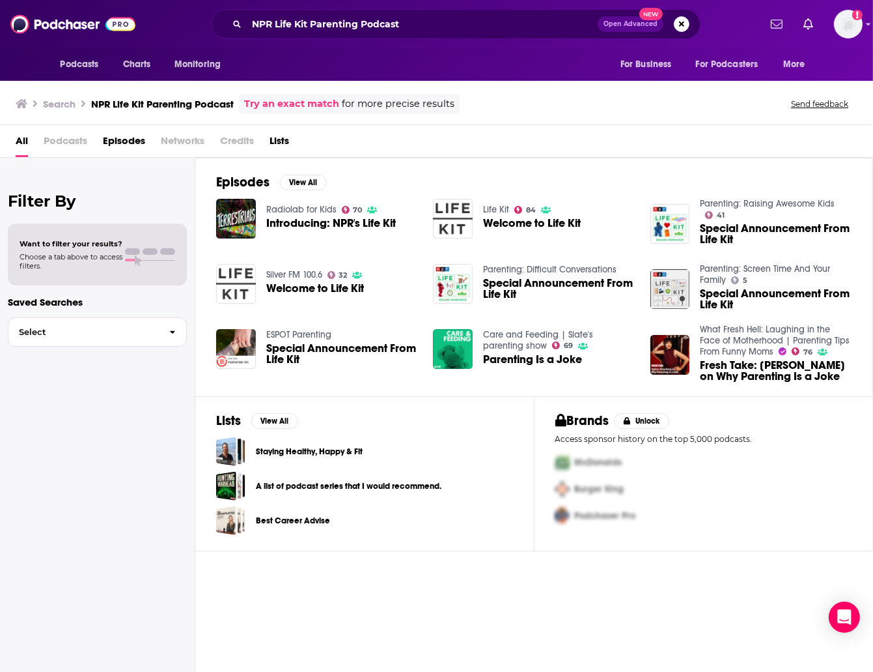
drag, startPoint x: 414, startPoint y: 12, endPoint x: 427, endPoint y: 14, distance: 13.3
click at [414, 12] on div "NPR Life Kit Parenting Podcast Open Advanced New" at bounding box center [456, 24] width 490 height 30
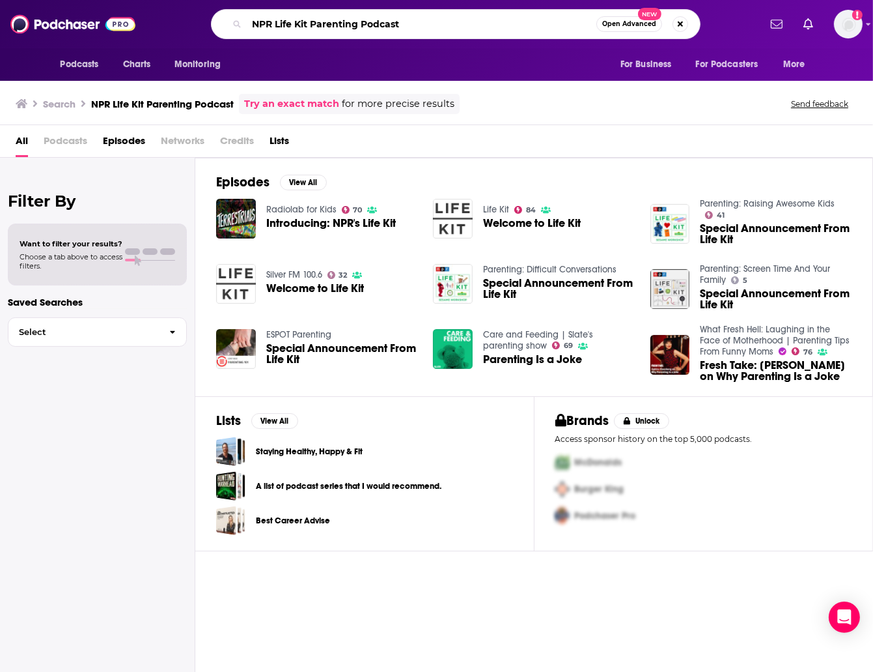
drag, startPoint x: 370, startPoint y: 23, endPoint x: 190, endPoint y: 18, distance: 180.5
click at [190, 18] on div "NPR Life Kit Parenting Podcast Open Advanced New" at bounding box center [455, 24] width 607 height 30
paste input "My So-Called Midlife Podcast"
type input "My So-Called Midlife Podcast"
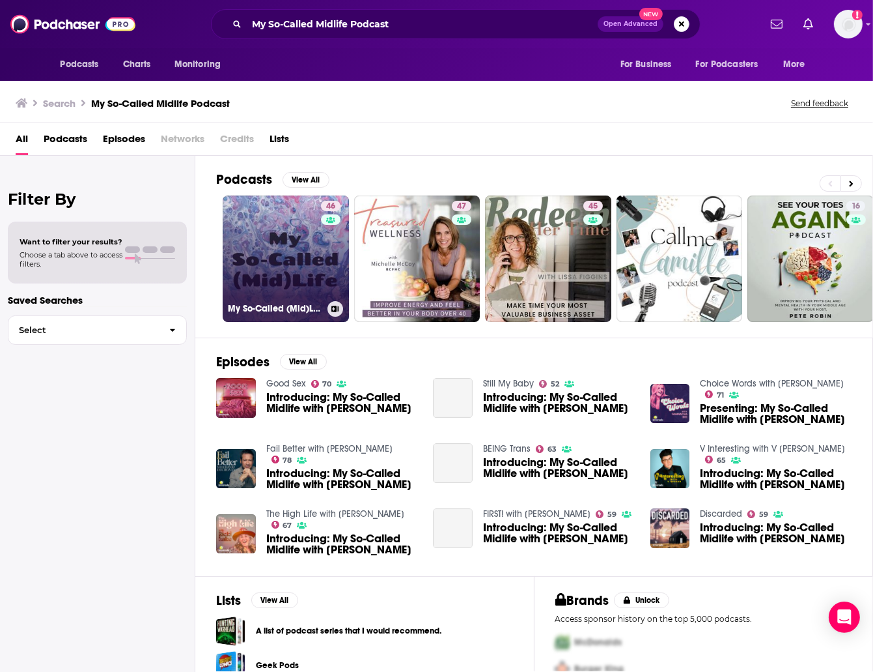
click at [285, 232] on link "46 My So-Called (Mid)Life" at bounding box center [286, 258] width 126 height 126
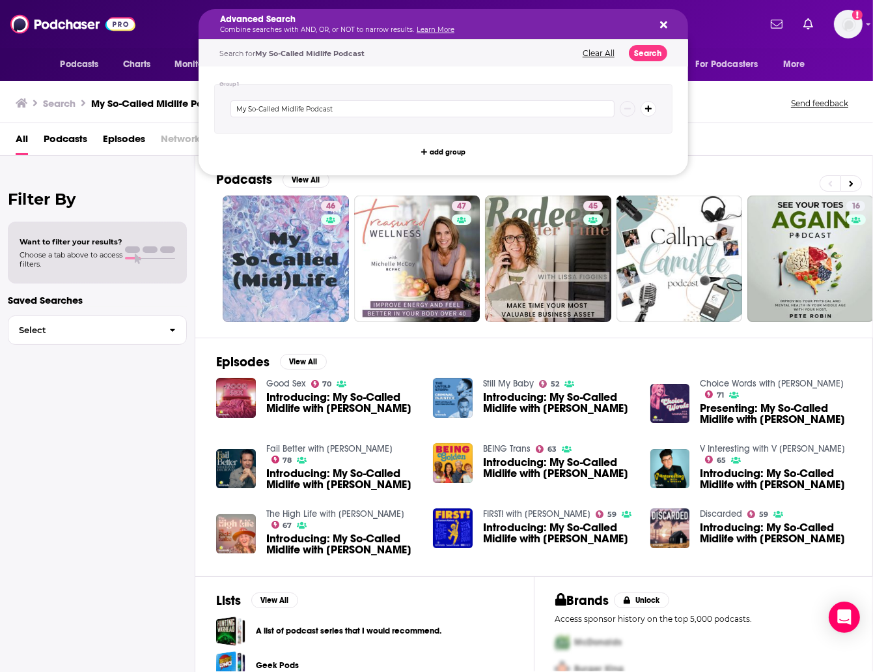
drag, startPoint x: 400, startPoint y: 29, endPoint x: 279, endPoint y: 40, distance: 121.7
drag, startPoint x: 158, startPoint y: 45, endPoint x: 168, endPoint y: 40, distance: 11.7
click at [158, 45] on div "Podcasts Charts Monitoring Advanced Search Combine searches with AND, OR, or NO…" at bounding box center [436, 24] width 873 height 48
drag, startPoint x: 438, startPoint y: 23, endPoint x: 232, endPoint y: 24, distance: 205.8
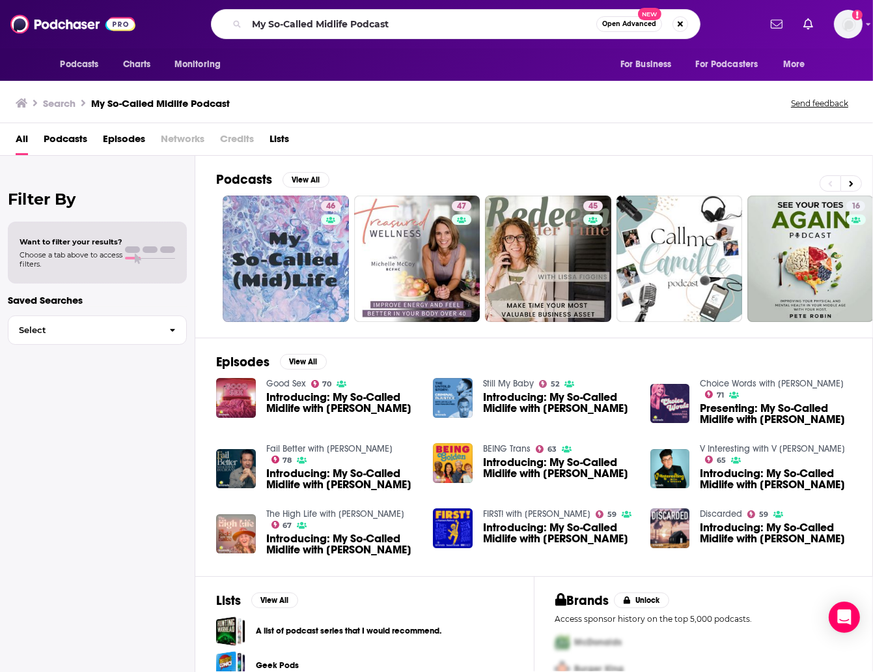
click at [187, 25] on div "My So-Called Midlife Podcast Open Advanced New" at bounding box center [455, 24] width 607 height 30
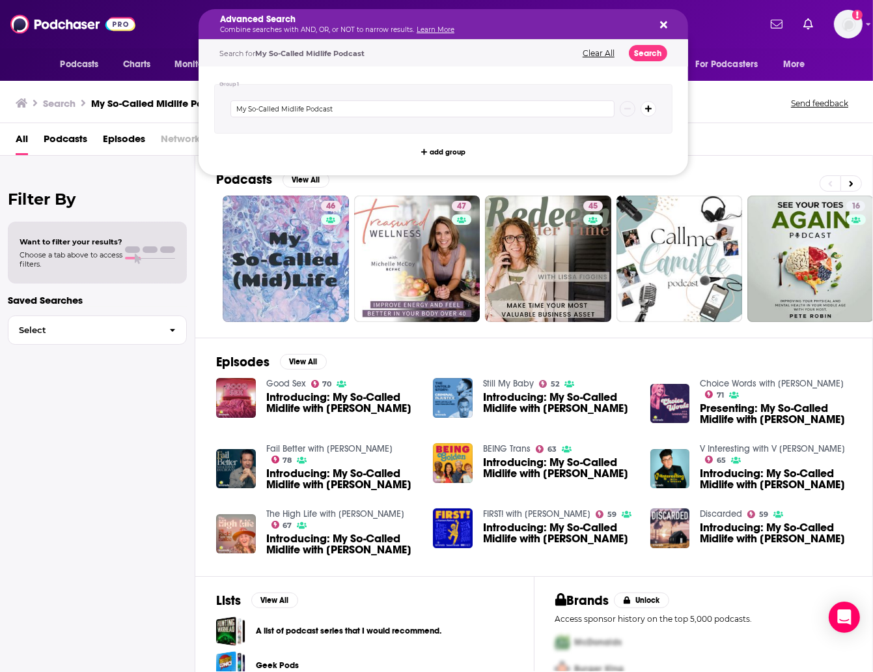
click at [388, 22] on h5 "Advanced Search" at bounding box center [433, 19] width 426 height 9
click at [665, 20] on icon "Search podcasts, credits, & more..." at bounding box center [663, 25] width 7 height 10
drag, startPoint x: 436, startPoint y: 21, endPoint x: 419, endPoint y: 31, distance: 20.1
click at [436, 21] on h5 "Advanced Search" at bounding box center [433, 19] width 426 height 9
click at [63, 25] on img at bounding box center [72, 24] width 125 height 25
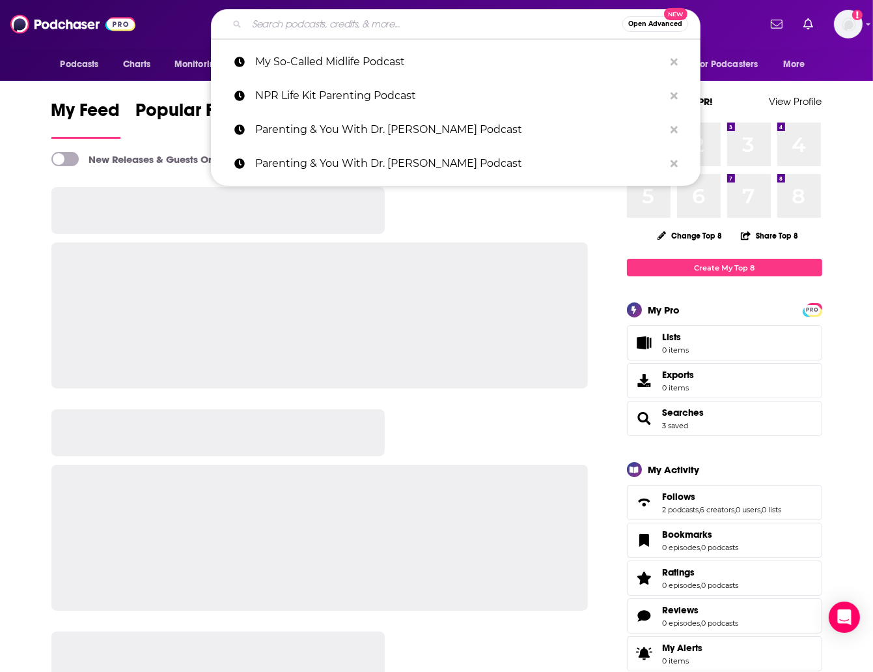
click at [292, 32] on input "Search podcasts, credits, & more..." at bounding box center [435, 24] width 376 height 21
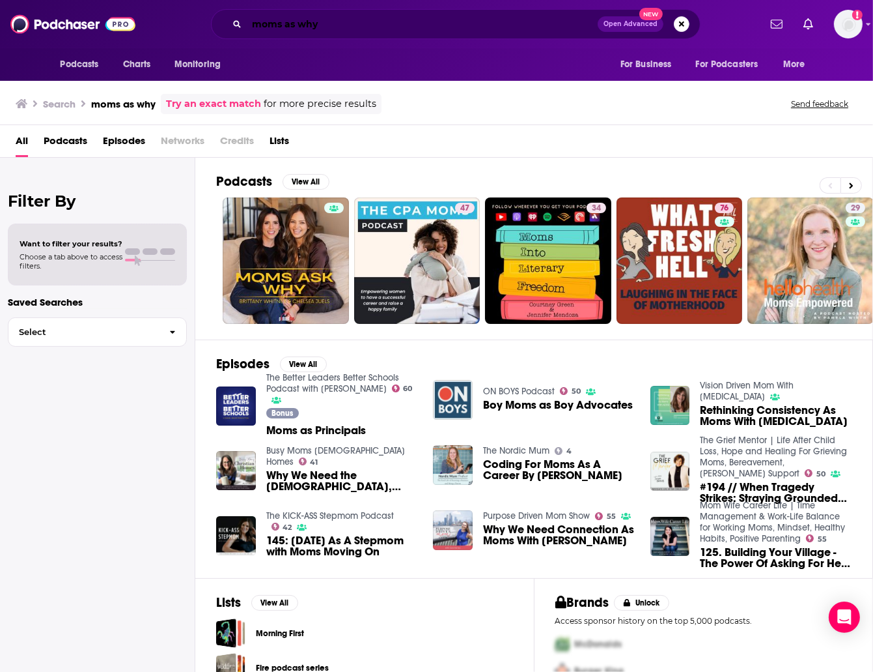
scroll to position [1, 0]
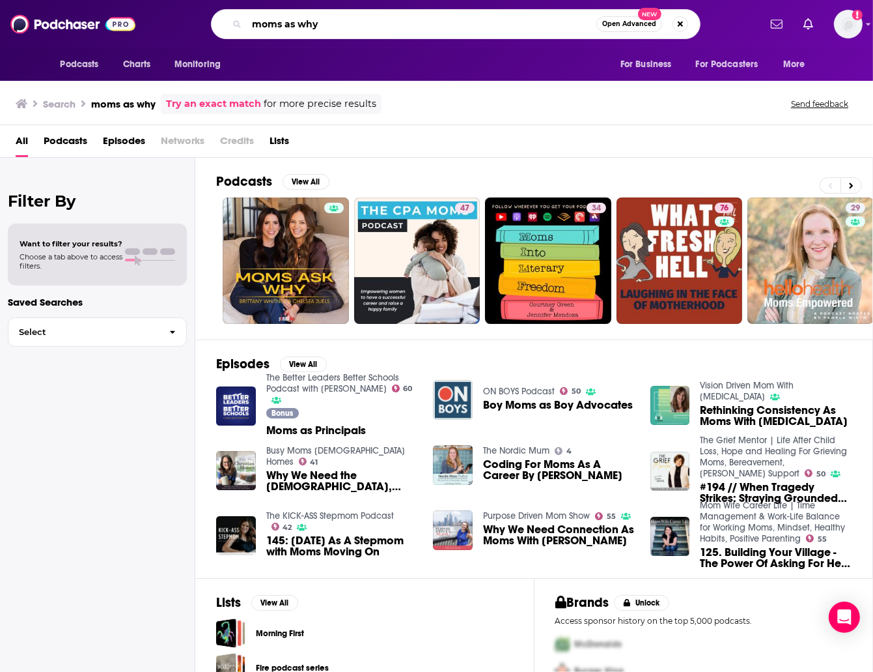
drag, startPoint x: 294, startPoint y: 24, endPoint x: 310, endPoint y: 16, distance: 18.4
click at [294, 24] on input "moms as why" at bounding box center [422, 24] width 350 height 21
type input "moms ask why"
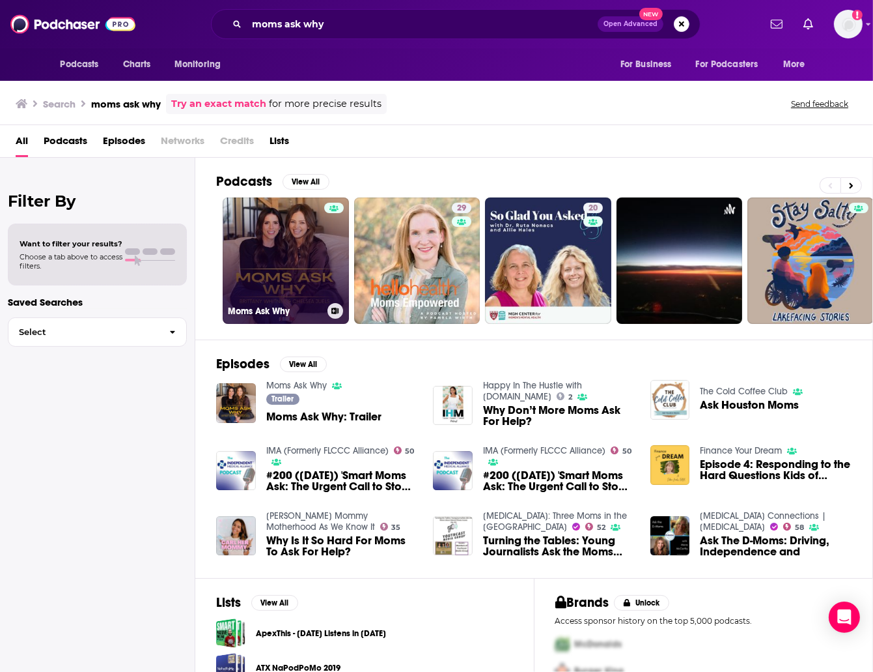
click at [310, 285] on link "Moms Ask Why" at bounding box center [286, 260] width 126 height 126
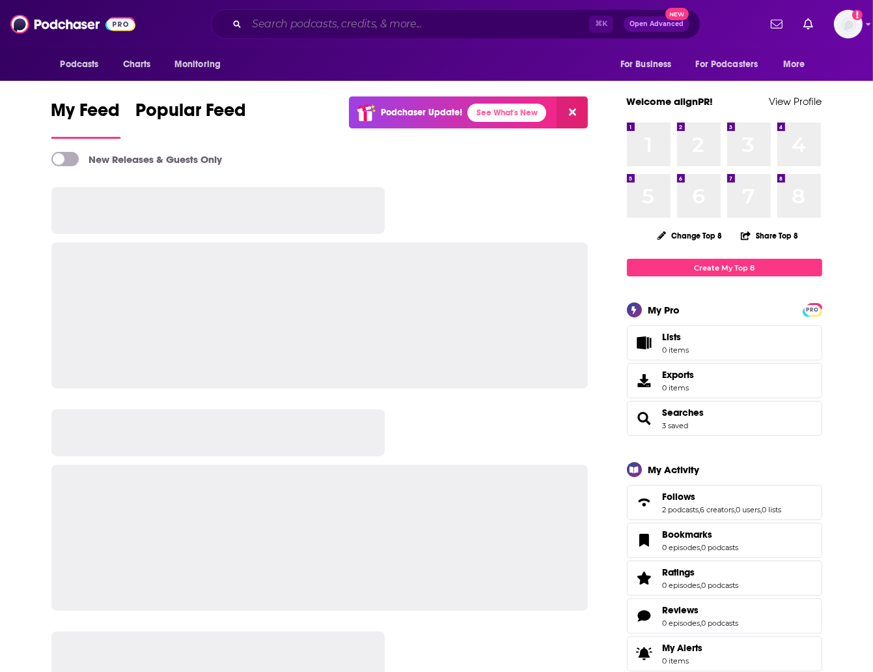
click at [404, 33] on input "Search podcasts, credits, & more..." at bounding box center [418, 24] width 343 height 21
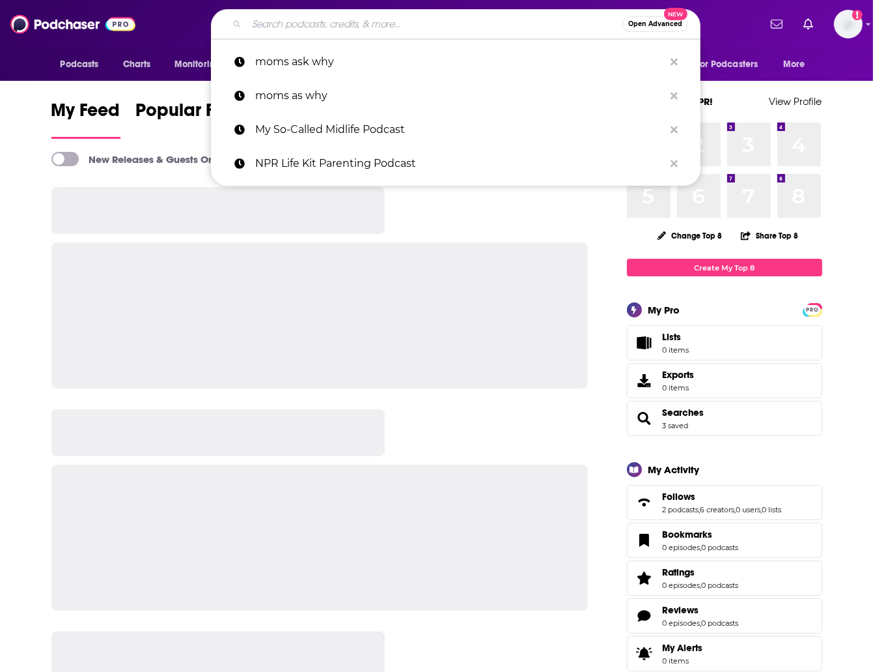
paste input "MomForce Podcast"
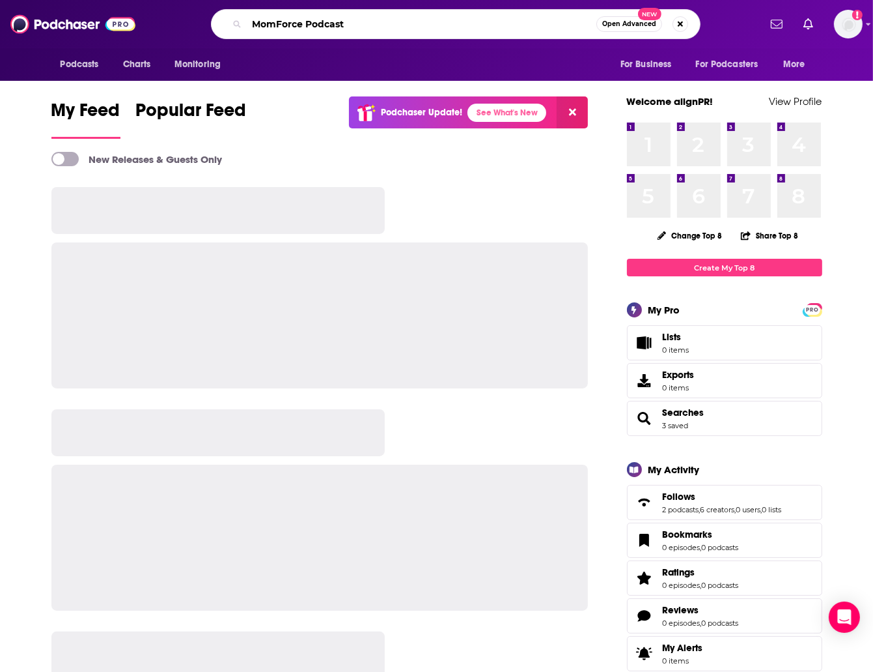
type input "MomForce Podcast"
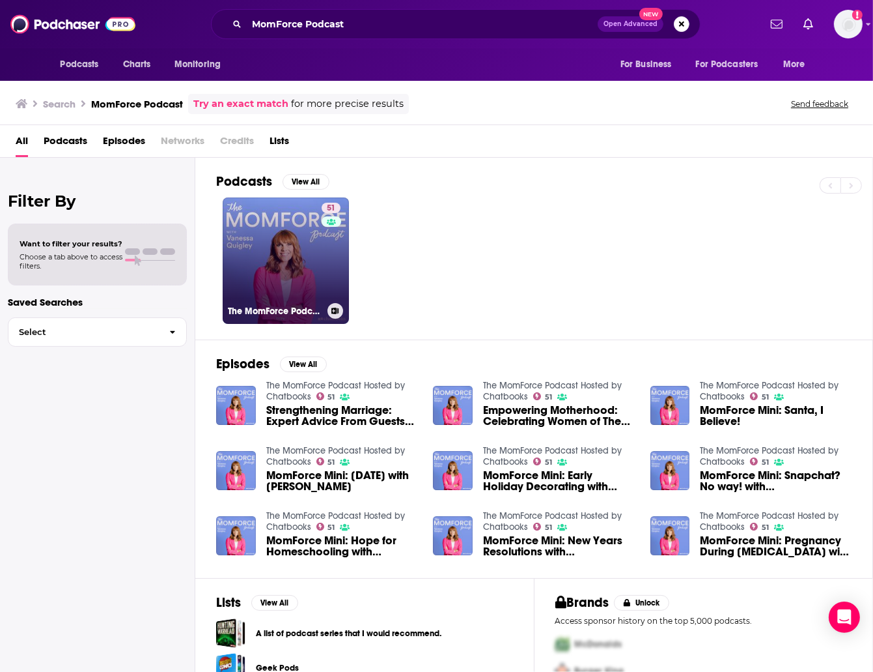
click at [236, 254] on link "51 The MomForce Podcast Hosted by Chatbooks" at bounding box center [286, 260] width 126 height 126
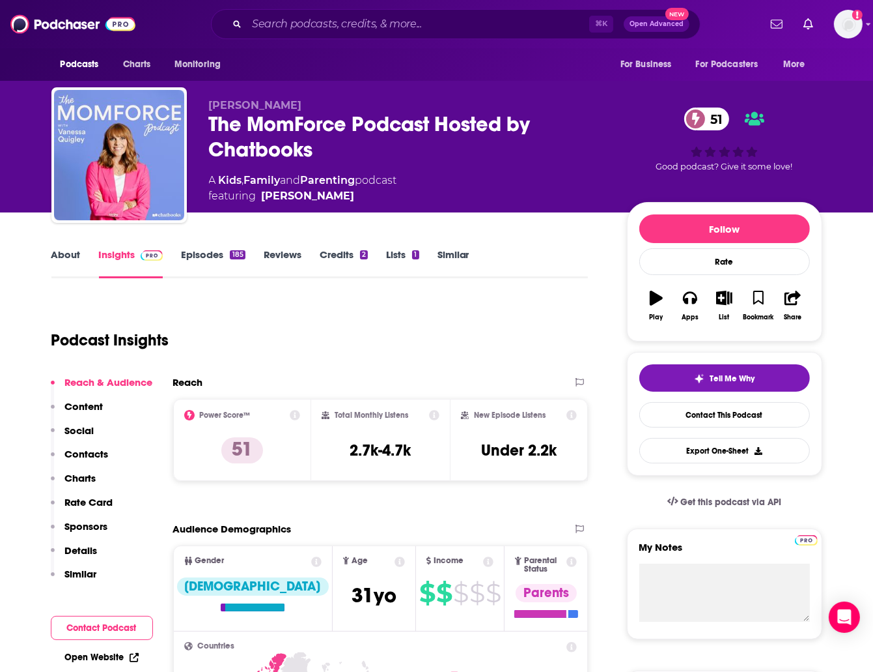
click at [350, 128] on div "The MomForce Podcast Hosted by Chatbooks 51" at bounding box center [407, 136] width 397 height 51
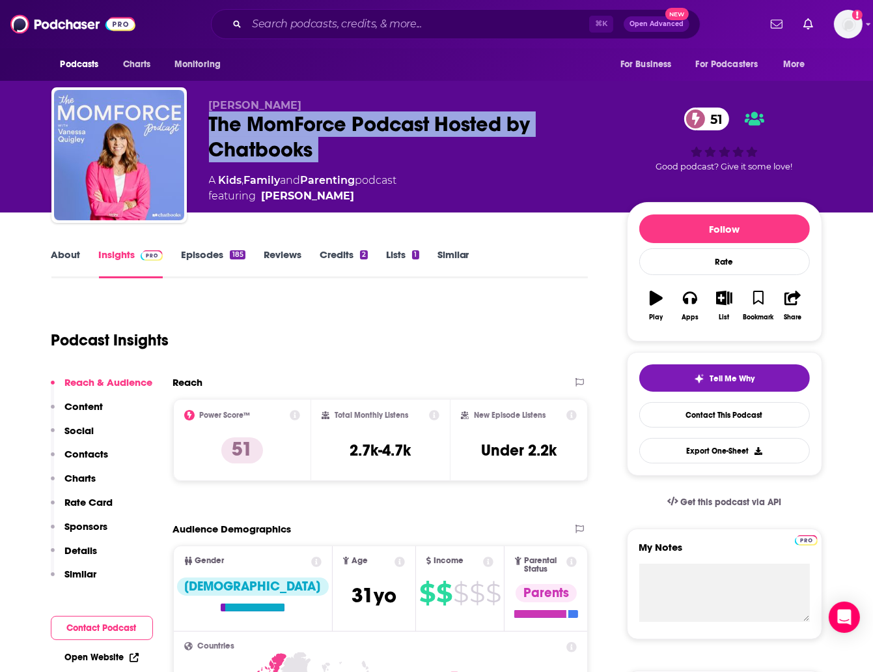
drag, startPoint x: 350, startPoint y: 128, endPoint x: 283, endPoint y: 162, distance: 74.9
click at [350, 128] on div "The MomForce Podcast Hosted by Chatbooks 51" at bounding box center [407, 136] width 397 height 51
click at [64, 259] on link "About" at bounding box center [65, 263] width 29 height 30
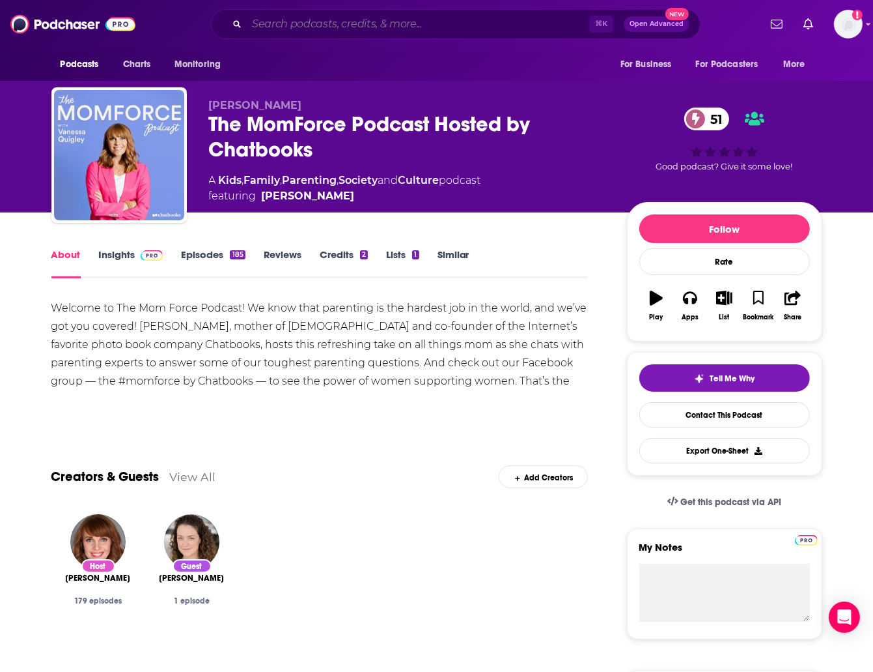
click at [348, 14] on input "Search podcasts, credits, & more..." at bounding box center [418, 24] width 343 height 21
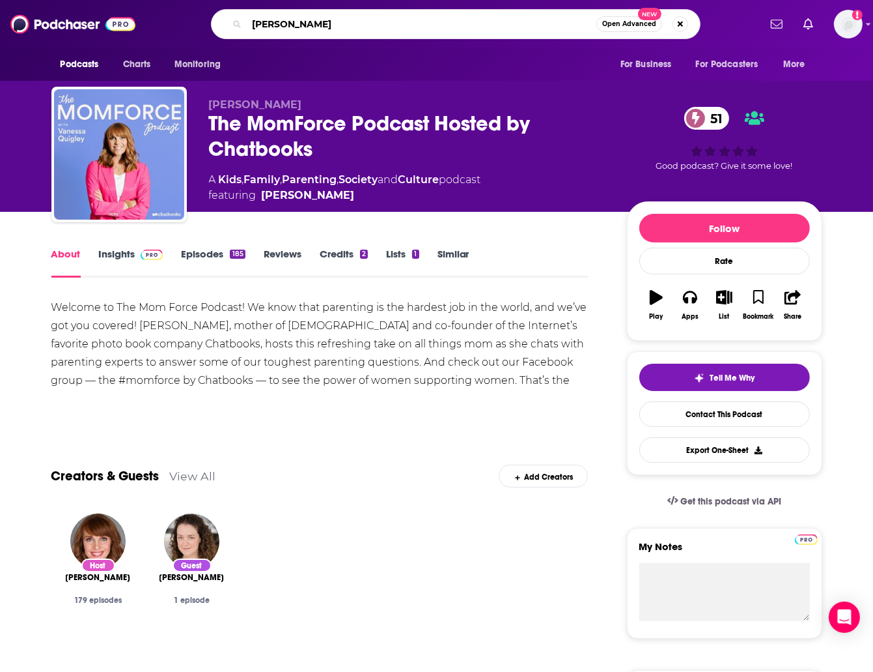
type input "Jen hatemaker"
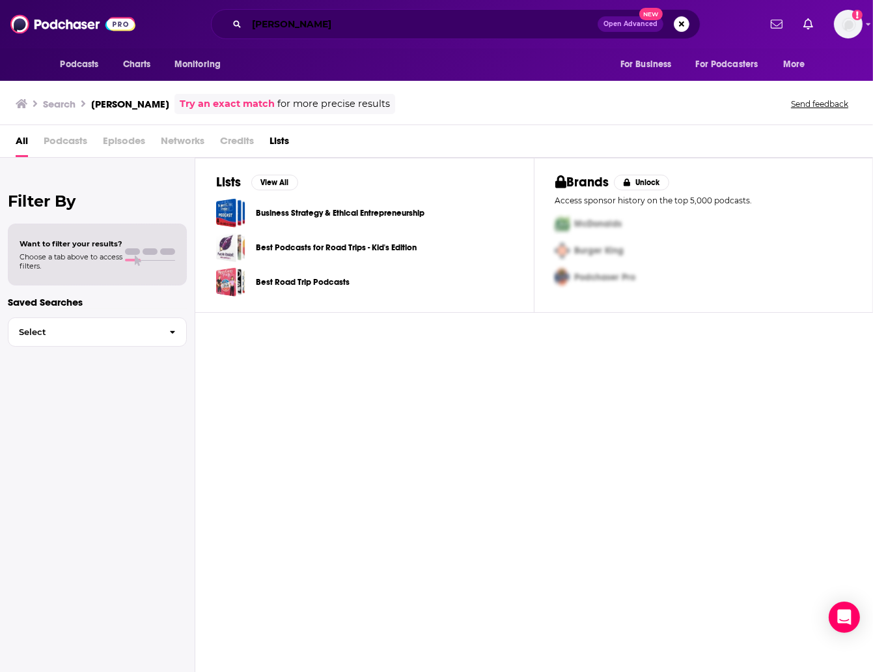
click at [290, 25] on input "Jen hatemaker" at bounding box center [422, 24] width 351 height 21
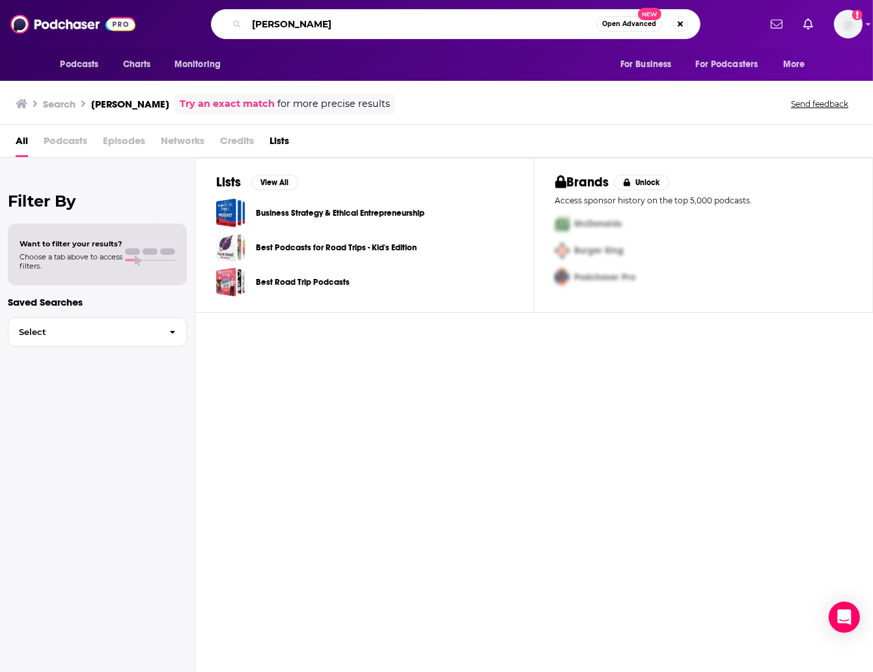
type input "Jen hatmaker"
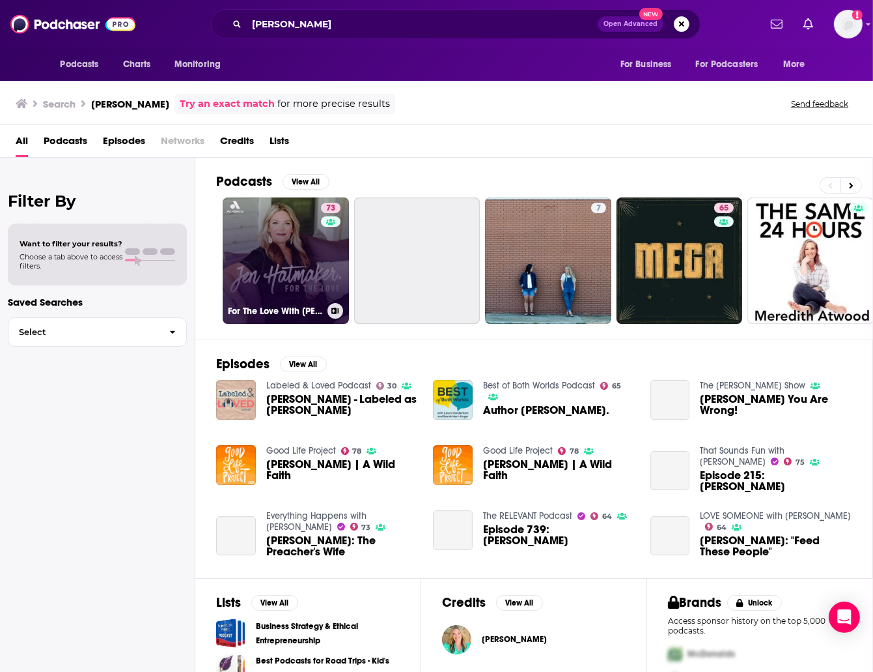
click at [298, 249] on link "73 For The Love With Jen Hatmaker Podcast" at bounding box center [286, 260] width 126 height 126
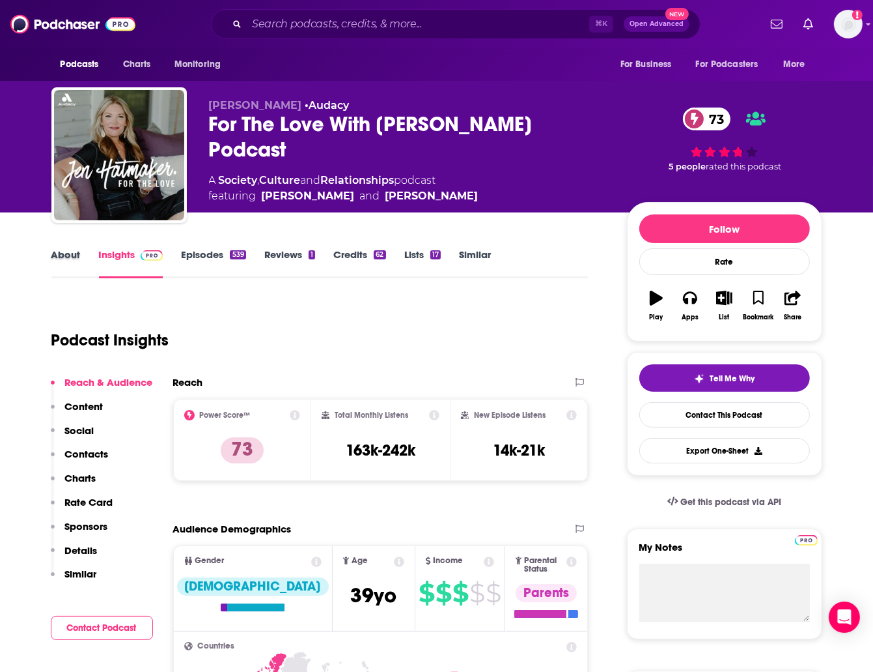
click at [81, 253] on div "About" at bounding box center [75, 263] width 48 height 30
click at [70, 255] on link "About" at bounding box center [65, 263] width 29 height 30
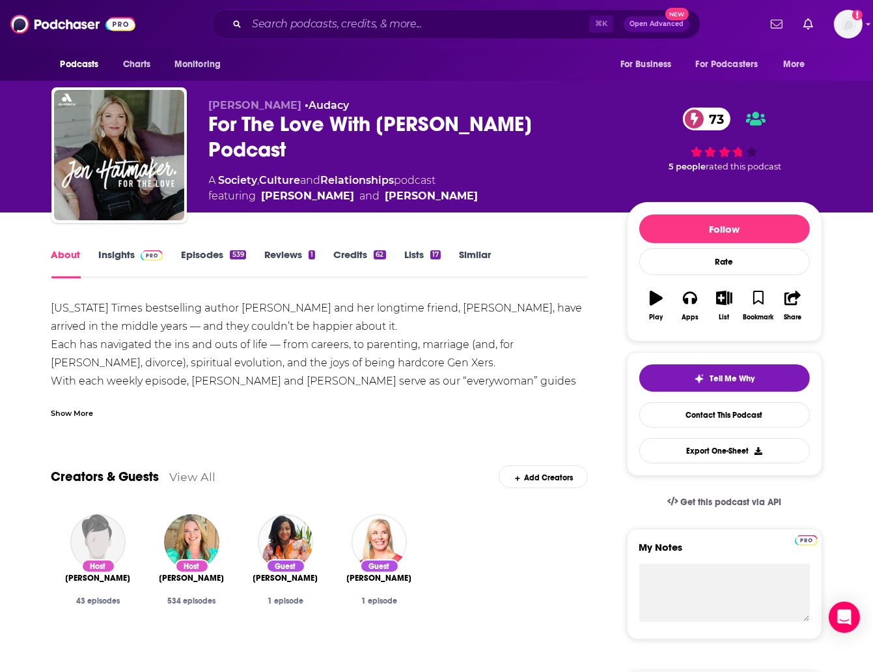
click at [83, 418] on div "Show More" at bounding box center [72, 412] width 42 height 12
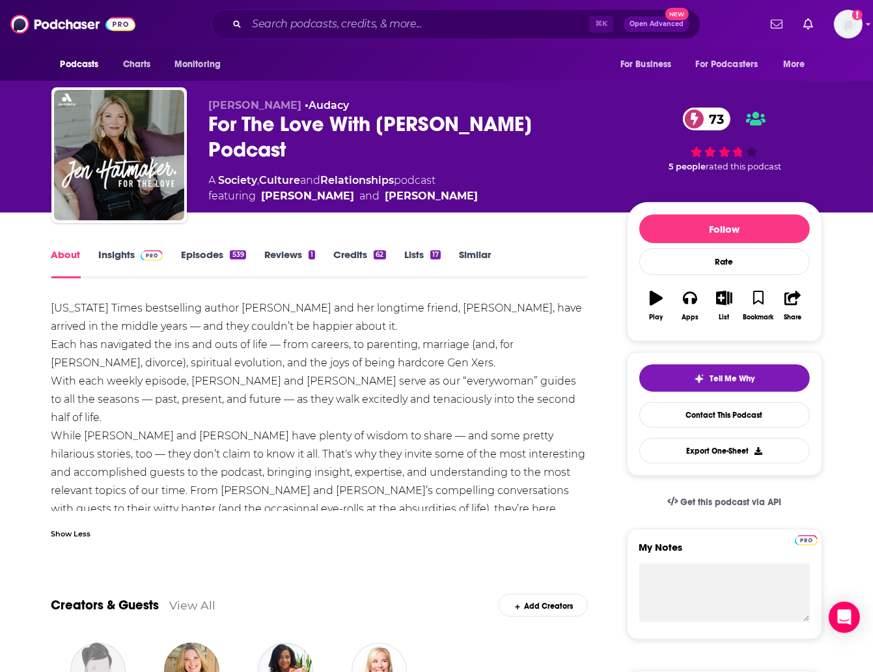
click at [76, 532] on div "Show Less" at bounding box center [71, 532] width 40 height 12
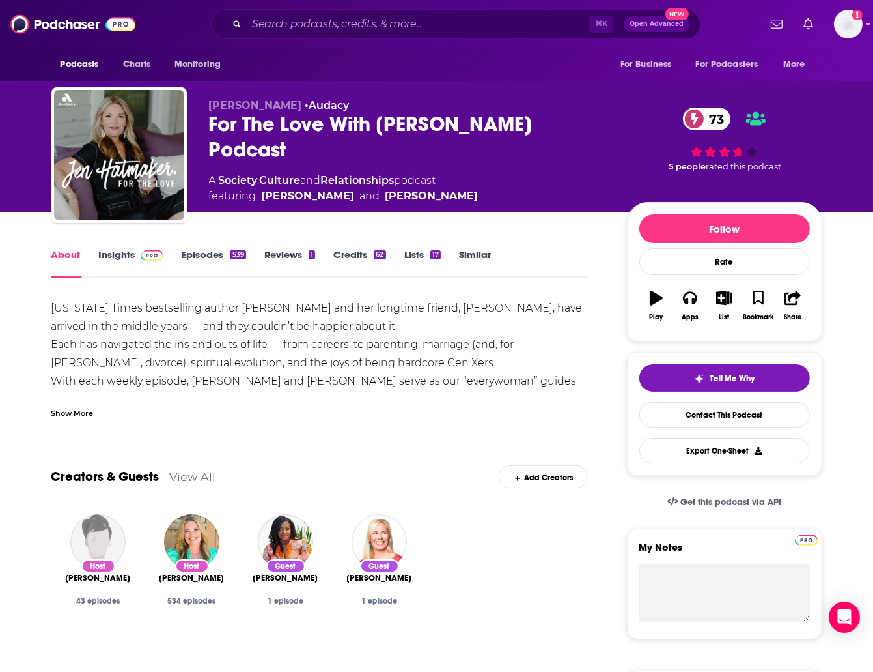
click at [77, 530] on img "Amy Hardin" at bounding box center [97, 541] width 55 height 55
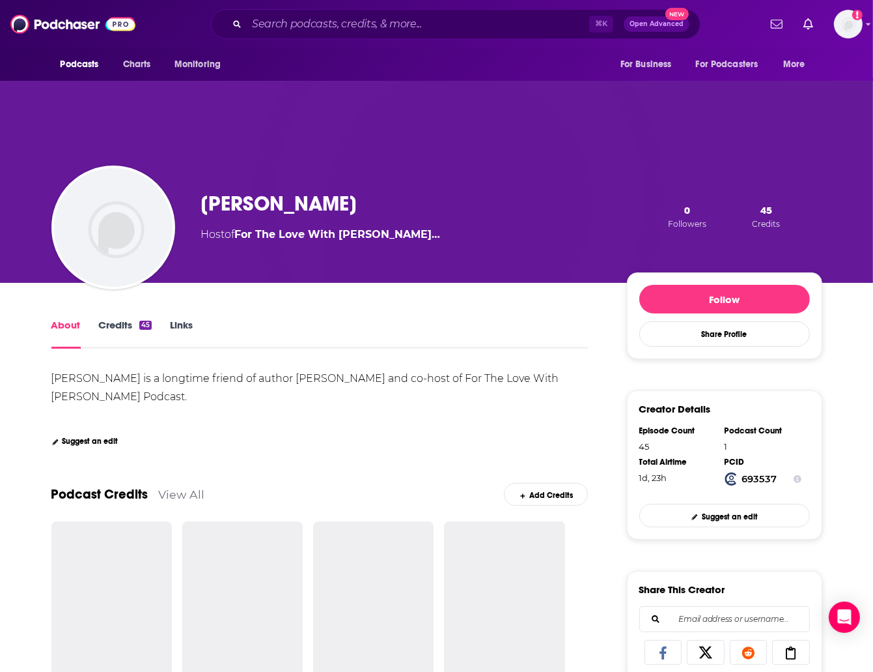
scroll to position [1, 0]
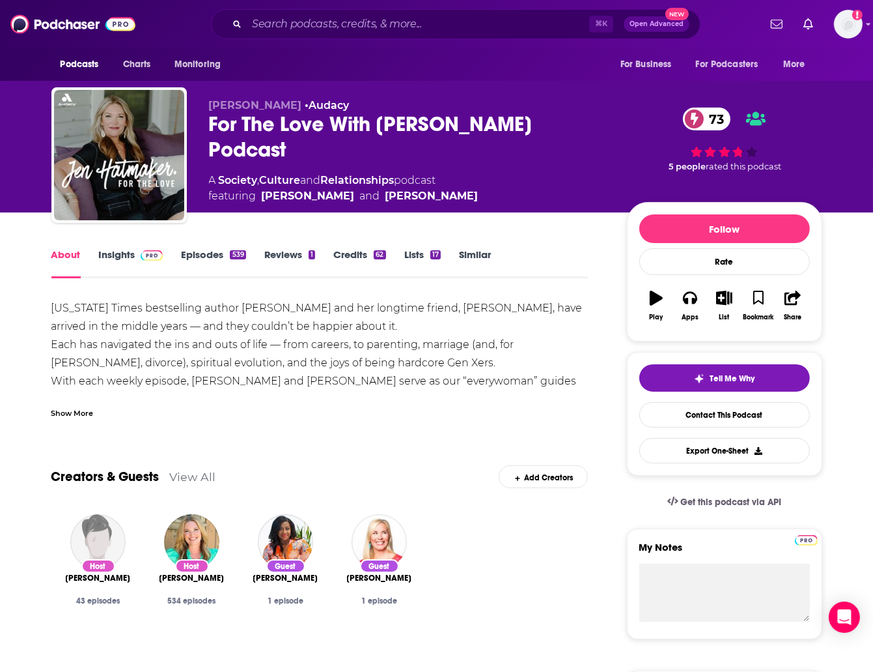
scroll to position [1, 0]
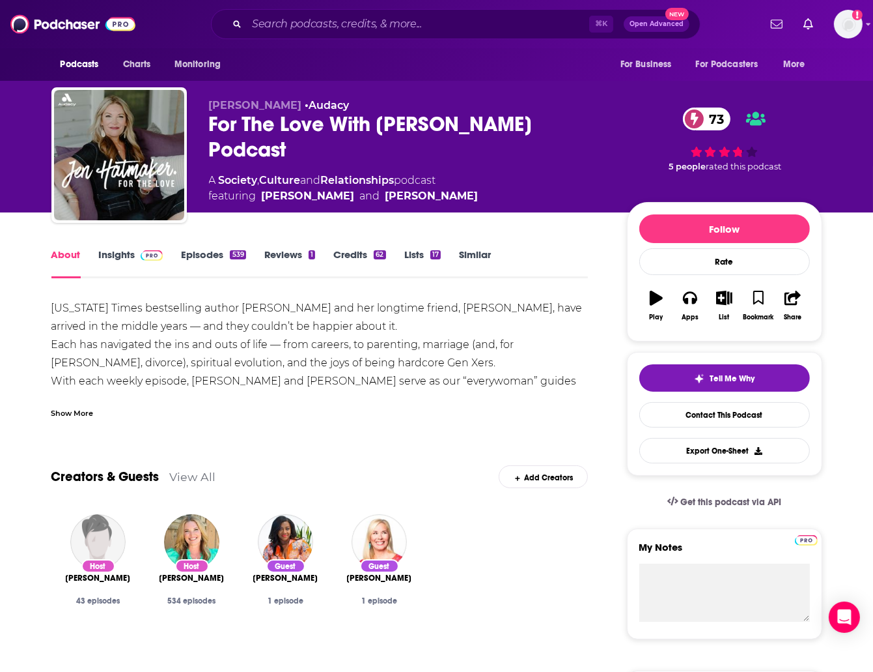
click at [84, 413] on div "Show More" at bounding box center [72, 412] width 42 height 12
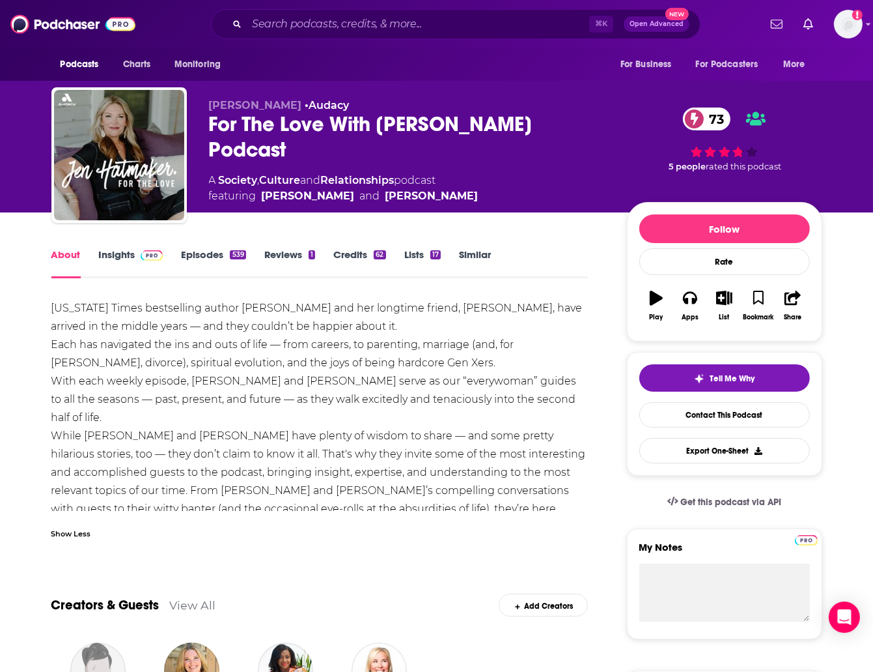
drag, startPoint x: 134, startPoint y: 257, endPoint x: 152, endPoint y: 107, distance: 151.6
click at [116, 259] on link "Insights" at bounding box center [131, 263] width 64 height 30
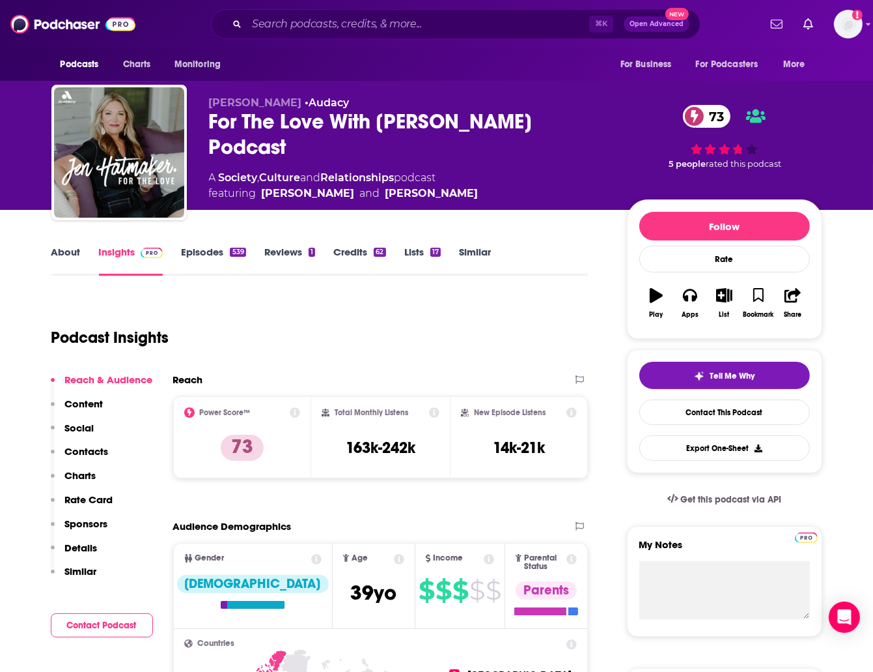
scroll to position [3, 0]
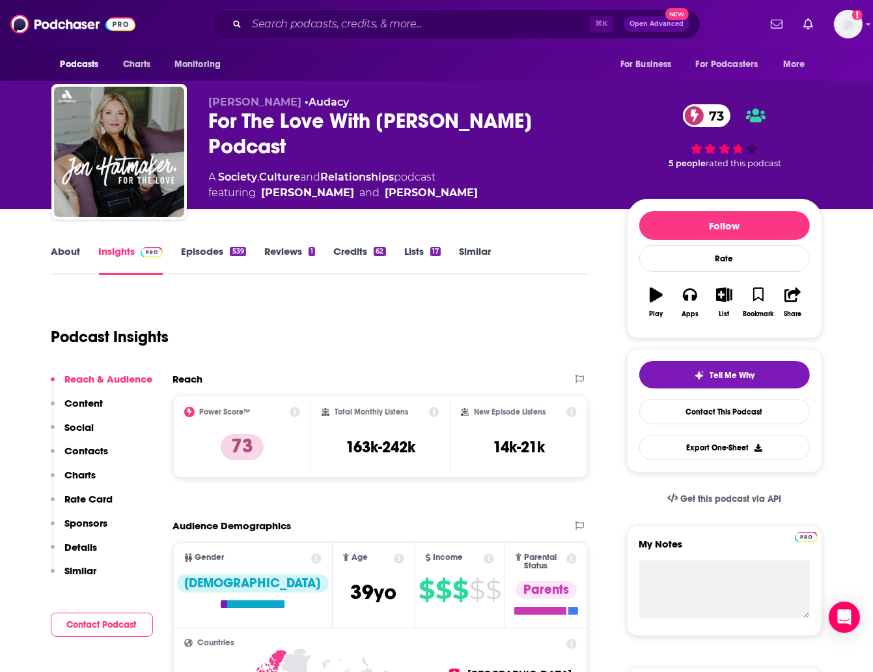
click at [206, 250] on link "Episodes 539" at bounding box center [213, 260] width 64 height 30
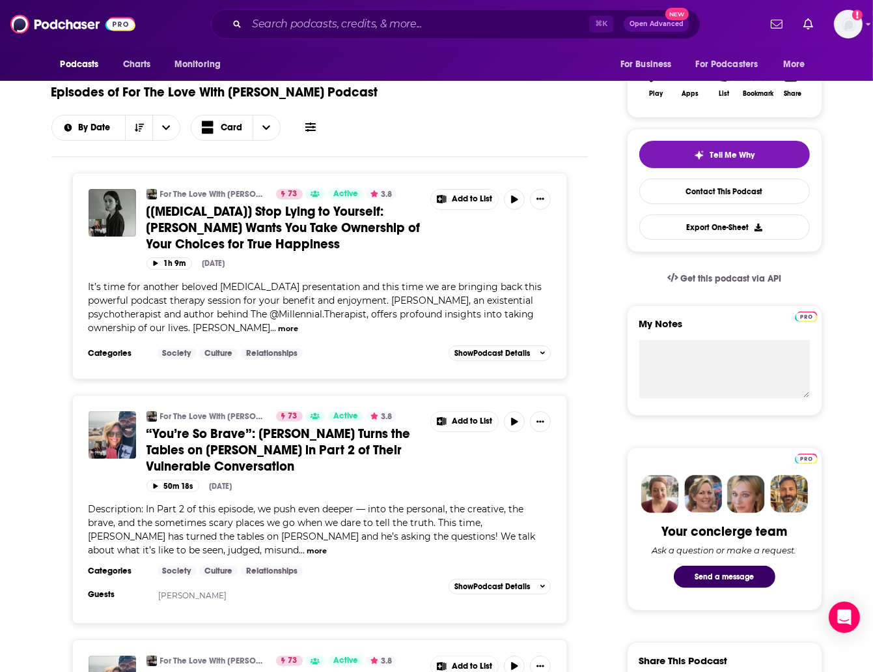
scroll to position [218, 0]
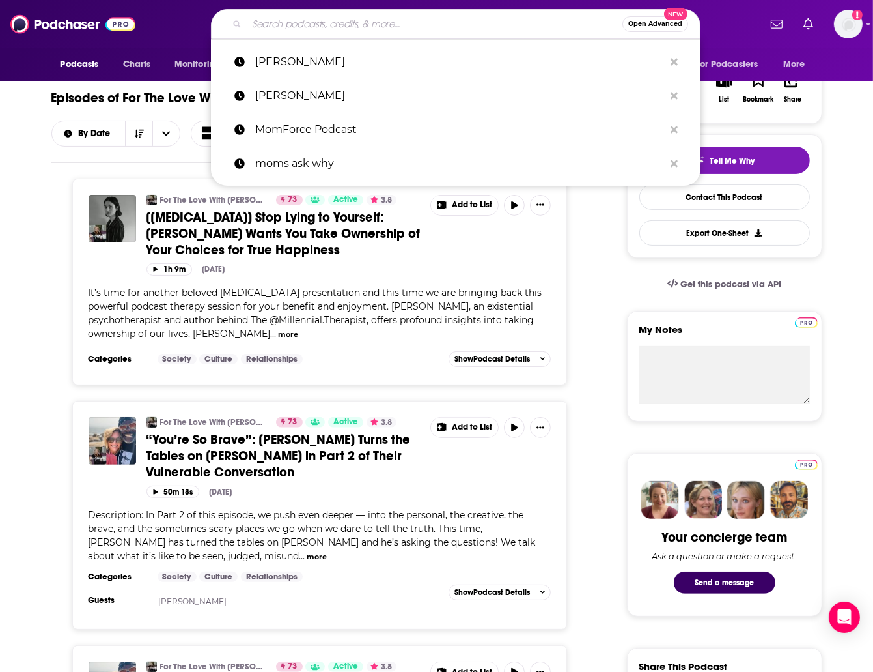
click at [341, 25] on input "Search podcasts, credits, & more..." at bounding box center [435, 24] width 376 height 21
paste input "Family Trips with the Meyers Brothers"
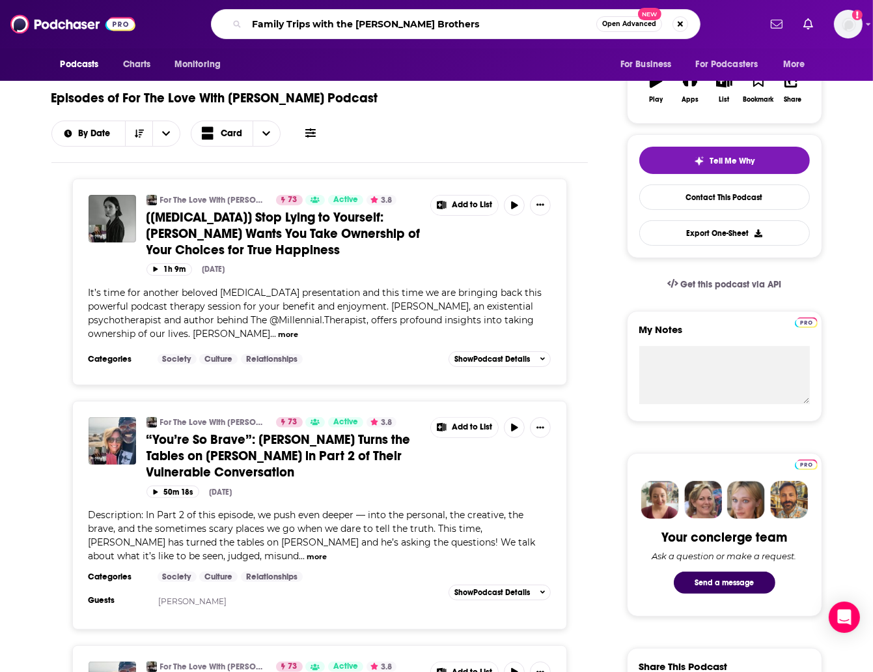
type input "Family Trips with the Meyers Brothers"
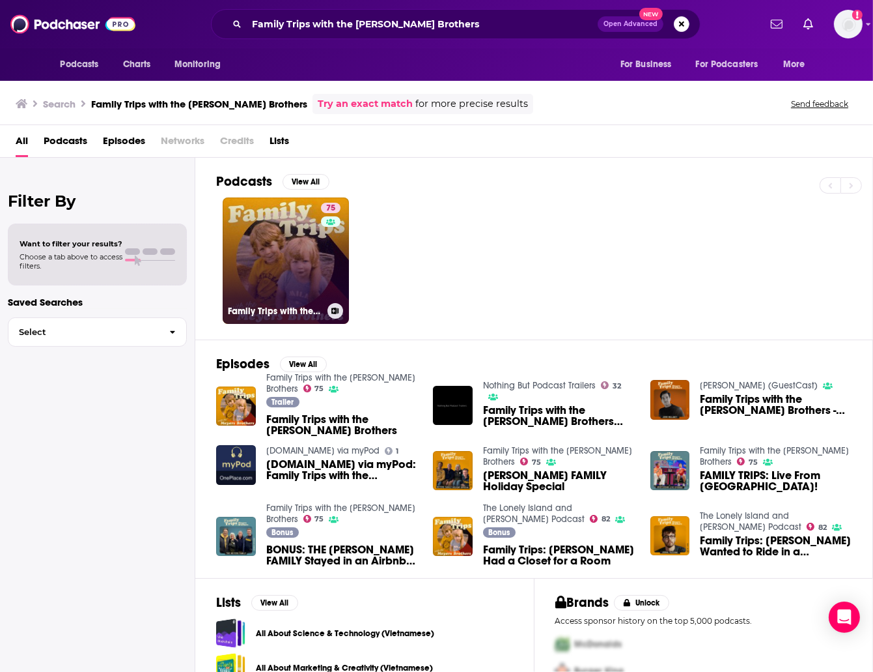
click at [261, 284] on link "75 Family Trips with the Meyers Brothers" at bounding box center [286, 260] width 126 height 126
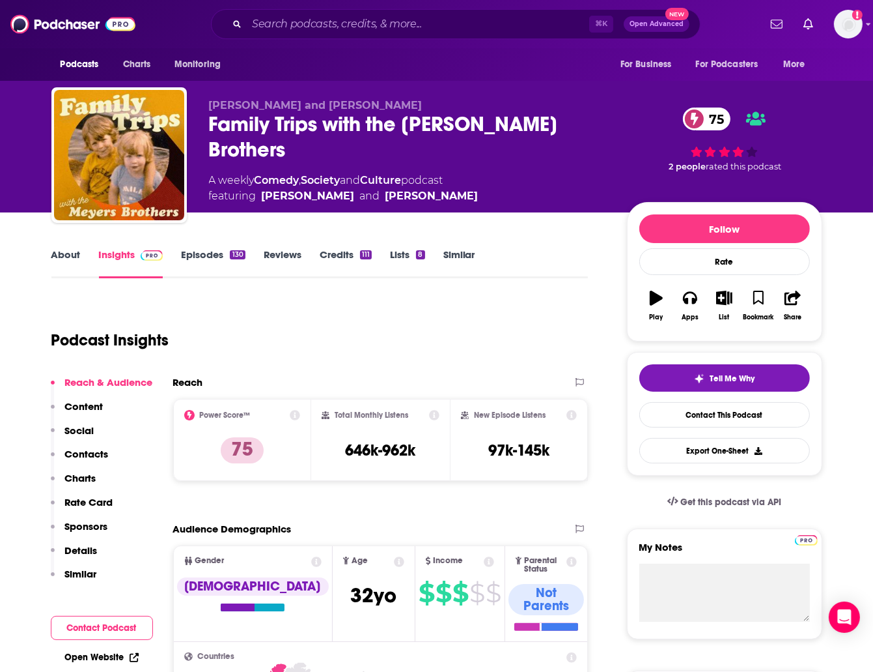
click at [201, 252] on link "Episodes 130" at bounding box center [213, 263] width 64 height 30
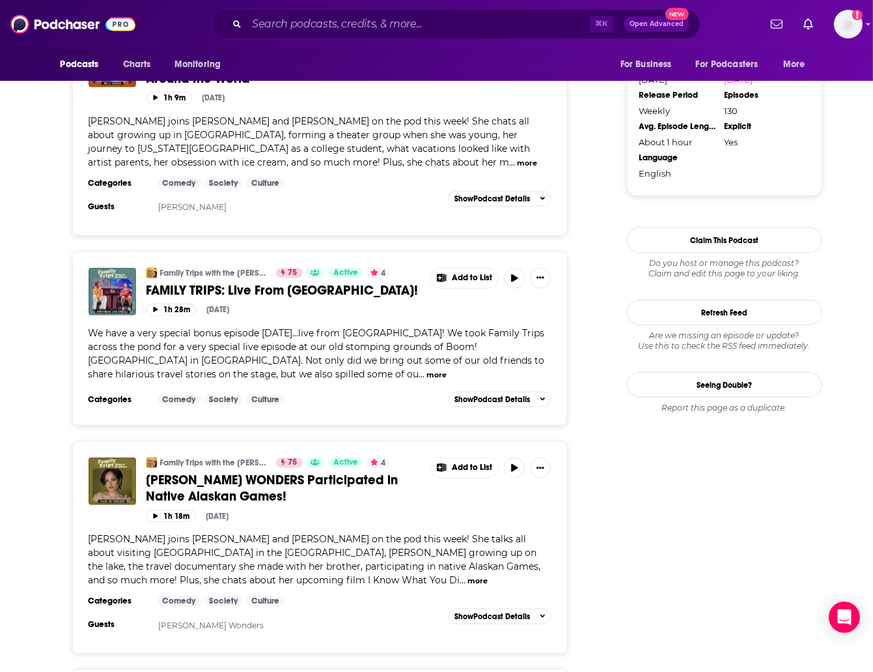
scroll to position [1279, 0]
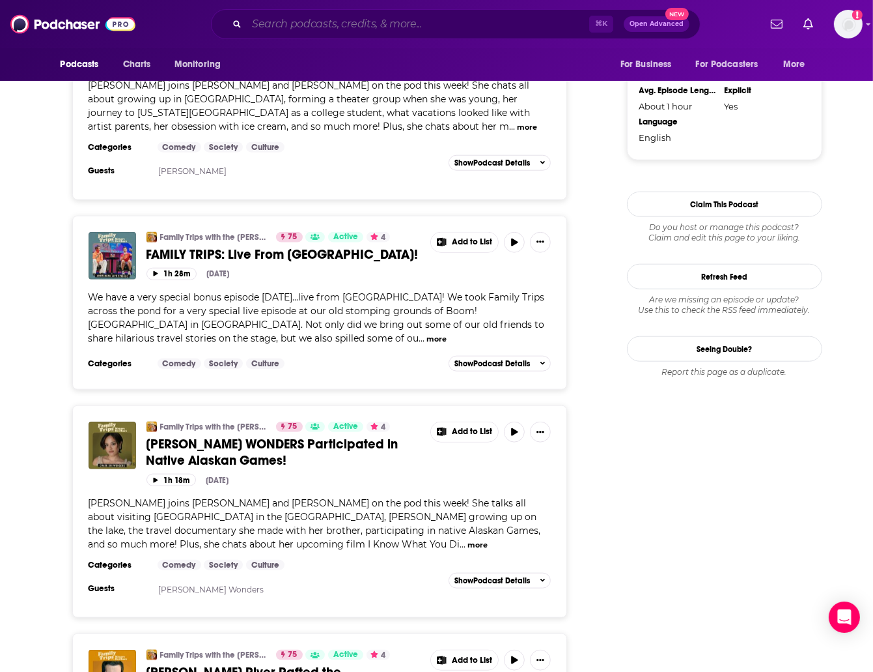
click at [386, 29] on input "Search podcasts, credits, & more..." at bounding box center [418, 24] width 343 height 21
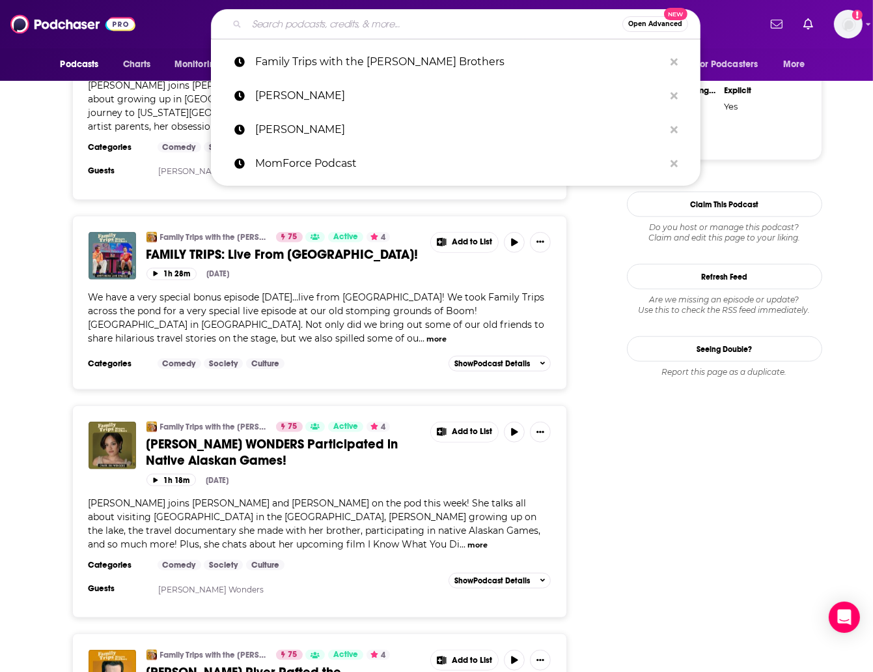
paste input "Don't Mom Alone Podcast"
type input "Don't Mom Alone Podcast"
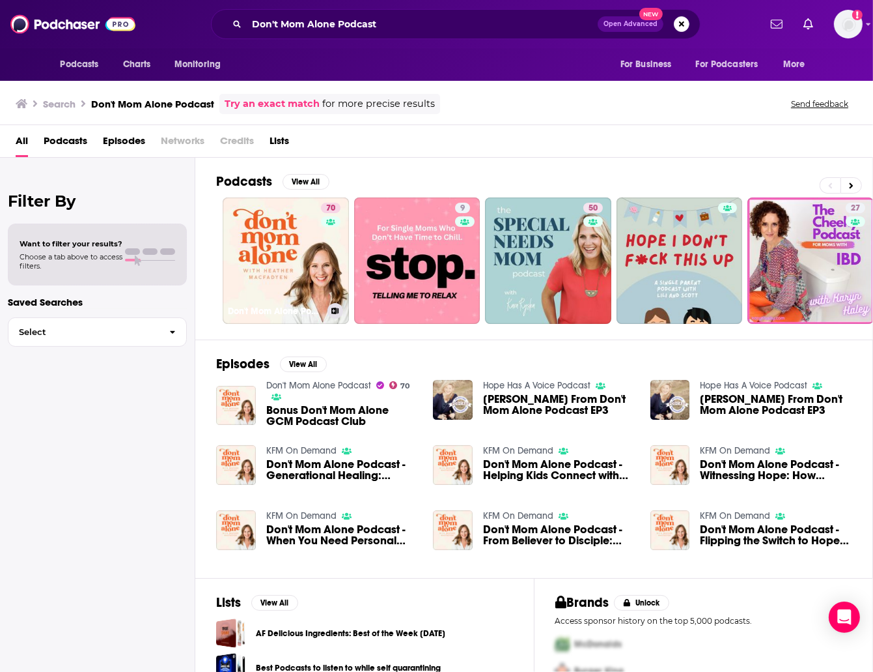
click at [310, 248] on link "70 Don't Mom Alone Podcast" at bounding box center [286, 260] width 126 height 126
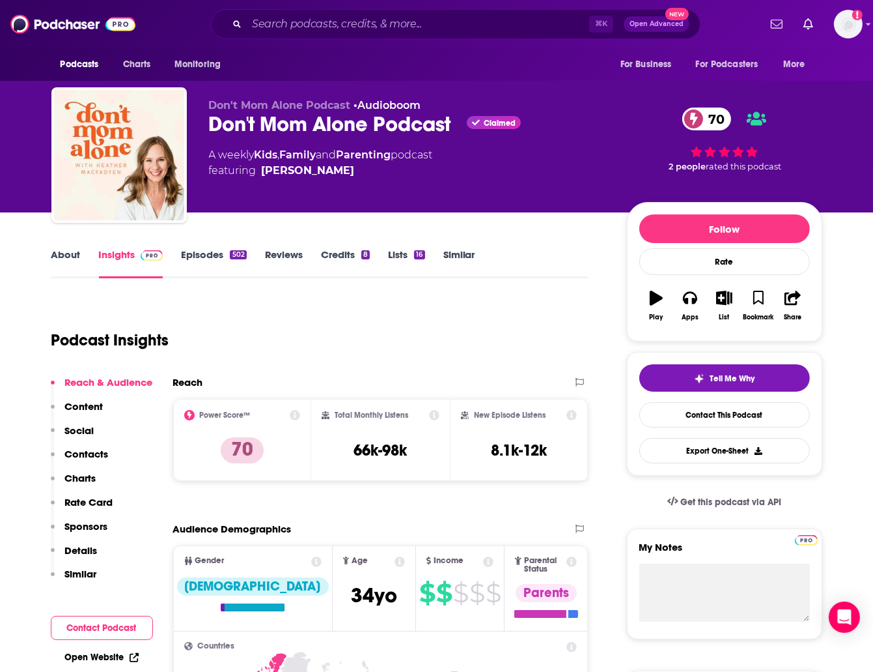
click at [73, 253] on link "About" at bounding box center [65, 263] width 29 height 30
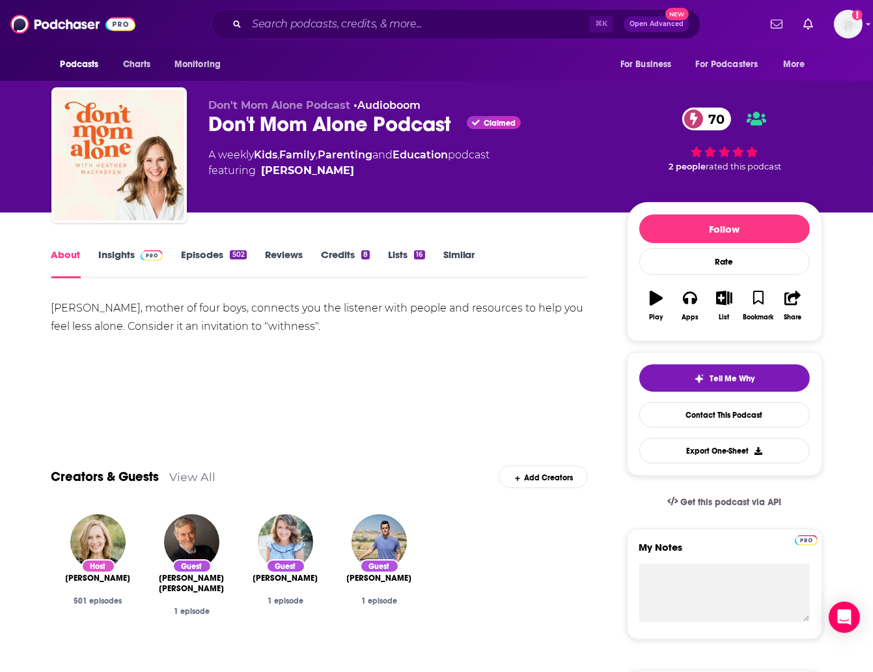
click at [259, 135] on div "Don't Mom Alone Podcast Claimed 70" at bounding box center [407, 123] width 397 height 25
click at [258, 135] on div "Don't Mom Alone Podcast Claimed 70" at bounding box center [407, 123] width 397 height 25
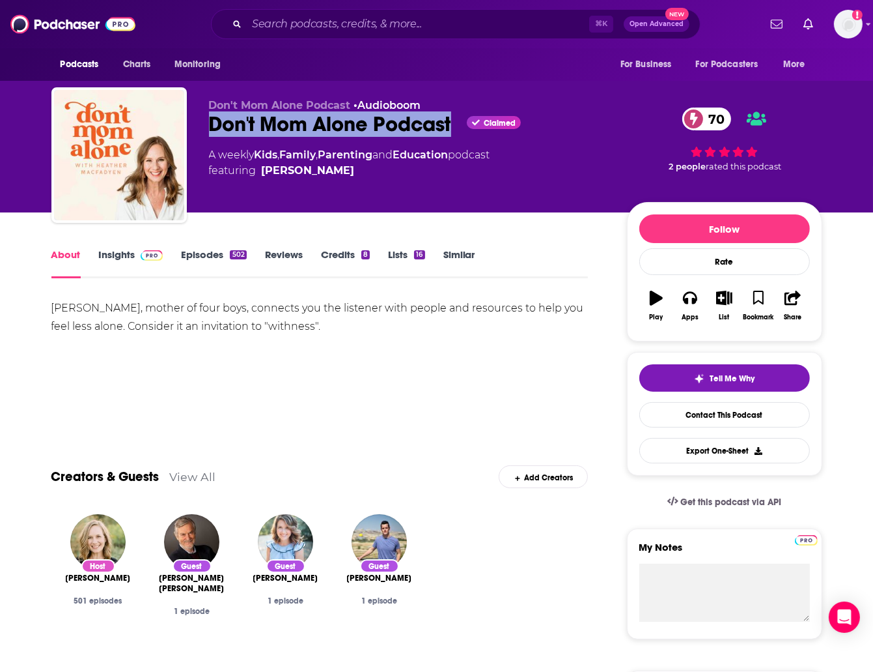
click at [258, 135] on div "Don't Mom Alone Podcast Claimed 70" at bounding box center [407, 123] width 397 height 25
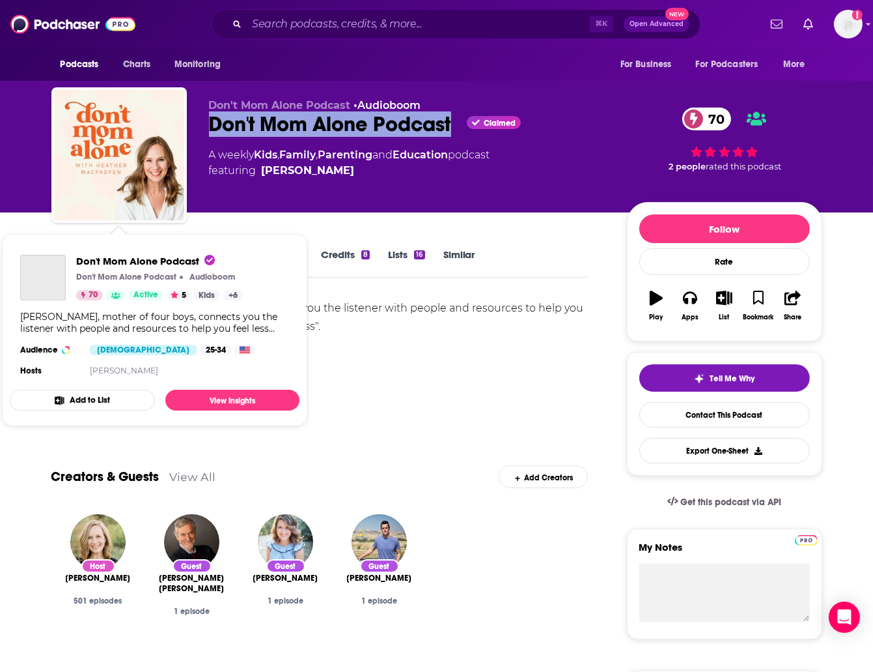
copy h1 "Don't Mom Alone Podcast"
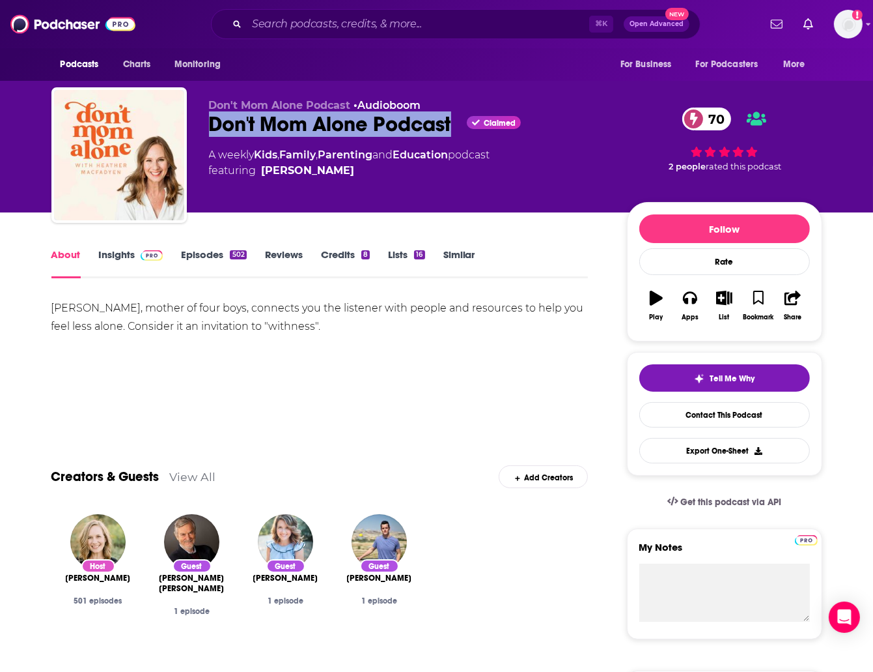
click at [117, 264] on link "Insights" at bounding box center [131, 263] width 64 height 30
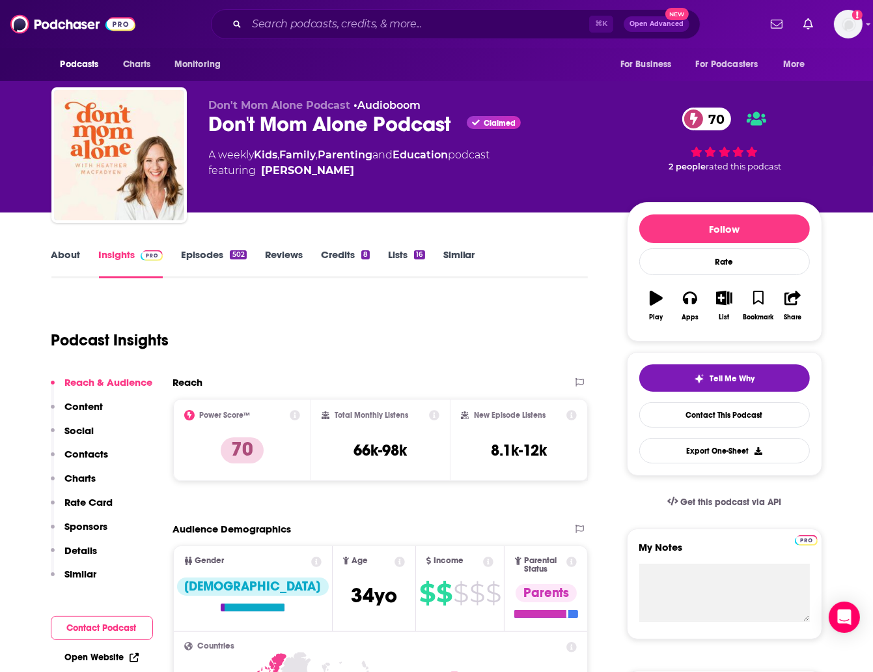
click at [118, 259] on link "Insights" at bounding box center [131, 263] width 64 height 30
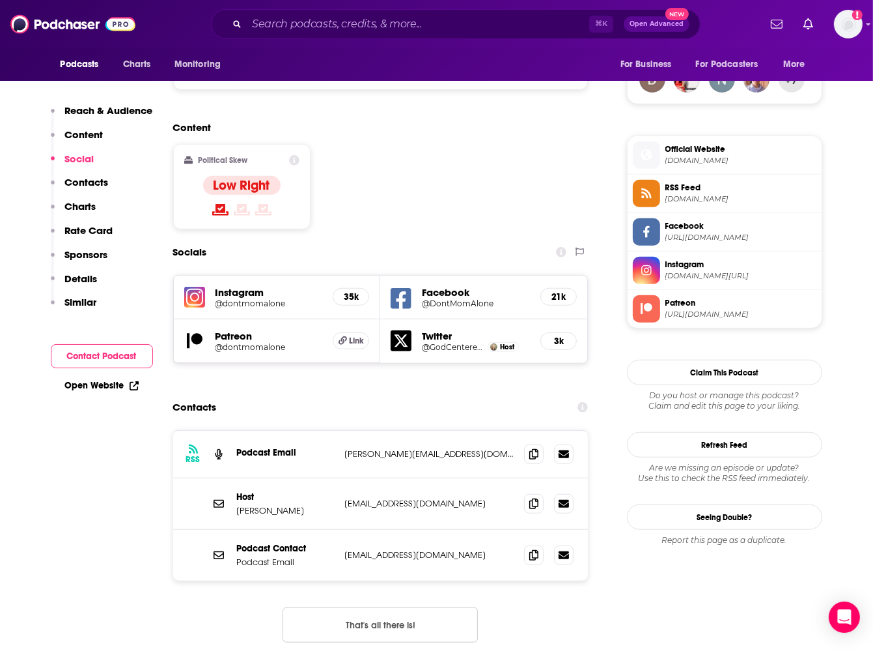
scroll to position [1010, 0]
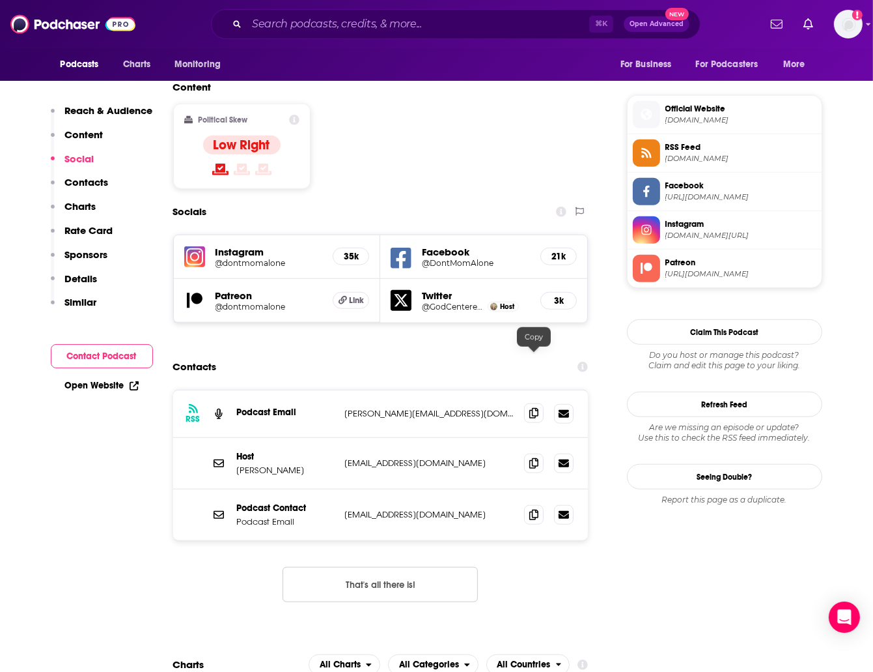
click at [542, 403] on span at bounding box center [534, 413] width 20 height 20
drag, startPoint x: 541, startPoint y: 357, endPoint x: 513, endPoint y: 355, distance: 27.4
click at [541, 404] on span at bounding box center [534, 414] width 20 height 20
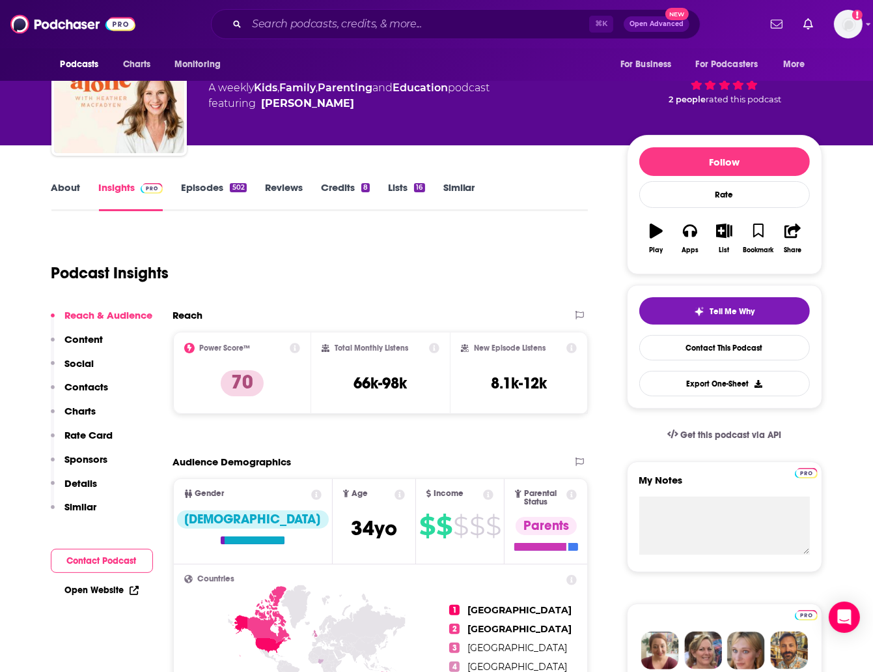
scroll to position [93, 0]
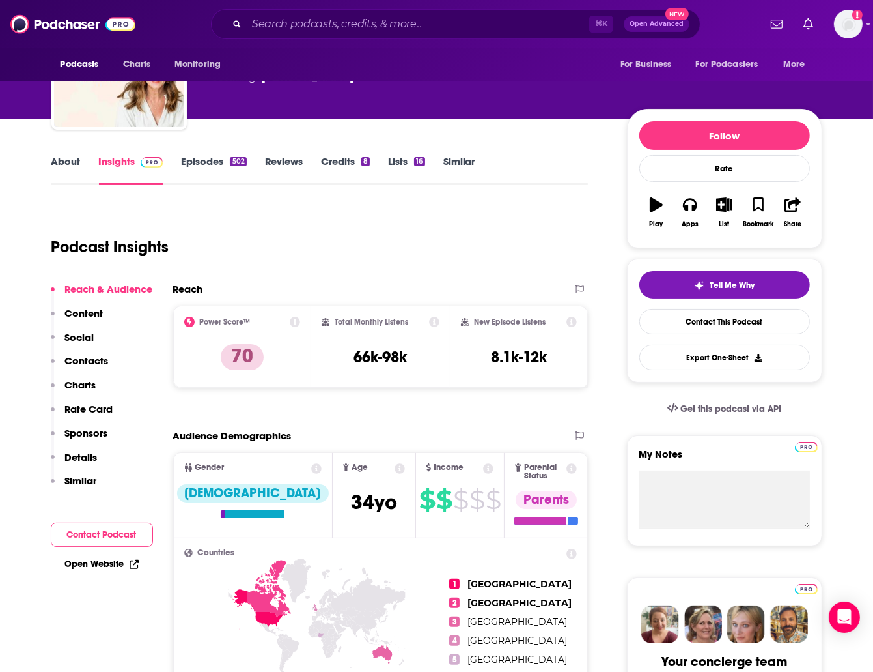
drag, startPoint x: 455, startPoint y: 163, endPoint x: 648, endPoint y: 40, distance: 228.9
click at [455, 163] on link "Similar" at bounding box center [460, 170] width 32 height 30
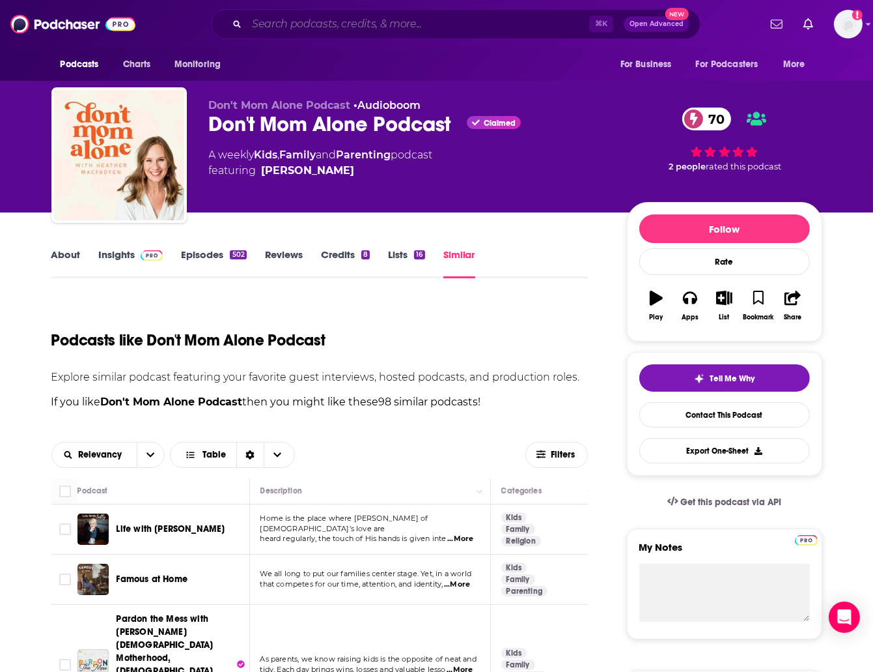
click at [384, 19] on input "Search podcasts, credits, & more..." at bounding box center [418, 24] width 343 height 21
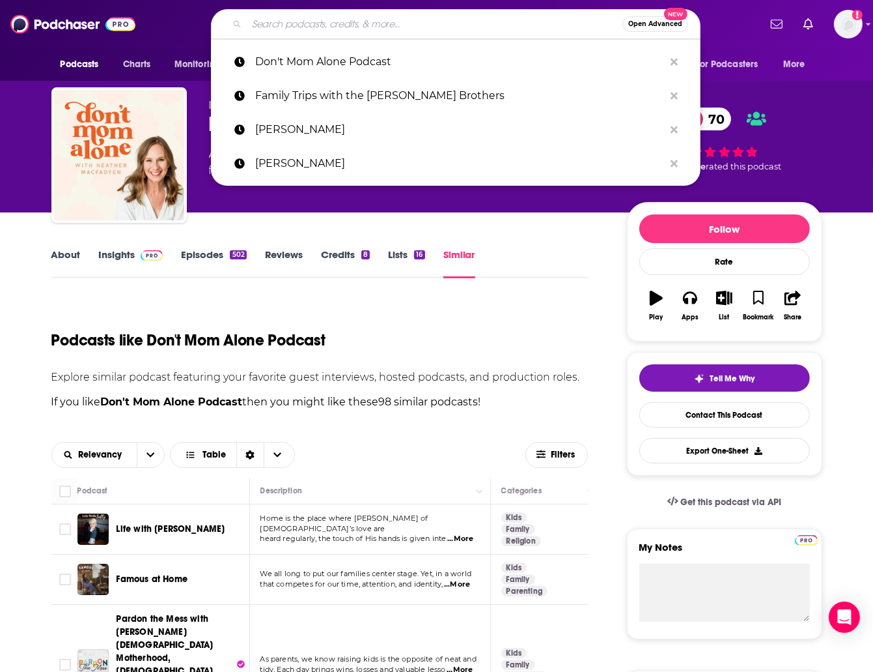
paste input "Dream Big Podcast for Kids"
type input "Dream Big Podcast for Kids"
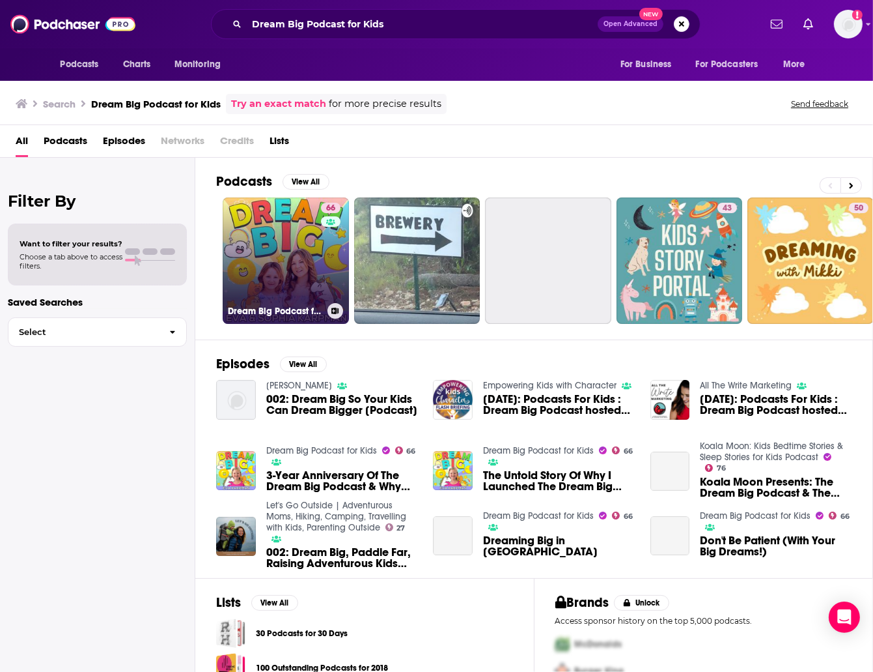
click at [305, 226] on link "66 Dream Big Podcast for Kids" at bounding box center [286, 260] width 126 height 126
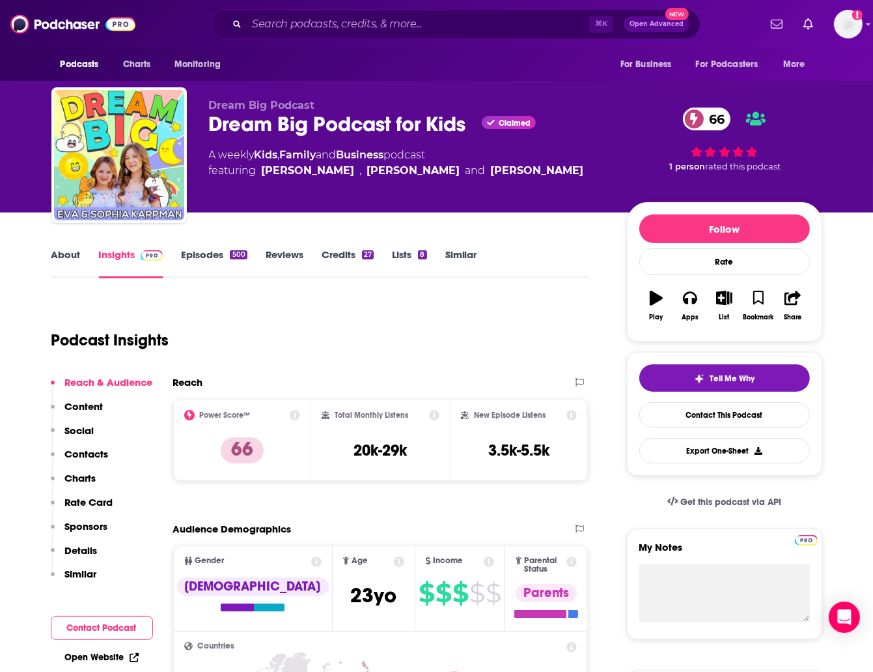
click at [62, 255] on link "About" at bounding box center [65, 263] width 29 height 30
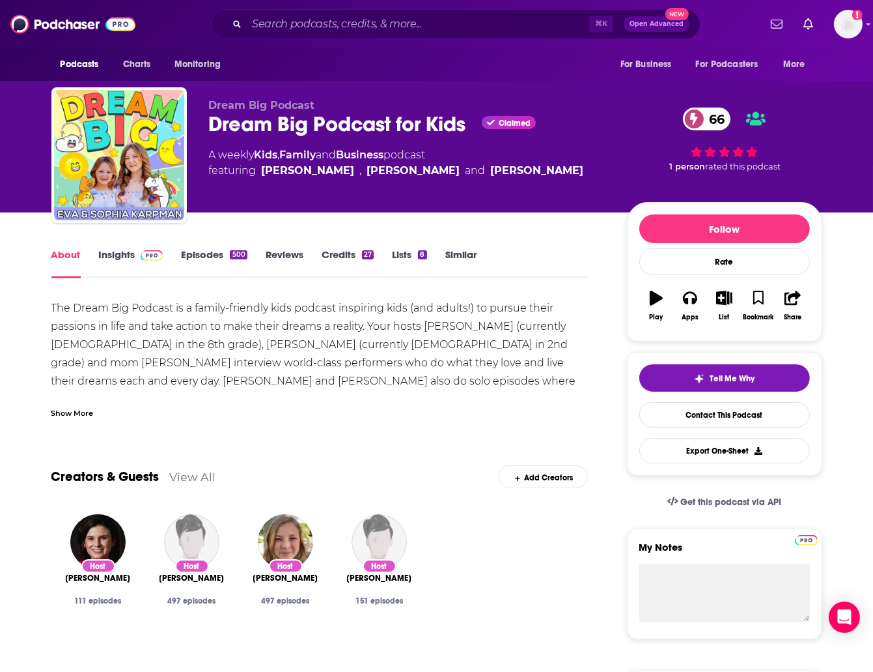
click at [76, 403] on div "Show More" at bounding box center [319, 408] width 537 height 22
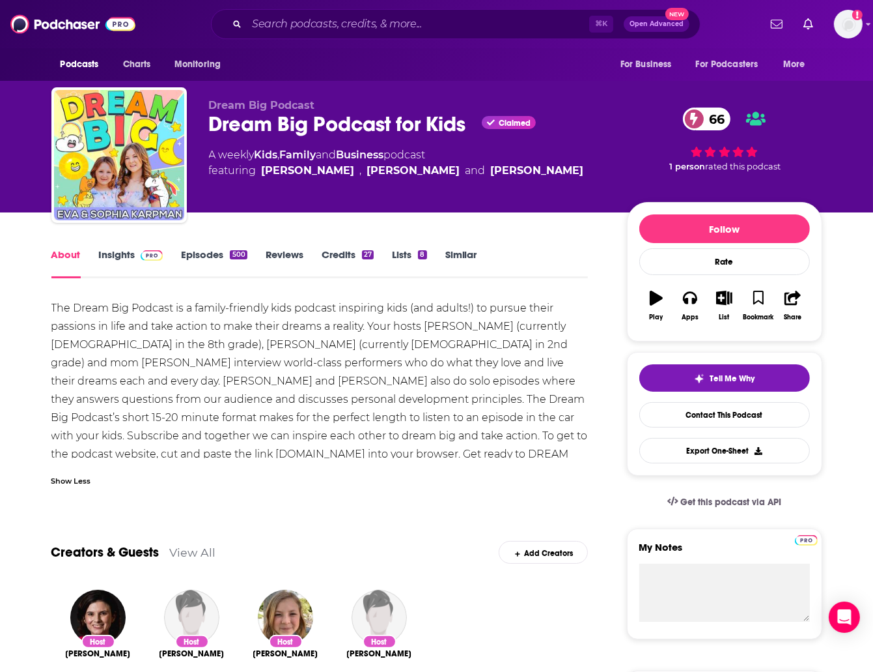
click at [132, 255] on link "Insights" at bounding box center [131, 263] width 64 height 30
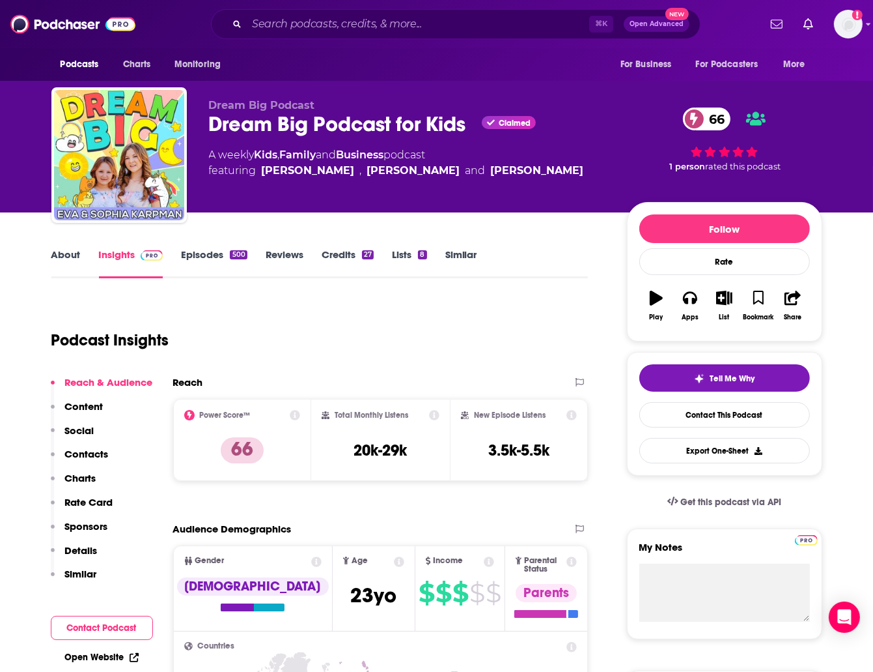
click at [116, 255] on link "Insights" at bounding box center [131, 263] width 64 height 30
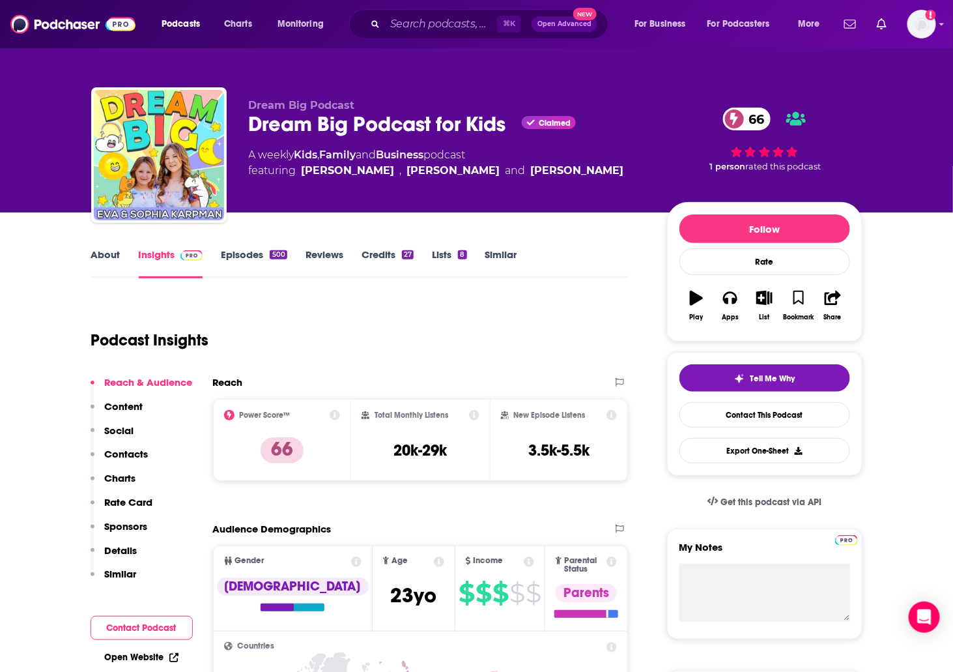
click at [300, 126] on div "Dream Big Podcast for Kids Claimed 66" at bounding box center [447, 123] width 397 height 25
copy h2 "Dream Big Podcast for Kids"
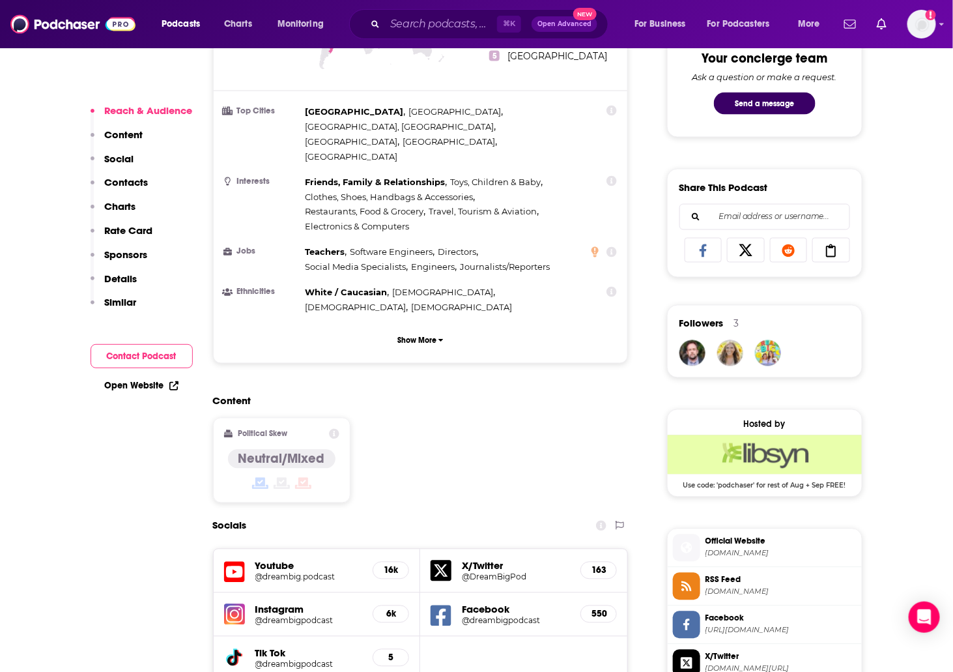
scroll to position [987, 0]
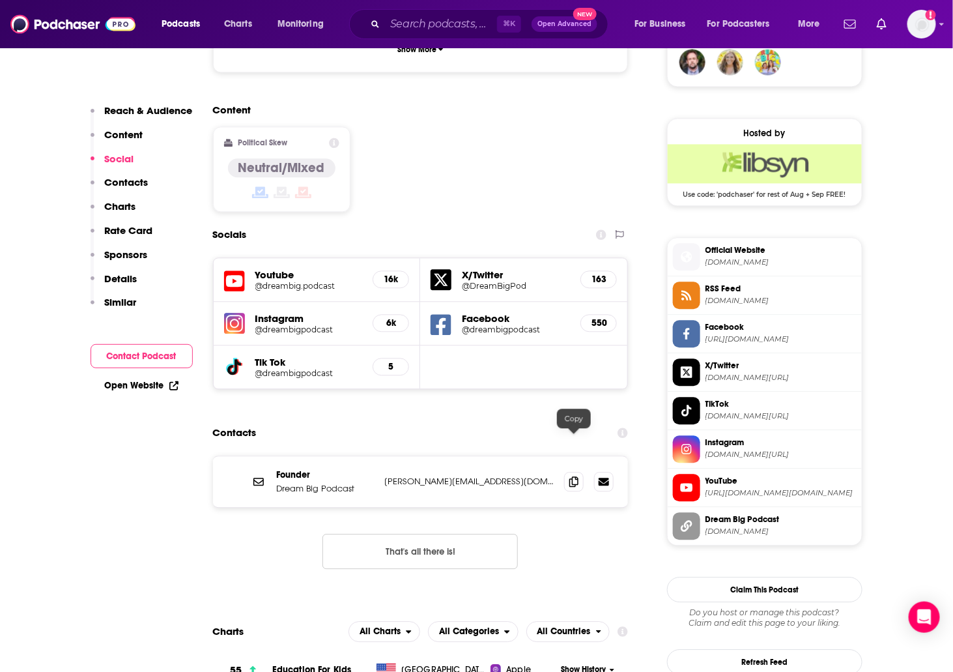
drag, startPoint x: 572, startPoint y: 441, endPoint x: 567, endPoint y: 409, distance: 32.3
click at [571, 476] on icon at bounding box center [573, 481] width 9 height 10
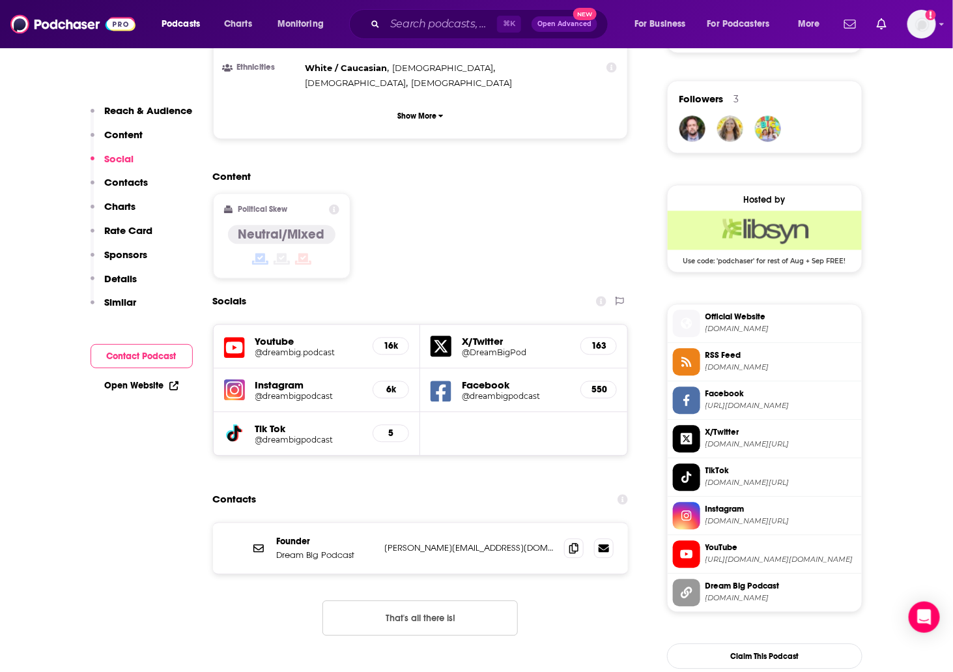
scroll to position [892, 0]
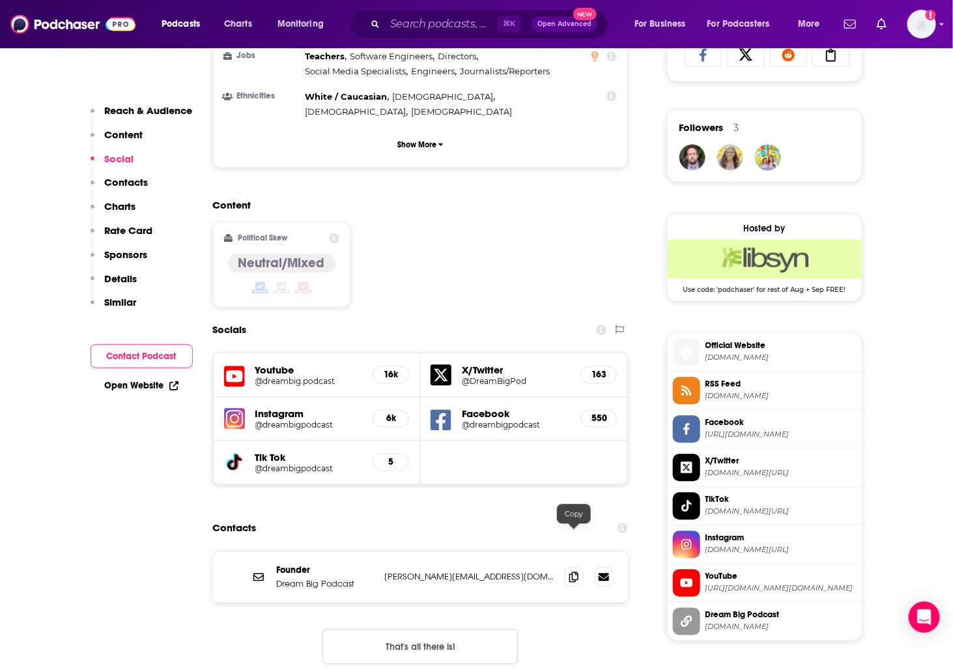
drag, startPoint x: 574, startPoint y: 535, endPoint x: 571, endPoint y: 515, distance: 20.6
click at [574, 572] on icon at bounding box center [573, 577] width 9 height 10
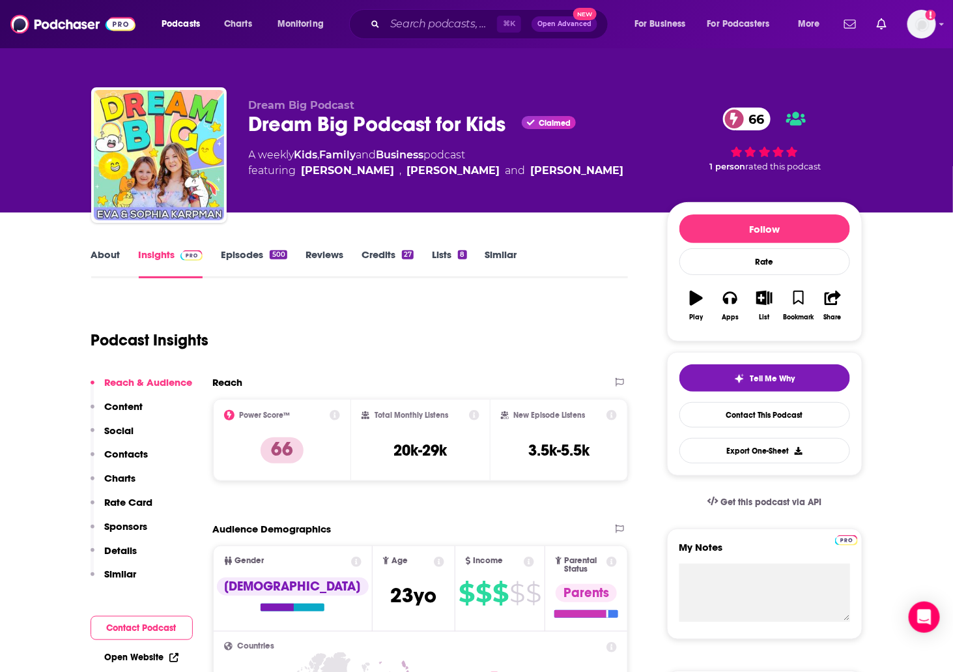
scroll to position [0, 0]
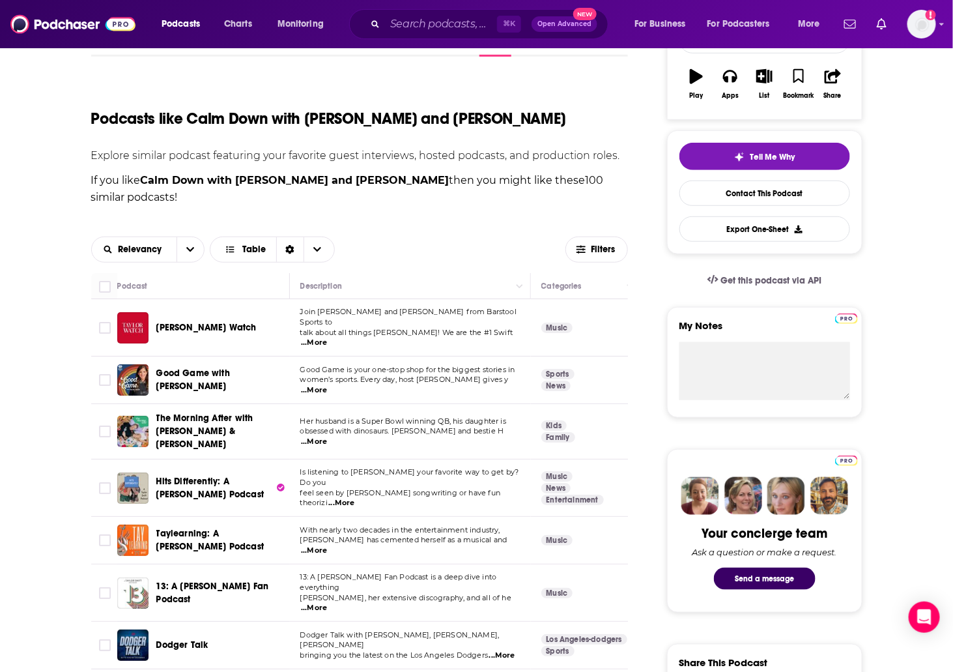
scroll to position [227, 0]
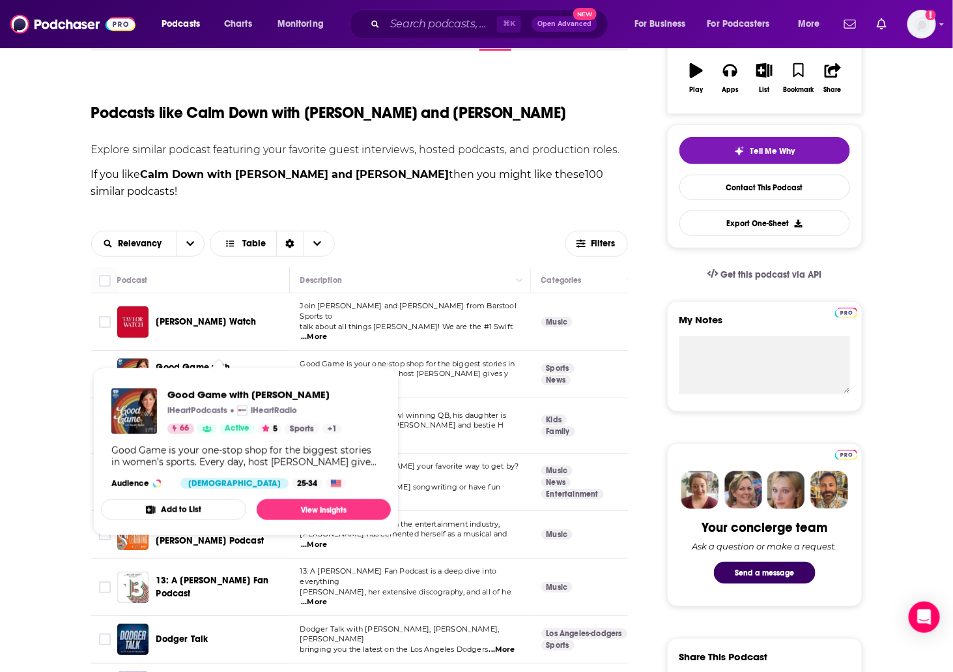
click at [230, 361] on span "Good Game with Sarah Spain" at bounding box center [193, 373] width 74 height 24
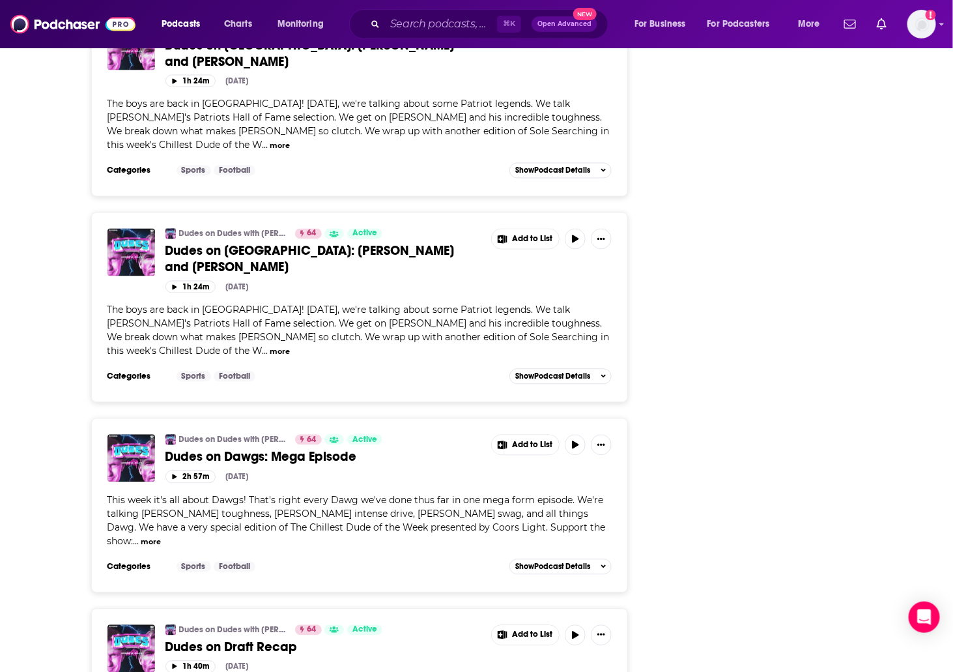
scroll to position [2765, 0]
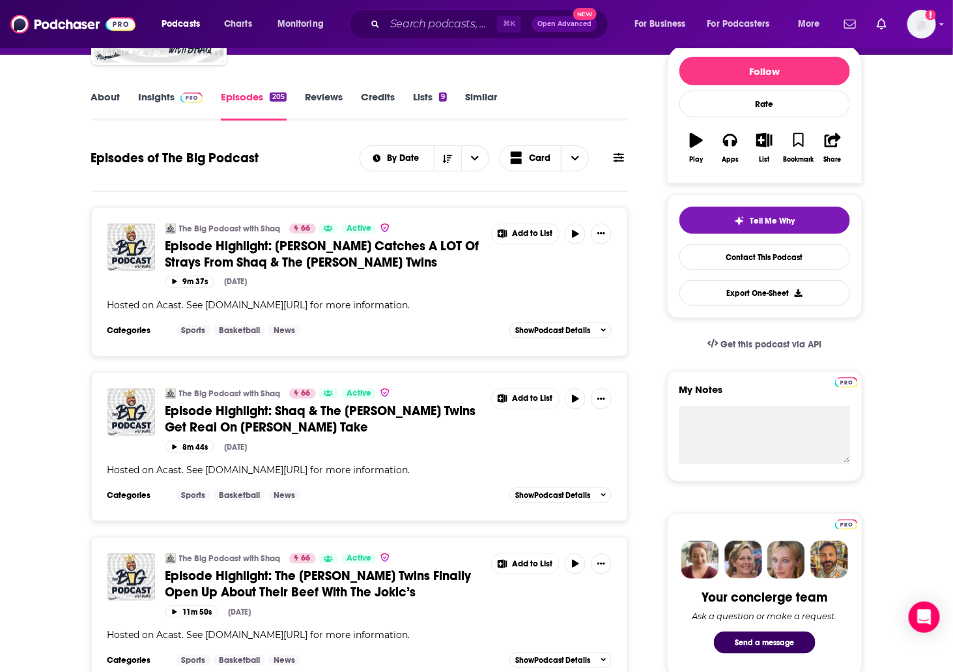
scroll to position [162, 0]
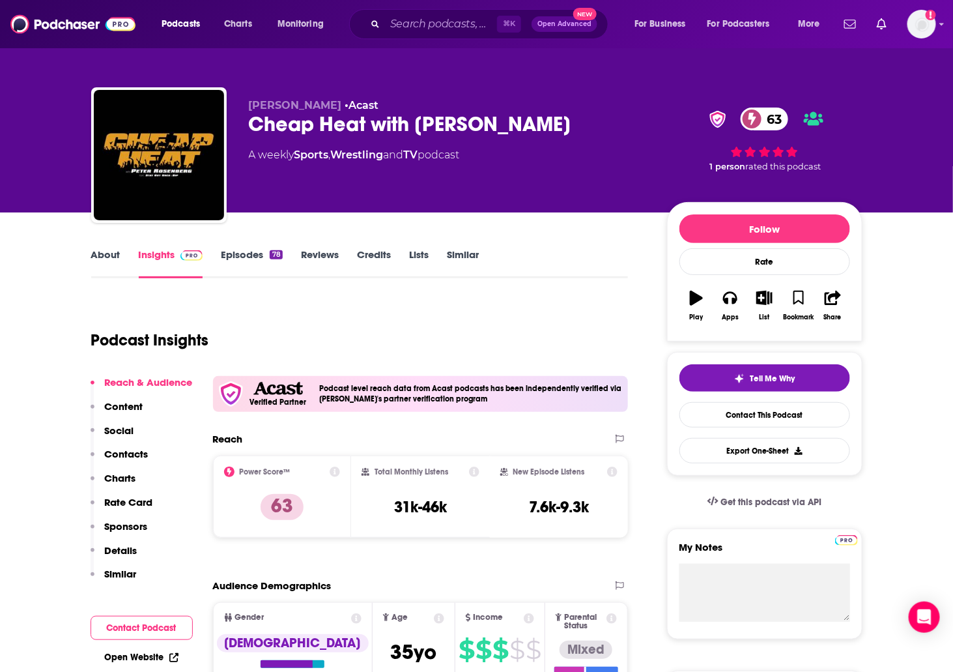
click at [107, 250] on link "About" at bounding box center [105, 263] width 29 height 30
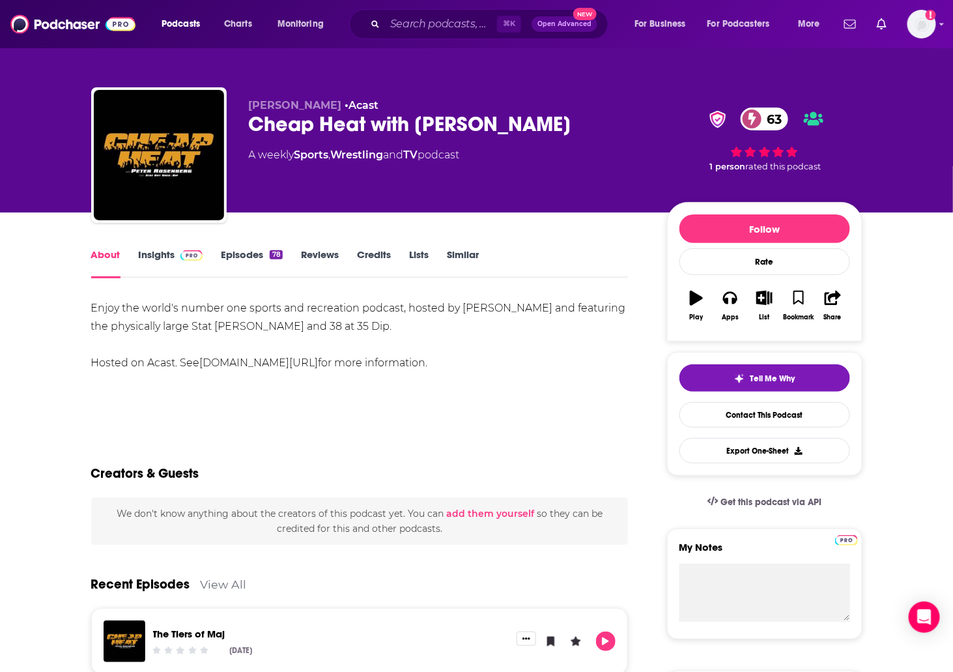
click at [156, 255] on link "Insights" at bounding box center [171, 263] width 64 height 30
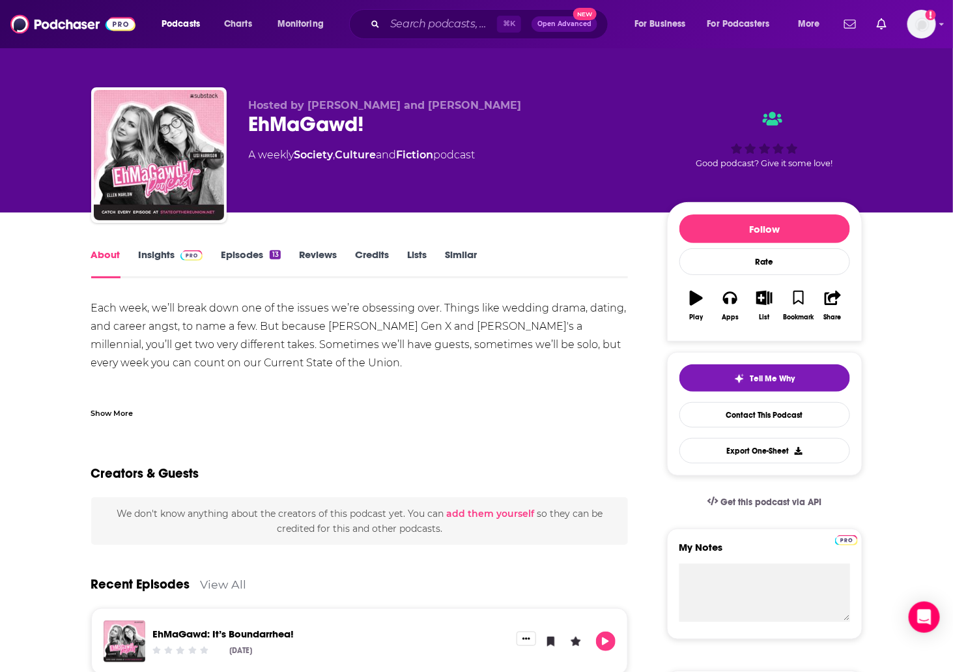
click at [156, 252] on link "Insights" at bounding box center [171, 263] width 64 height 30
